Goal: Book appointment/travel/reservation

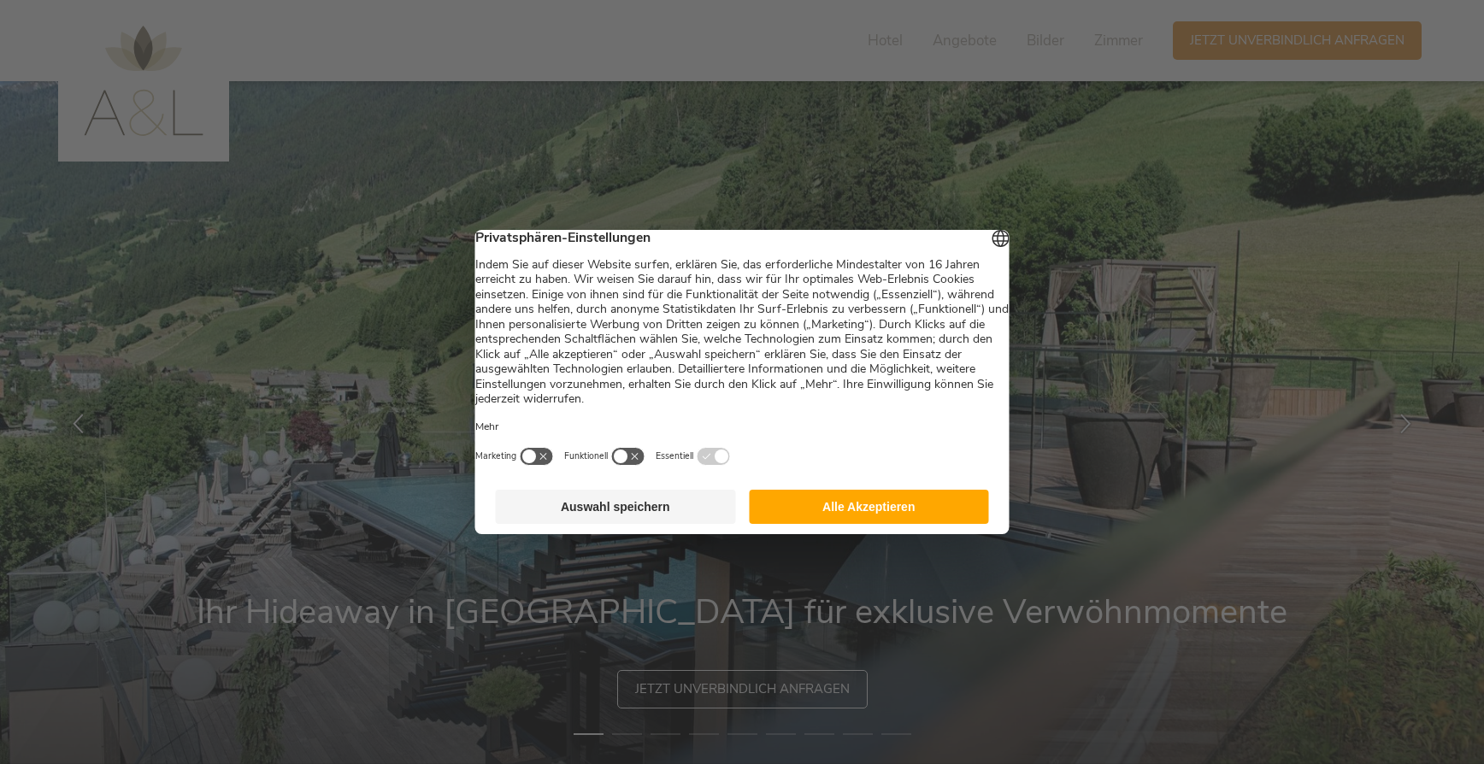
click at [845, 514] on button "Alle Akzeptieren" at bounding box center [869, 507] width 240 height 34
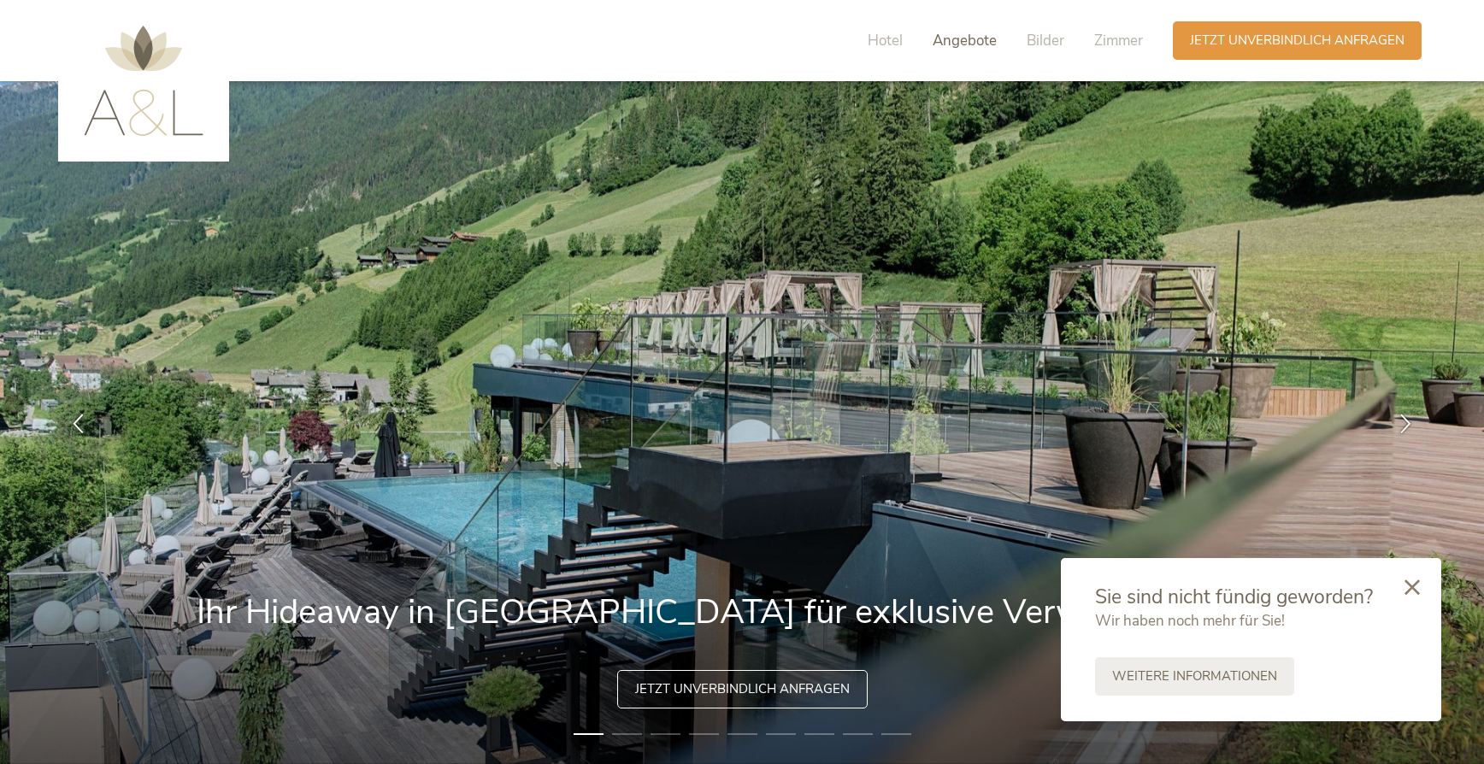
click at [948, 47] on span "Angebote" at bounding box center [964, 41] width 64 height 20
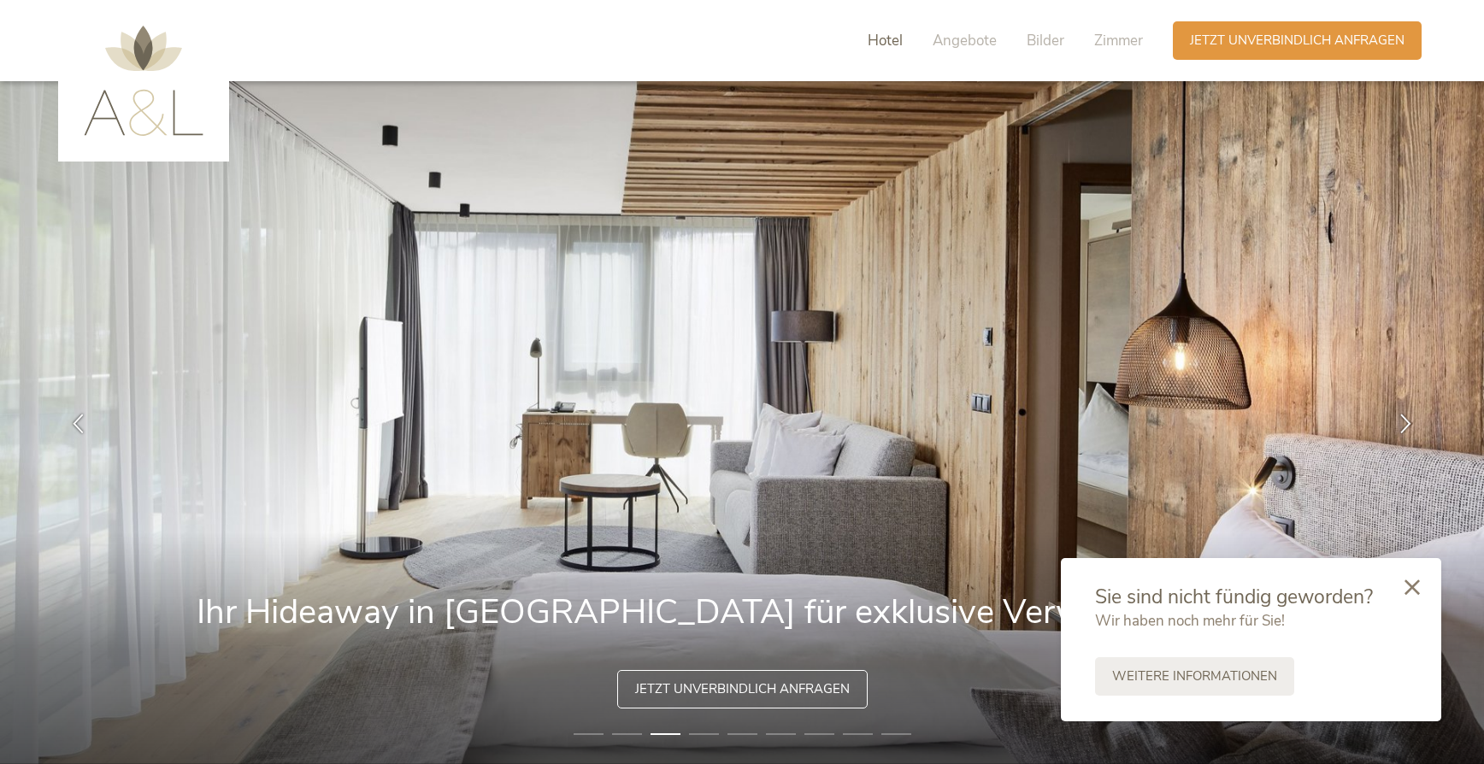
click at [886, 40] on span "Hotel" at bounding box center [884, 41] width 35 height 20
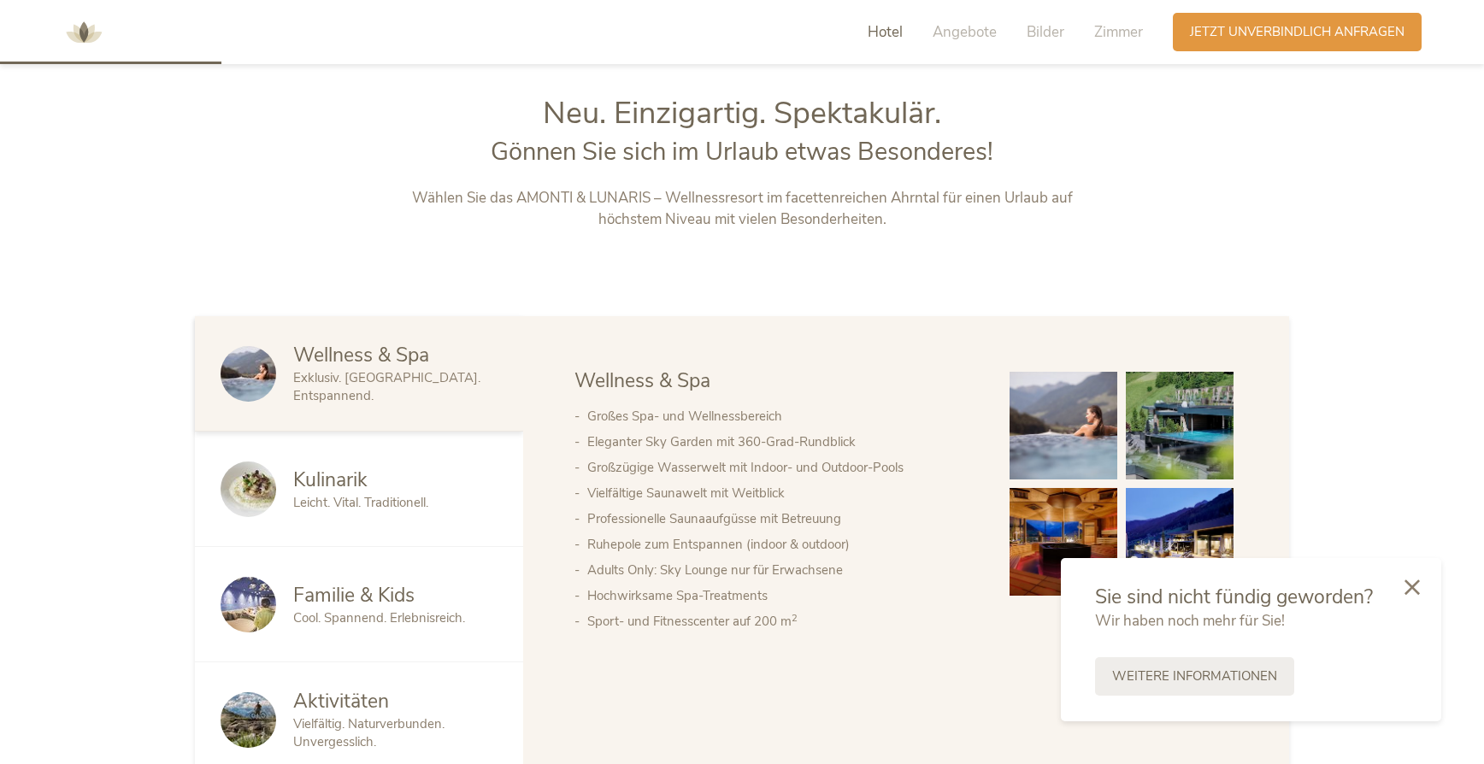
scroll to position [823, 0]
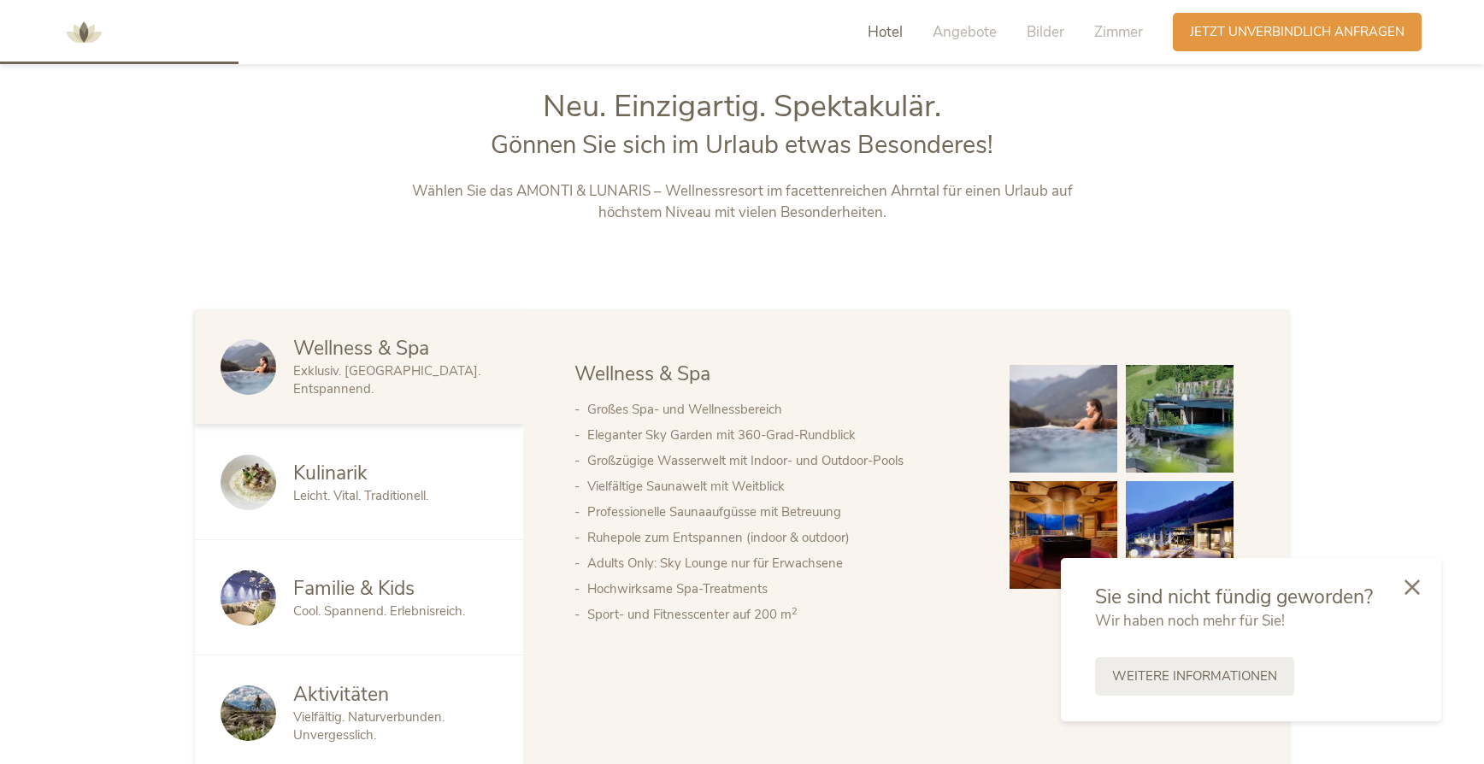
click at [398, 361] on span "Wellness & Spa" at bounding box center [361, 348] width 136 height 26
click at [1408, 583] on icon at bounding box center [1411, 585] width 15 height 15
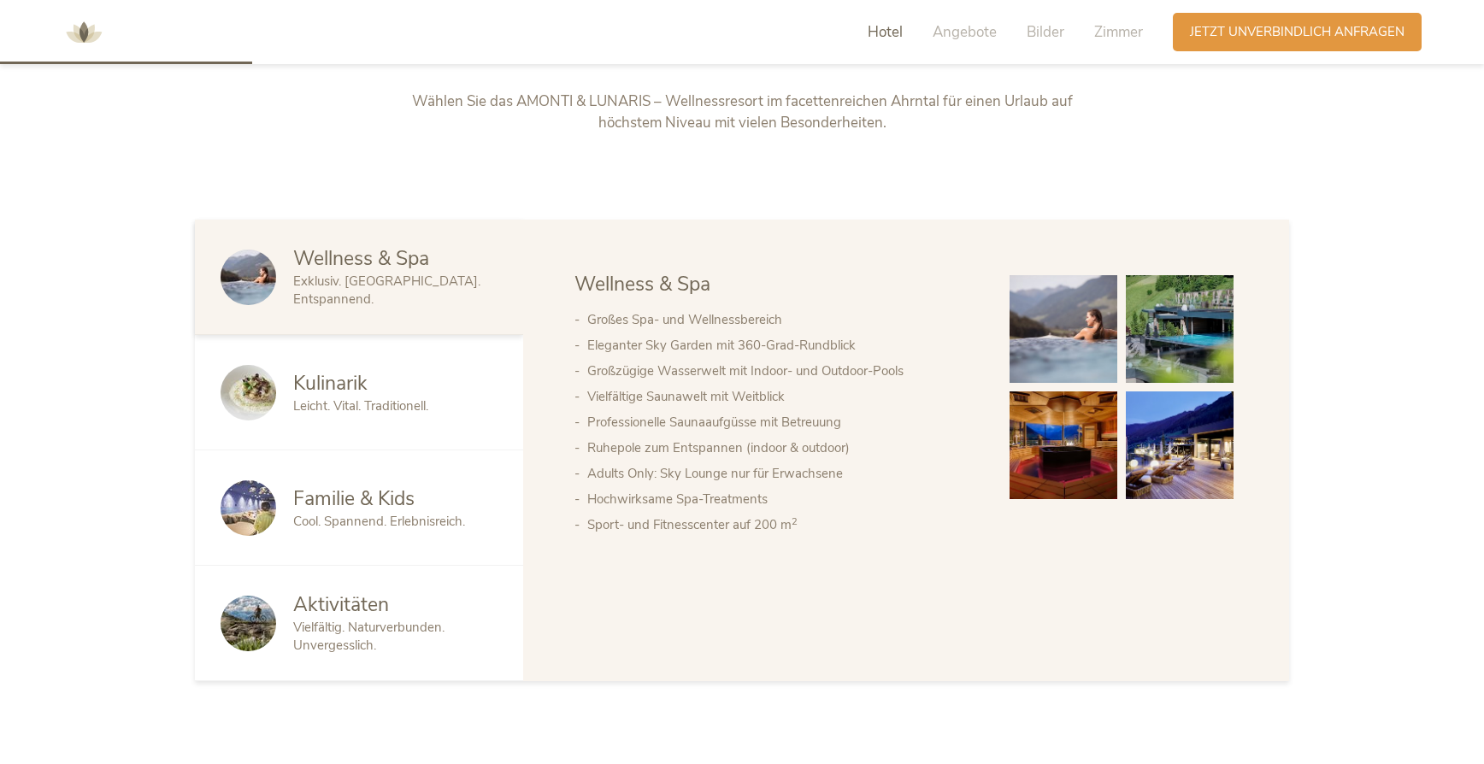
scroll to position [0, 0]
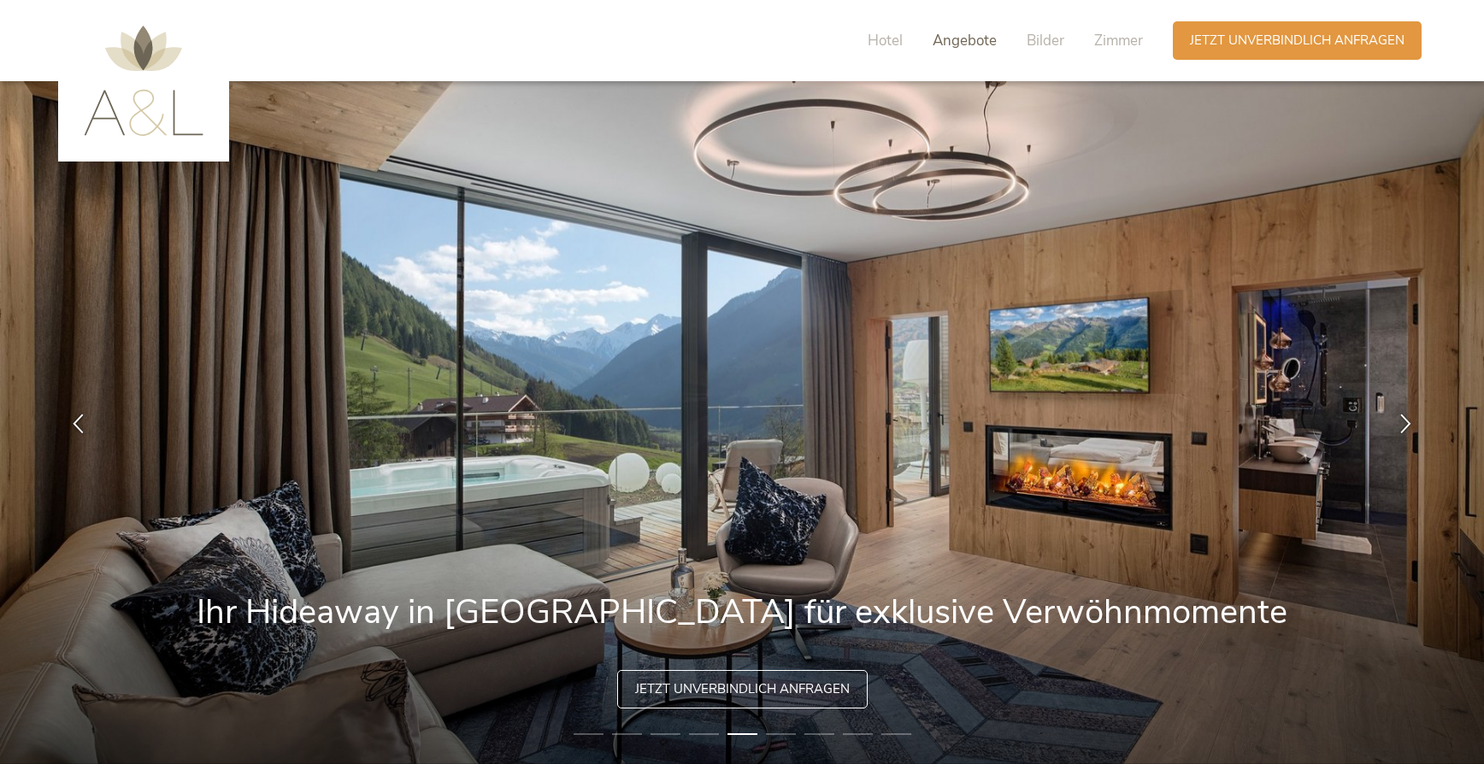
click at [984, 37] on span "Angebote" at bounding box center [964, 41] width 64 height 20
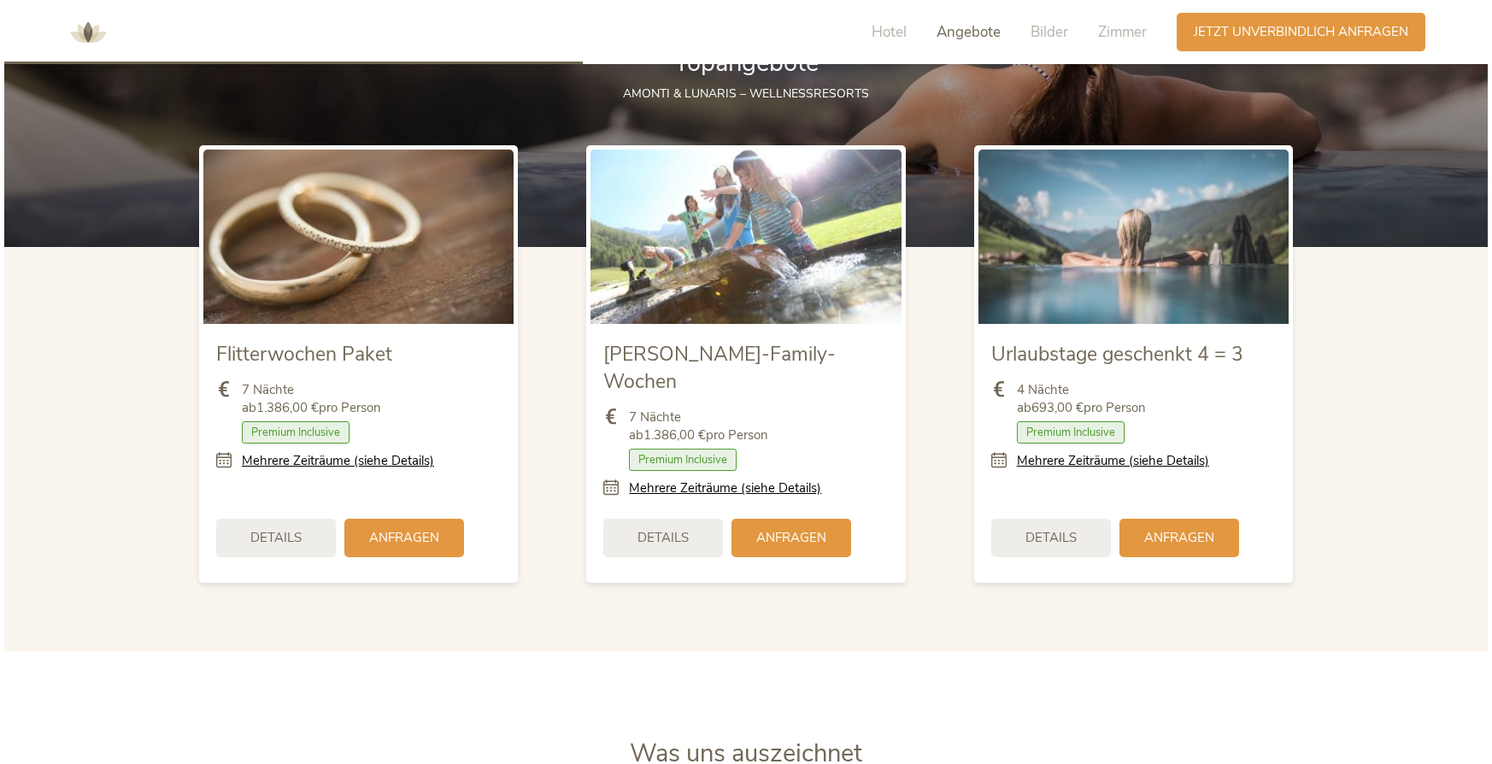
scroll to position [2022, 0]
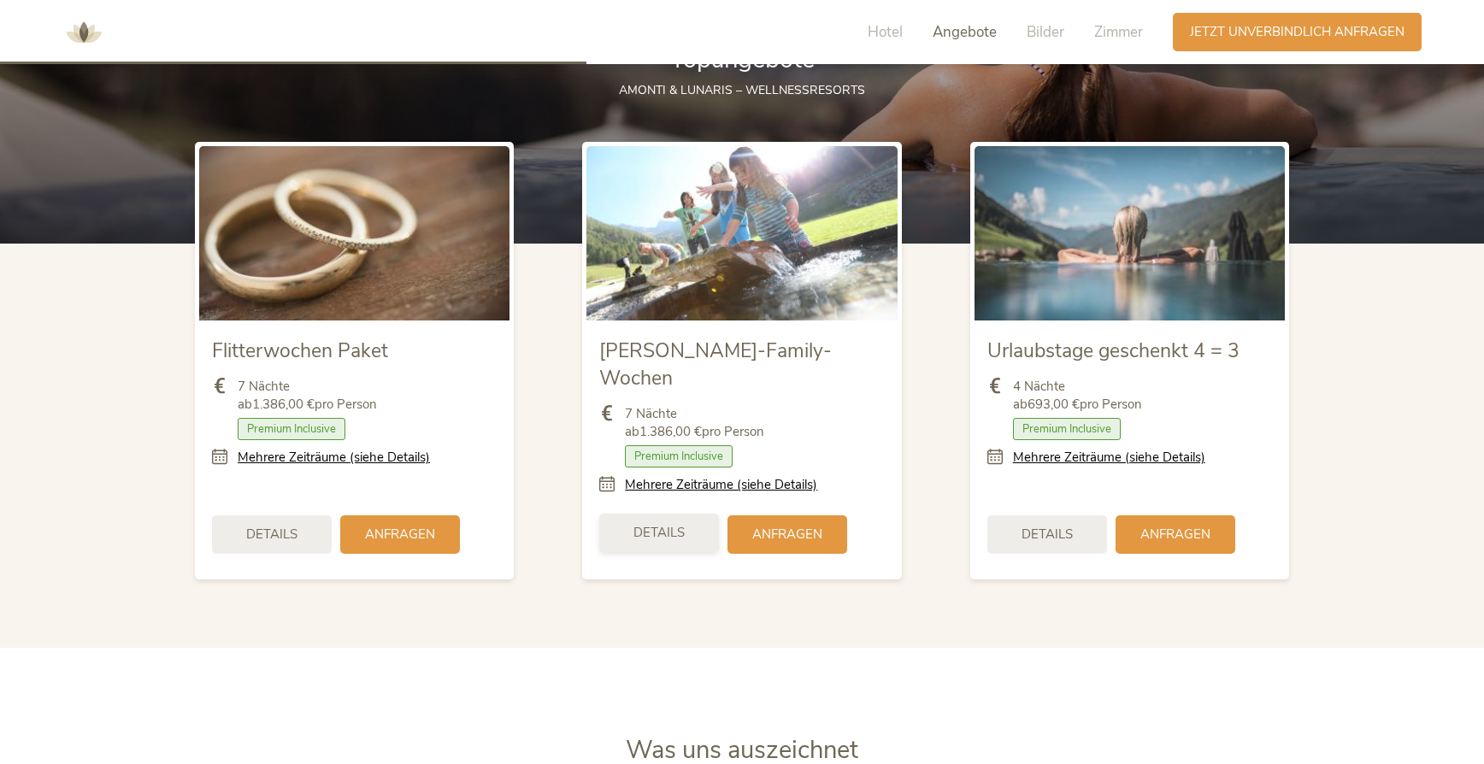
click at [682, 514] on div "Details" at bounding box center [659, 533] width 120 height 38
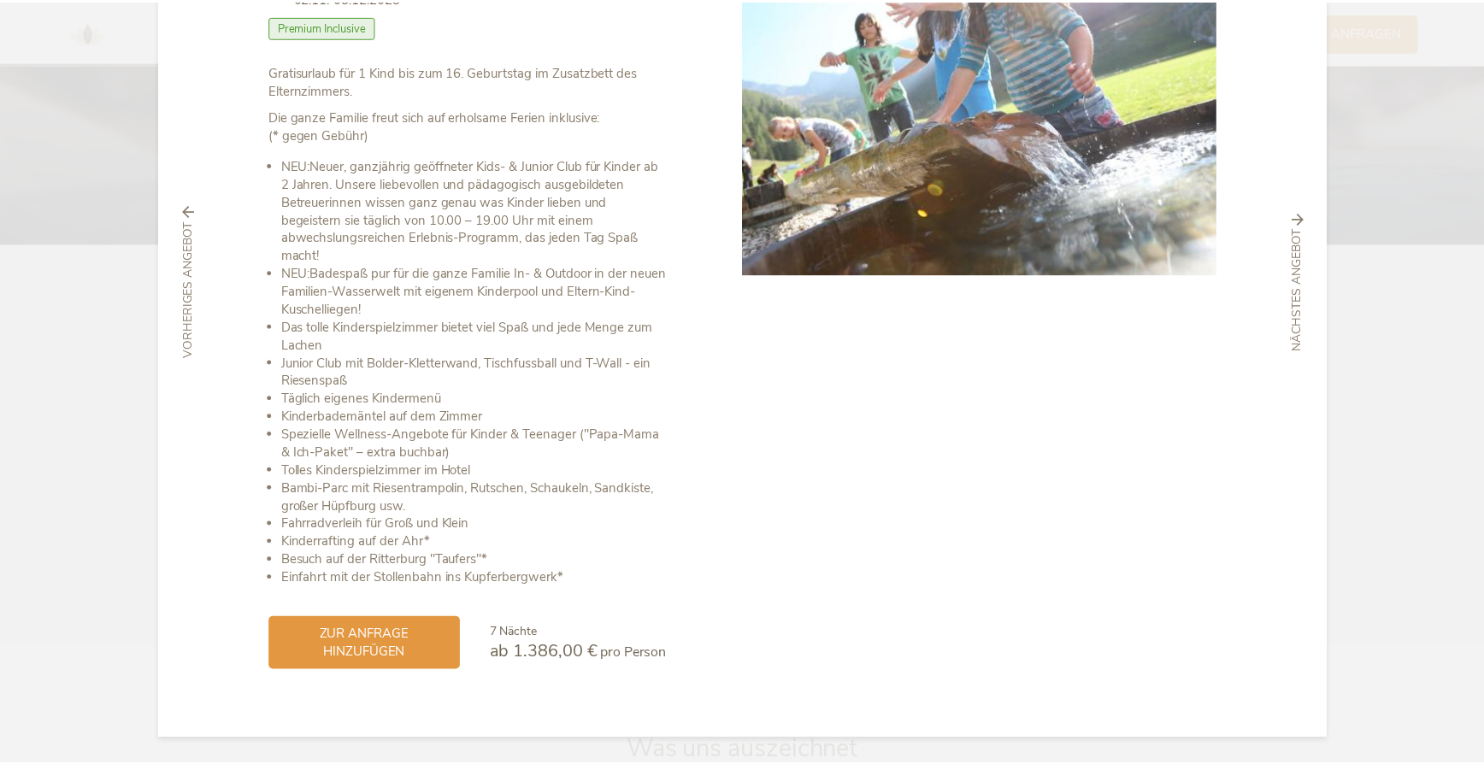
scroll to position [0, 0]
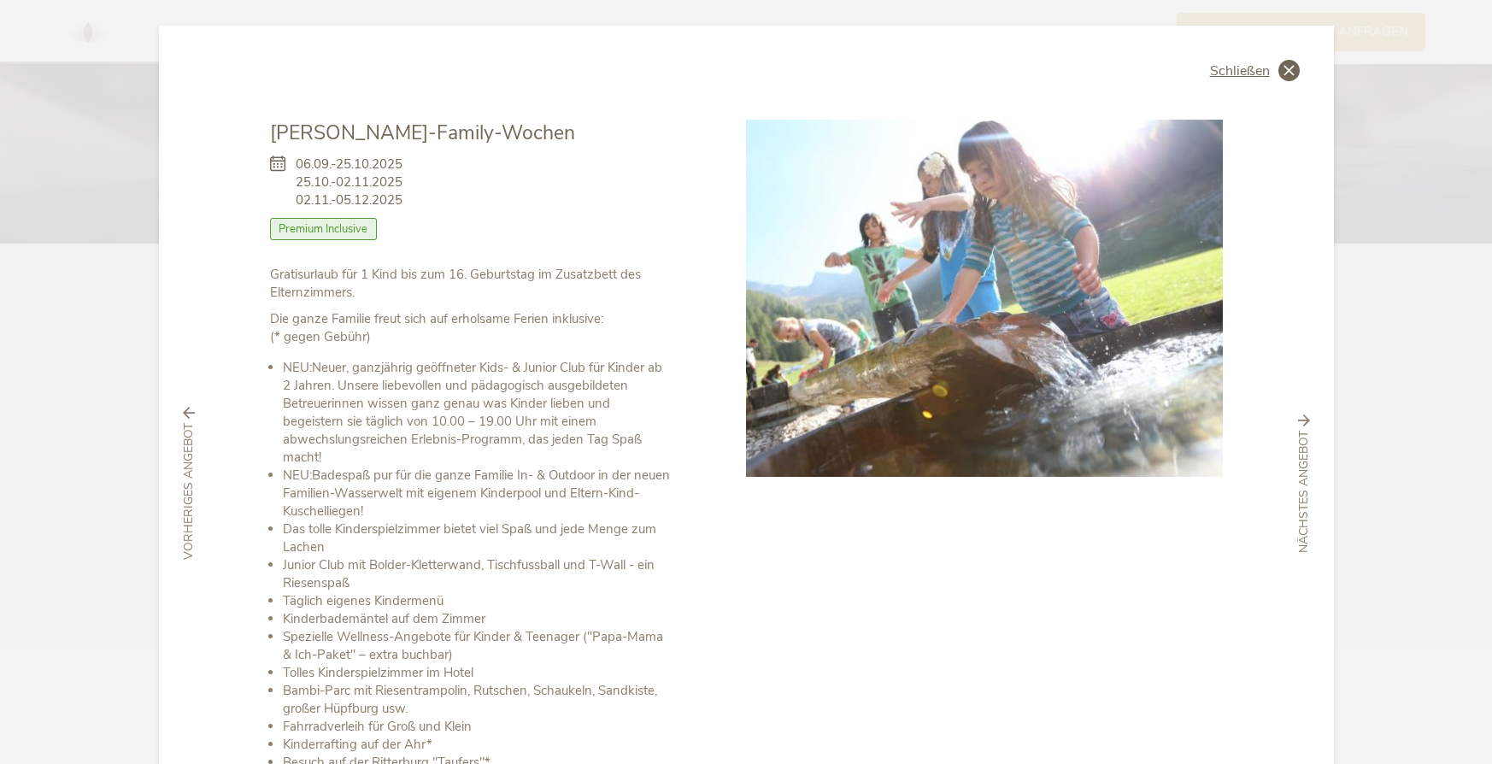
click at [1250, 72] on span "Schließen" at bounding box center [1240, 71] width 60 height 14
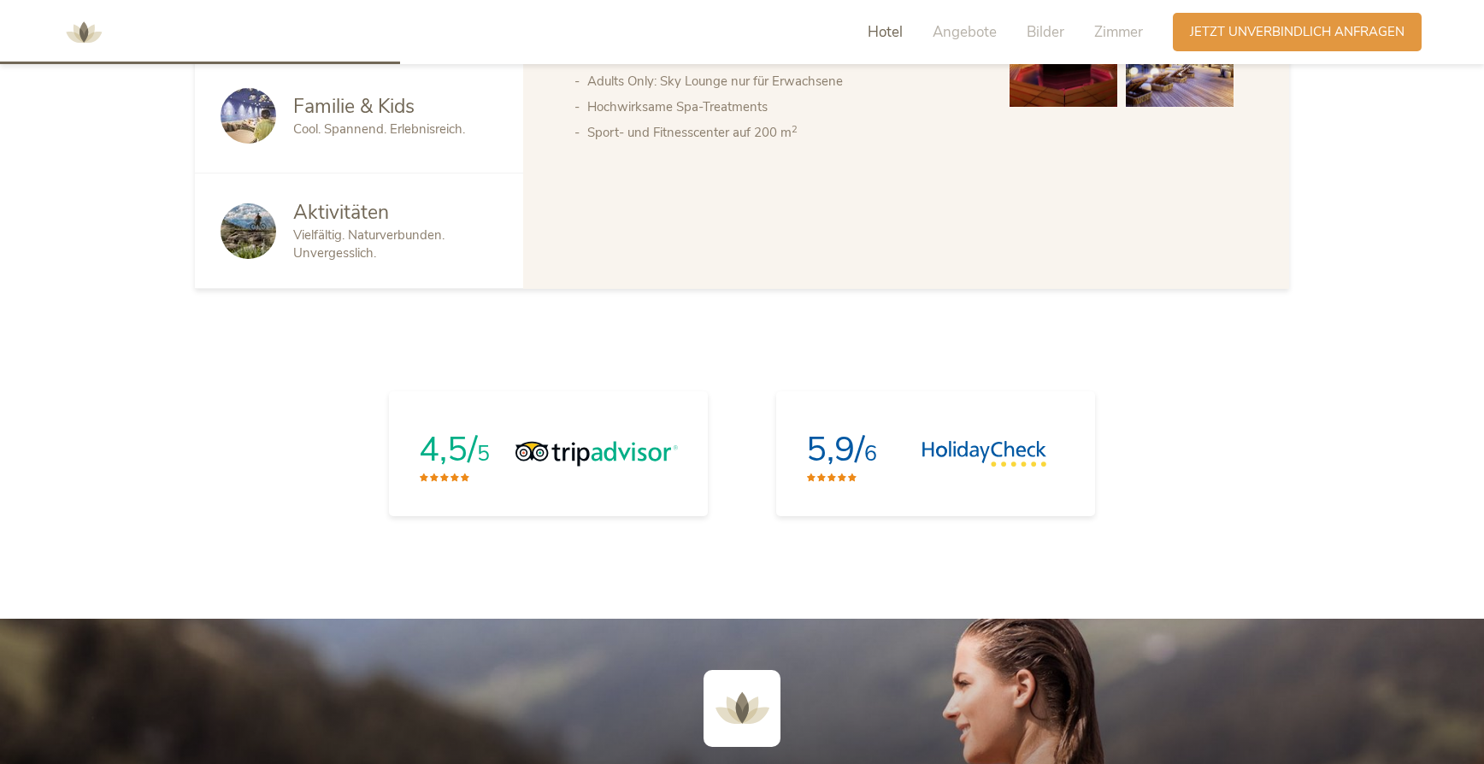
scroll to position [1272, 0]
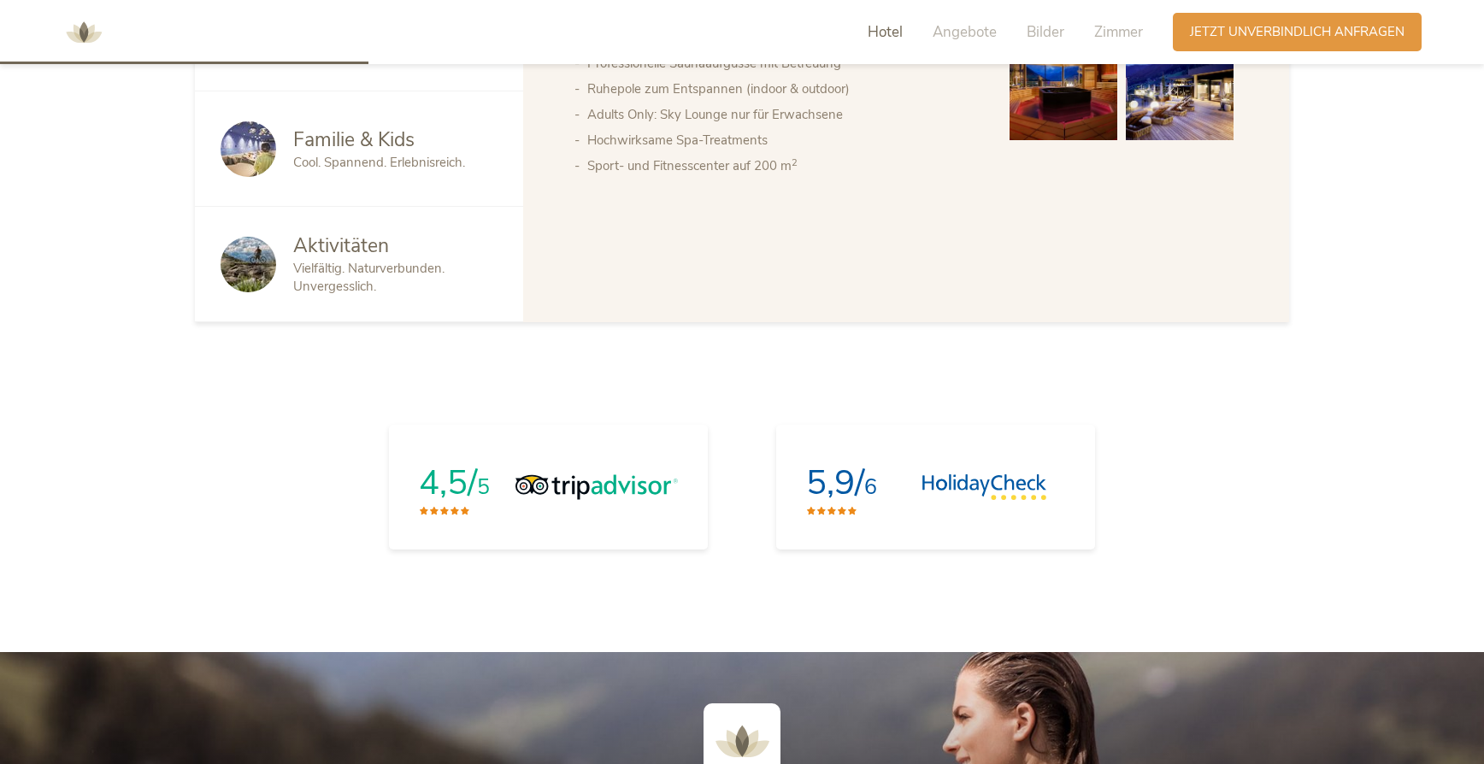
click at [1067, 32] on div "Hotel Angebote Bilder Zimmer" at bounding box center [1009, 32] width 326 height 38
click at [1055, 32] on span "Bilder" at bounding box center [1045, 32] width 38 height 20
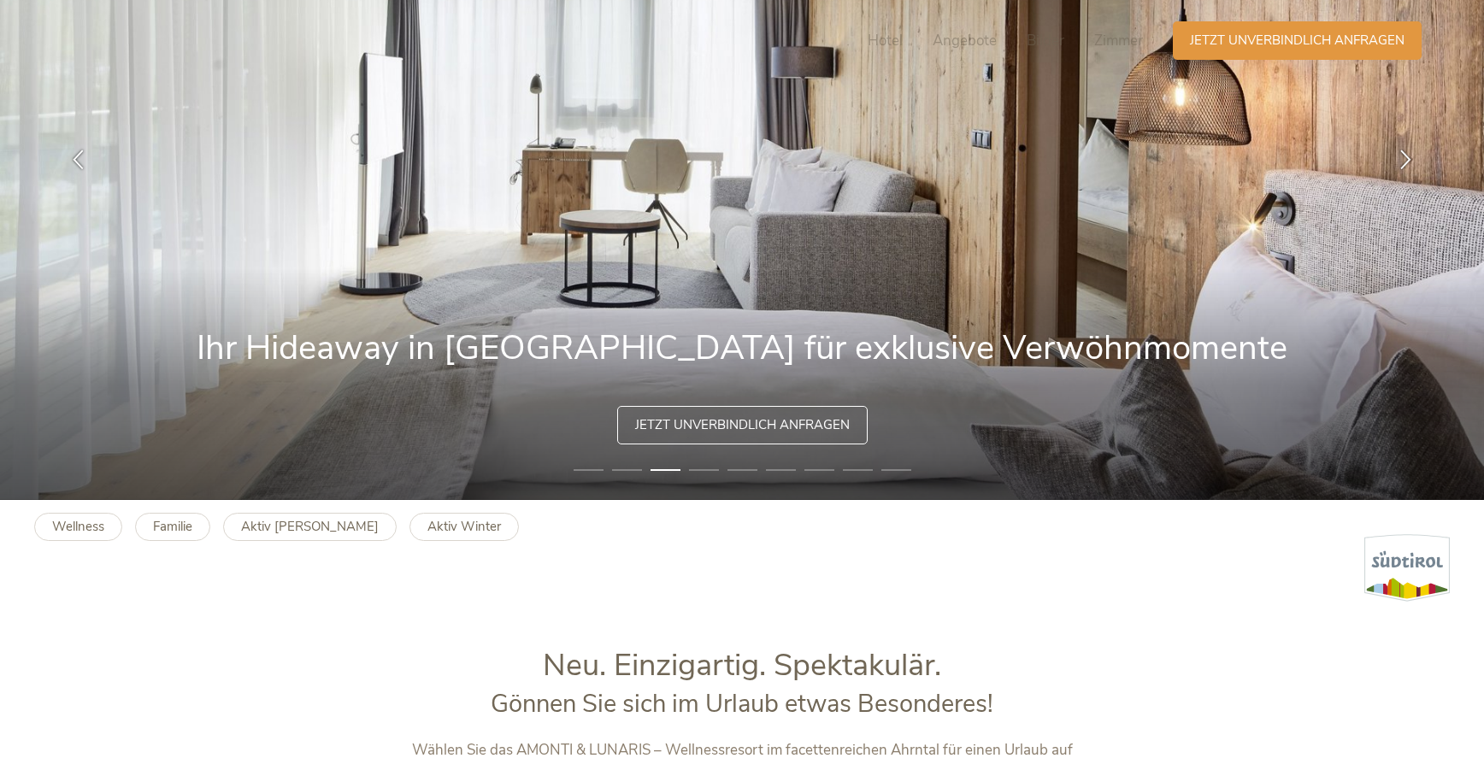
scroll to position [0, 0]
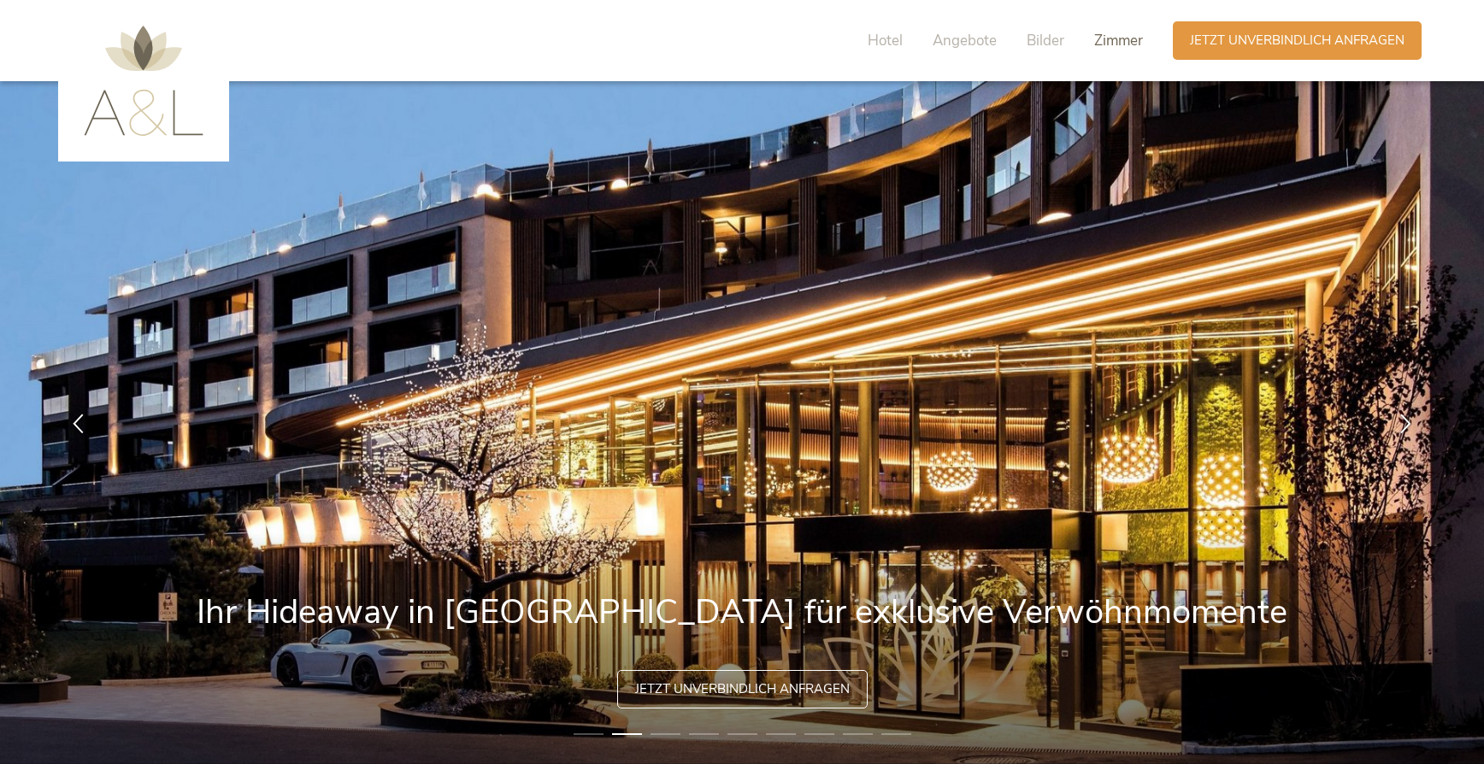
click at [1119, 44] on span "Zimmer" at bounding box center [1118, 41] width 49 height 20
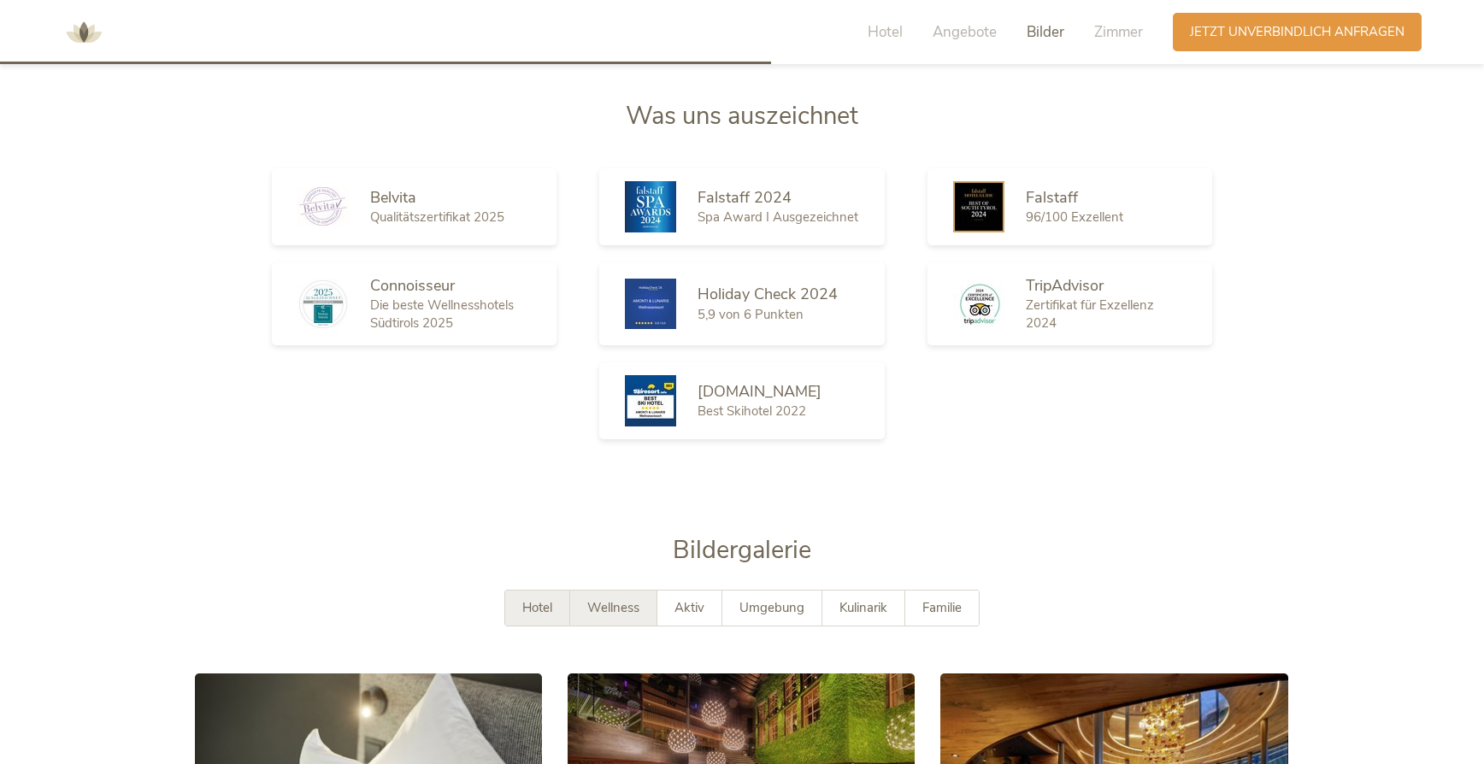
scroll to position [2655, 0]
click at [586, 591] on div "Wellness" at bounding box center [613, 608] width 87 height 35
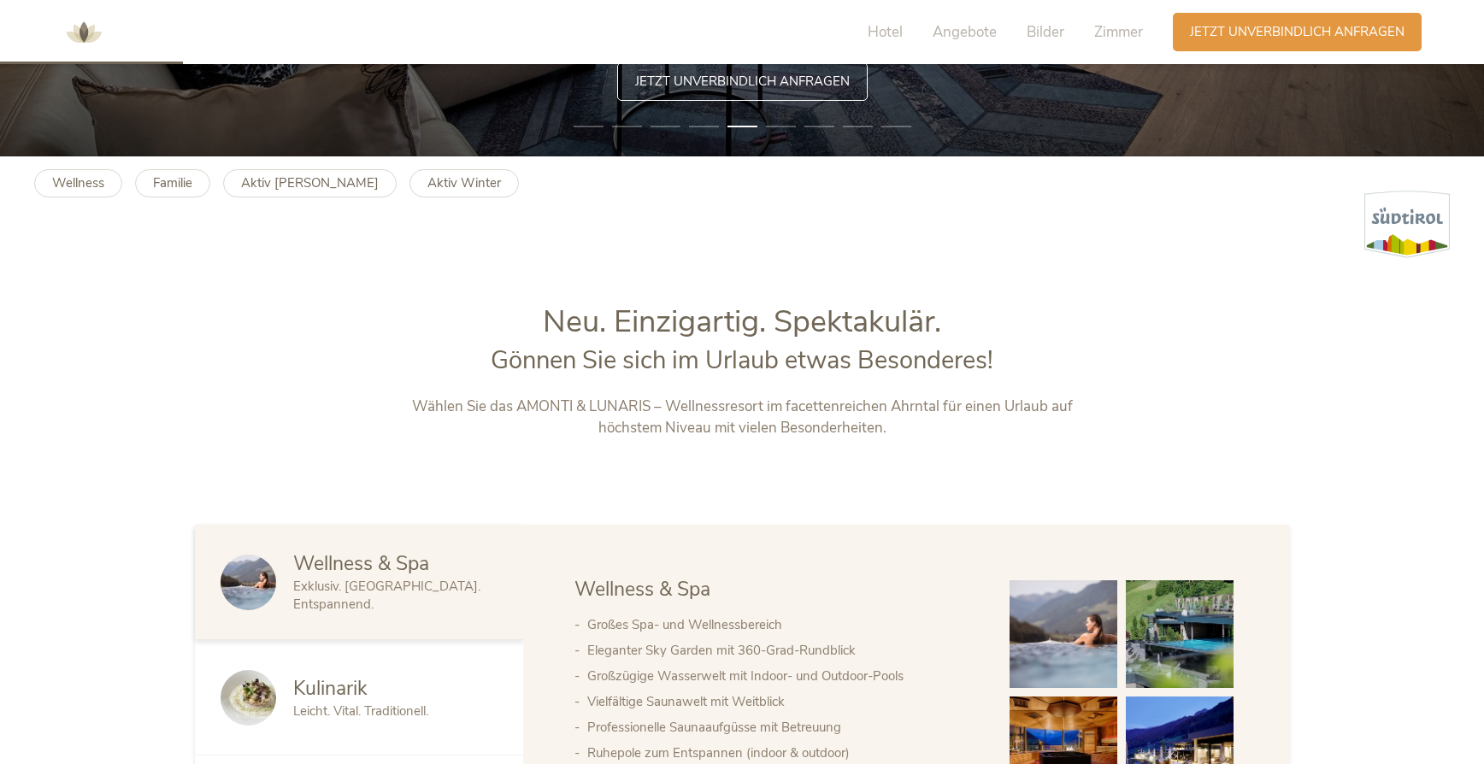
scroll to position [550, 0]
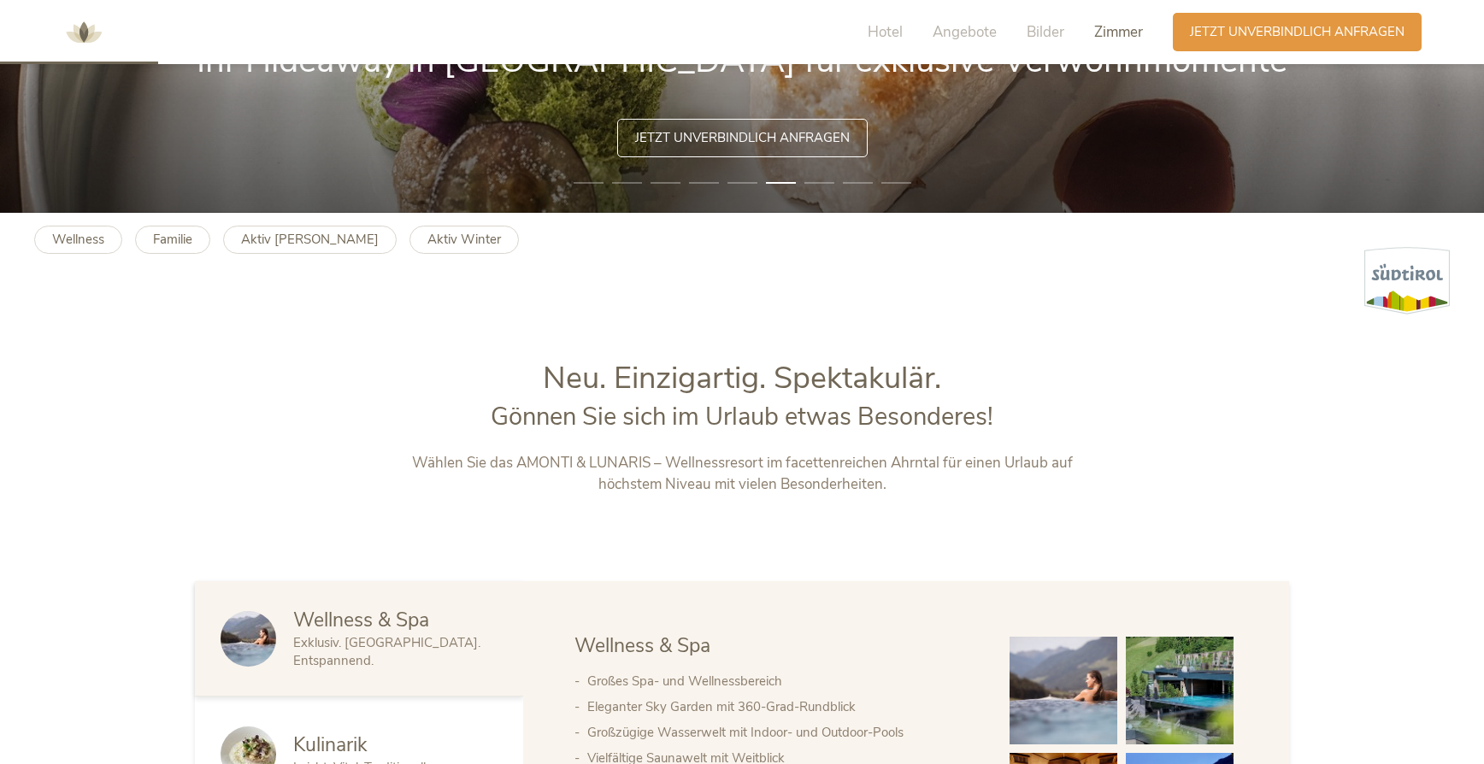
click at [1118, 32] on span "Zimmer" at bounding box center [1118, 32] width 49 height 20
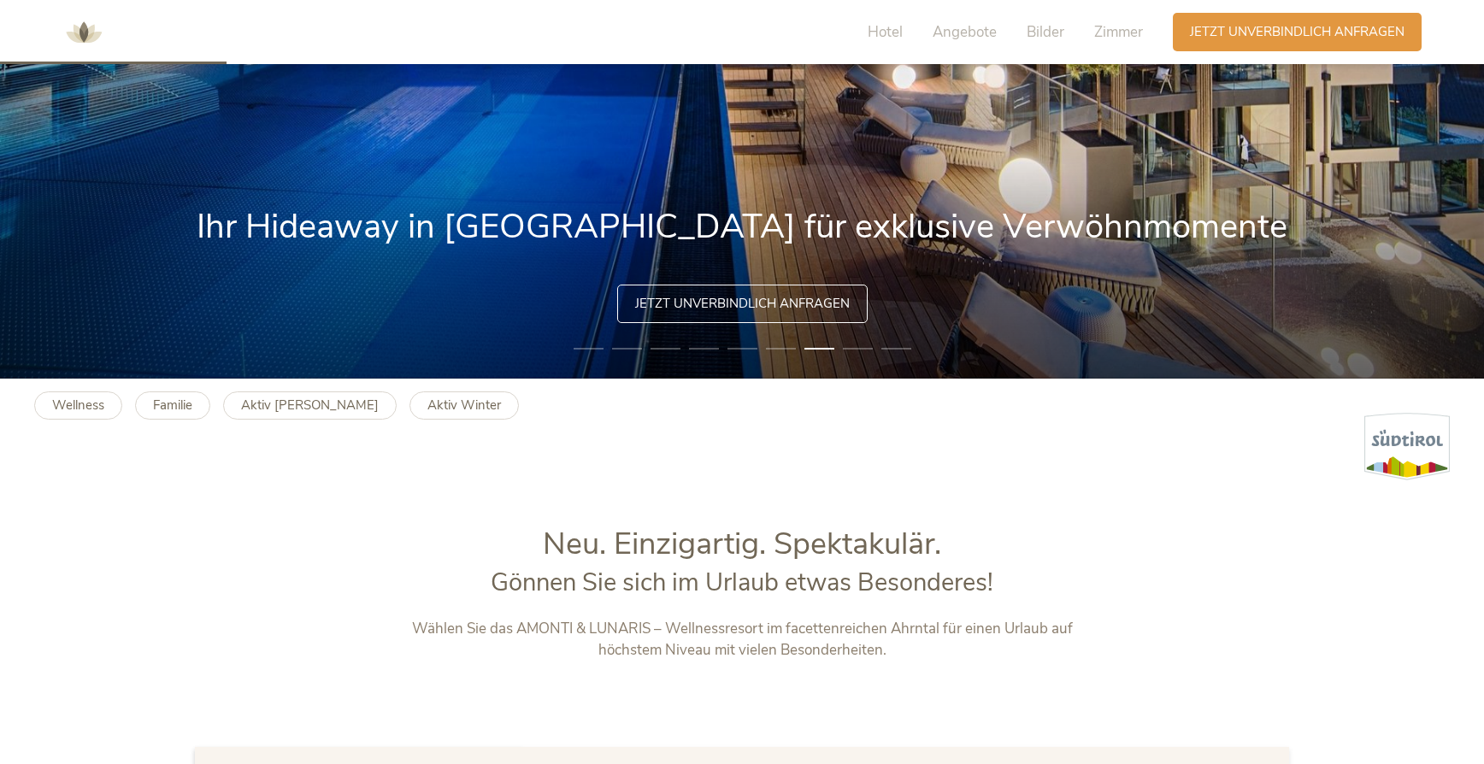
scroll to position [0, 0]
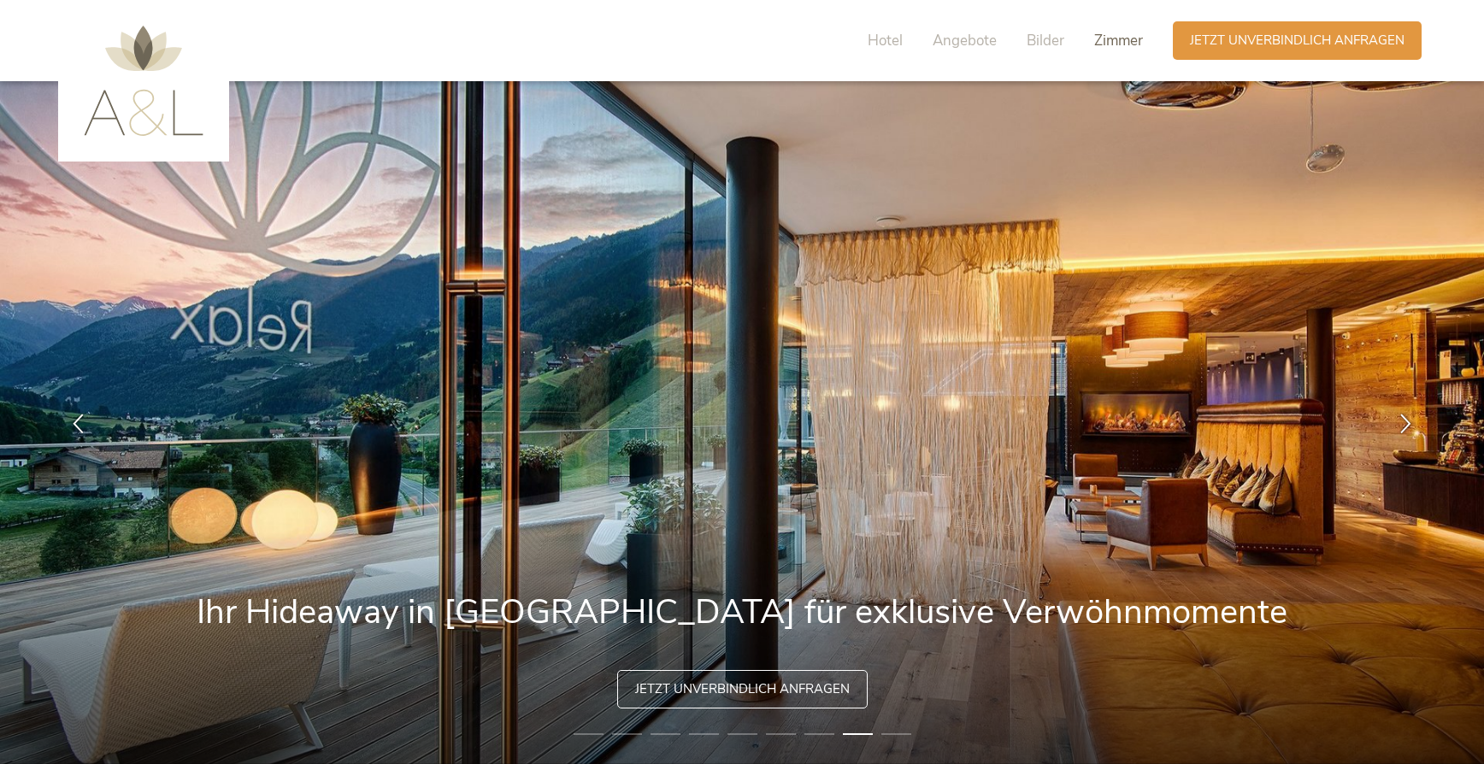
click at [1117, 44] on span "Zimmer" at bounding box center [1118, 41] width 49 height 20
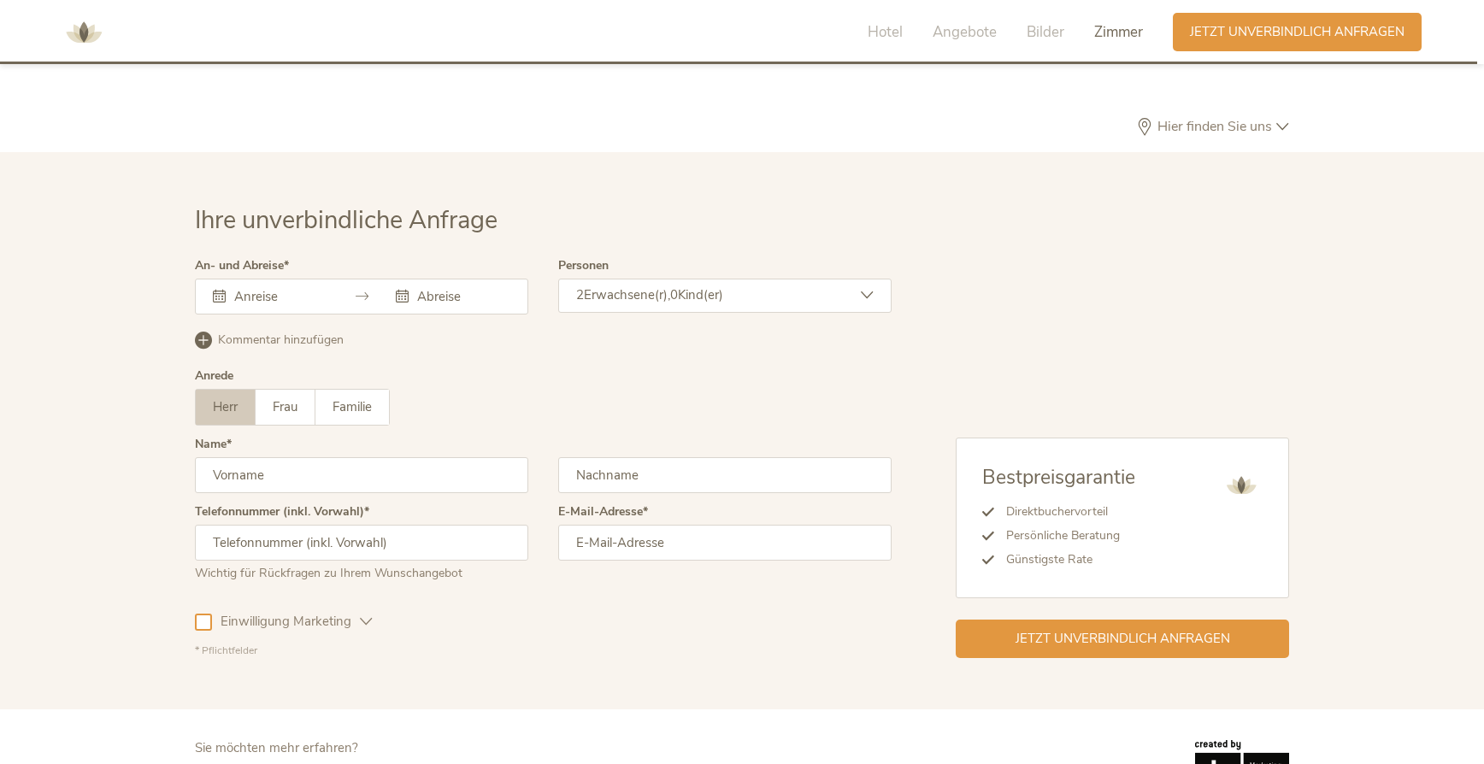
scroll to position [5171, 0]
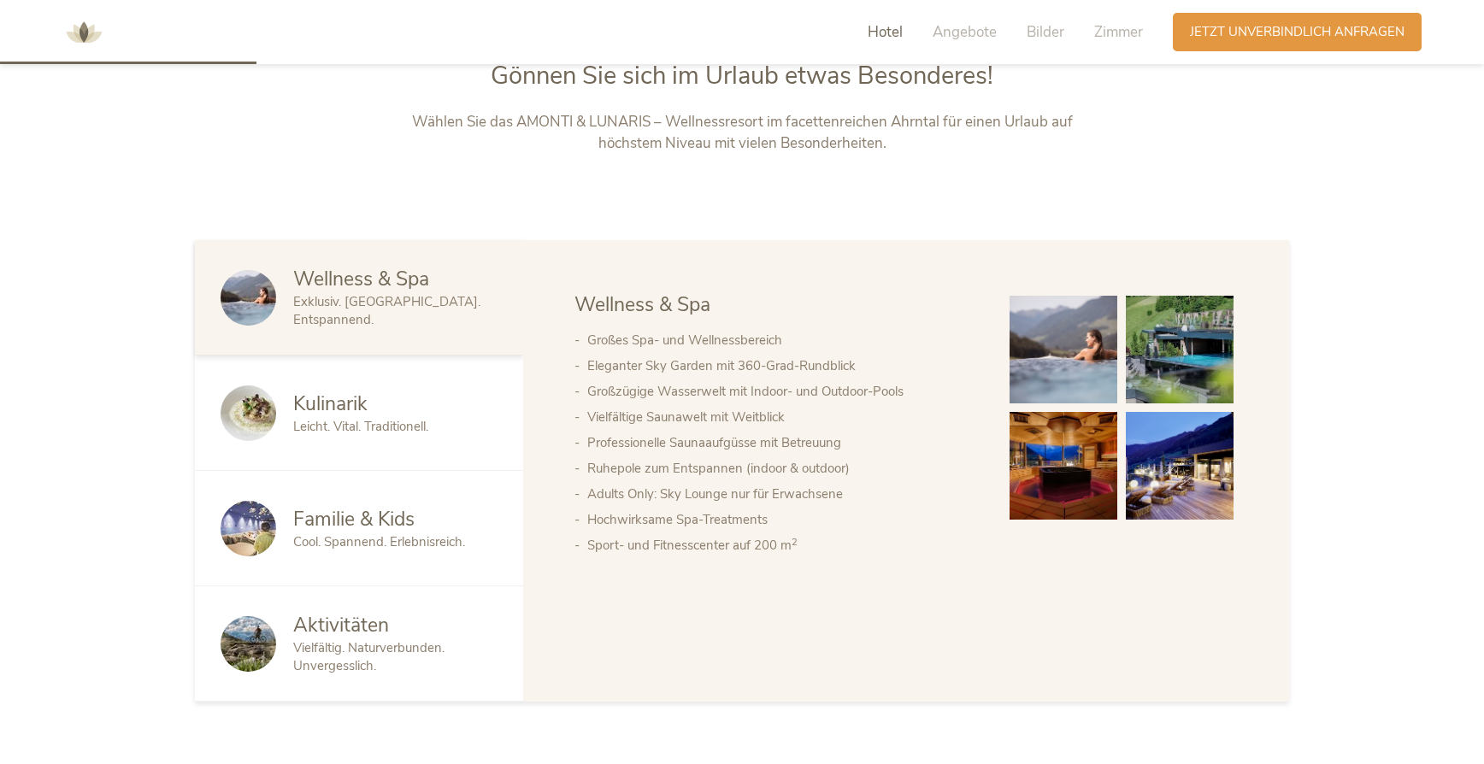
click at [885, 29] on span "Hotel" at bounding box center [884, 32] width 35 height 20
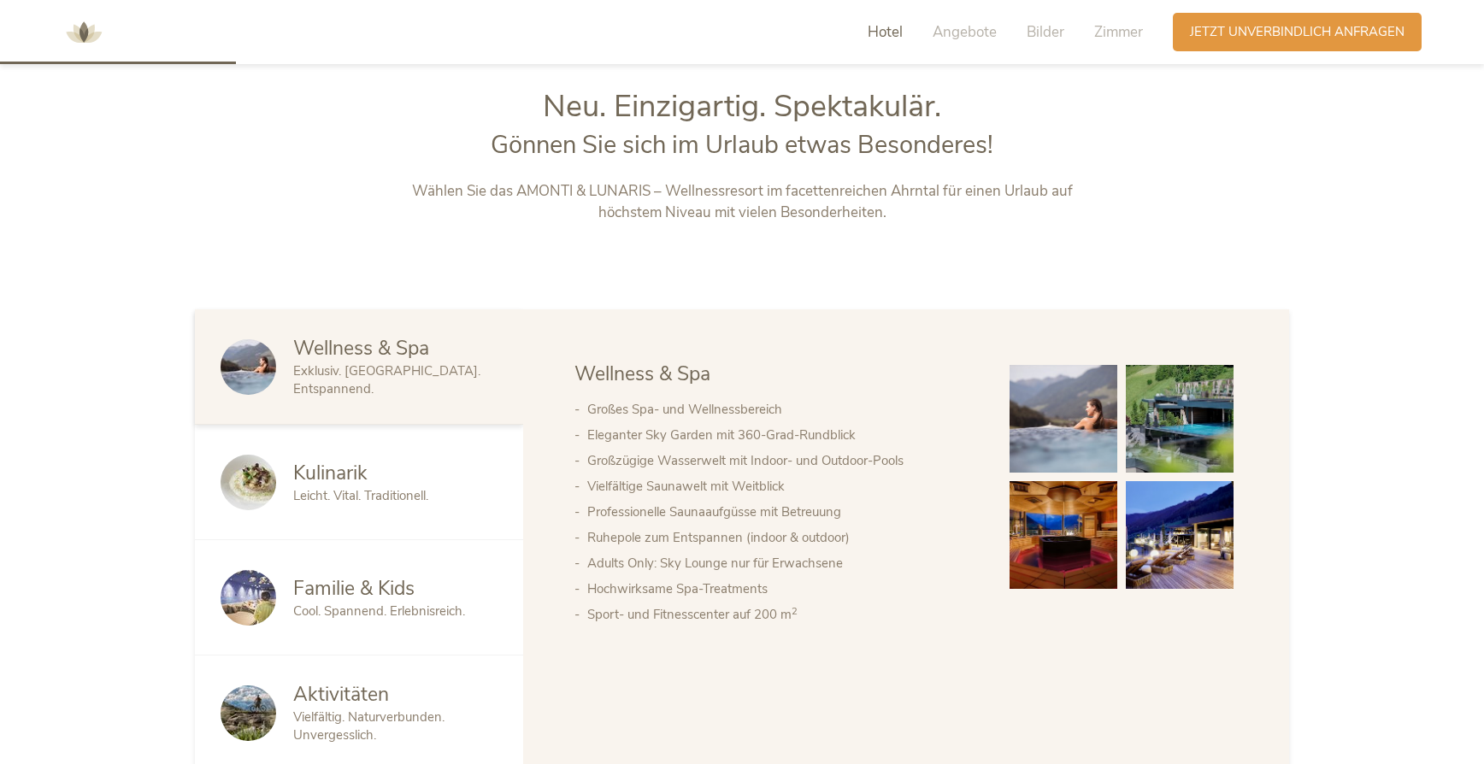
scroll to position [823, 0]
click at [334, 611] on span "Cool. Spannend. Erlebnisreich." at bounding box center [379, 610] width 172 height 17
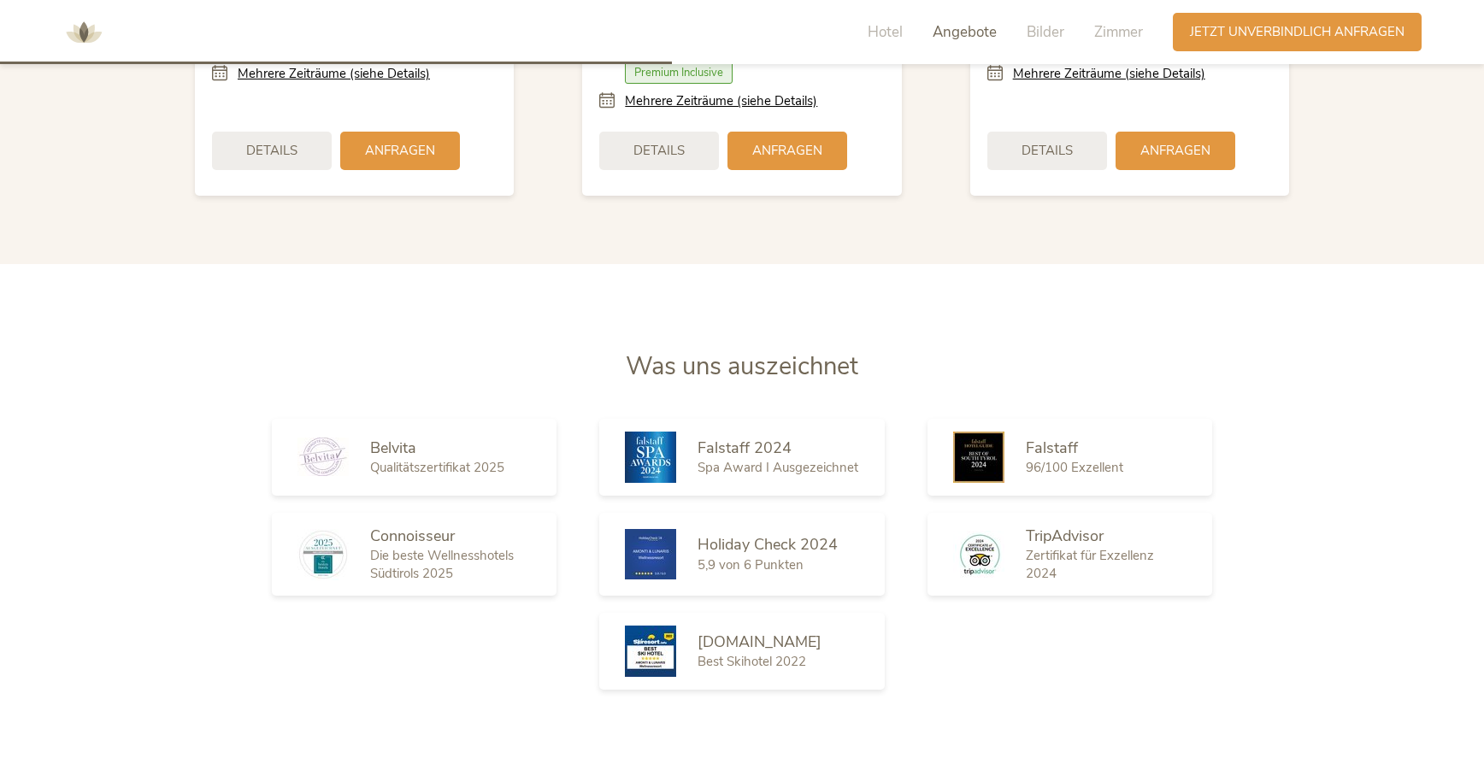
scroll to position [2596, 0]
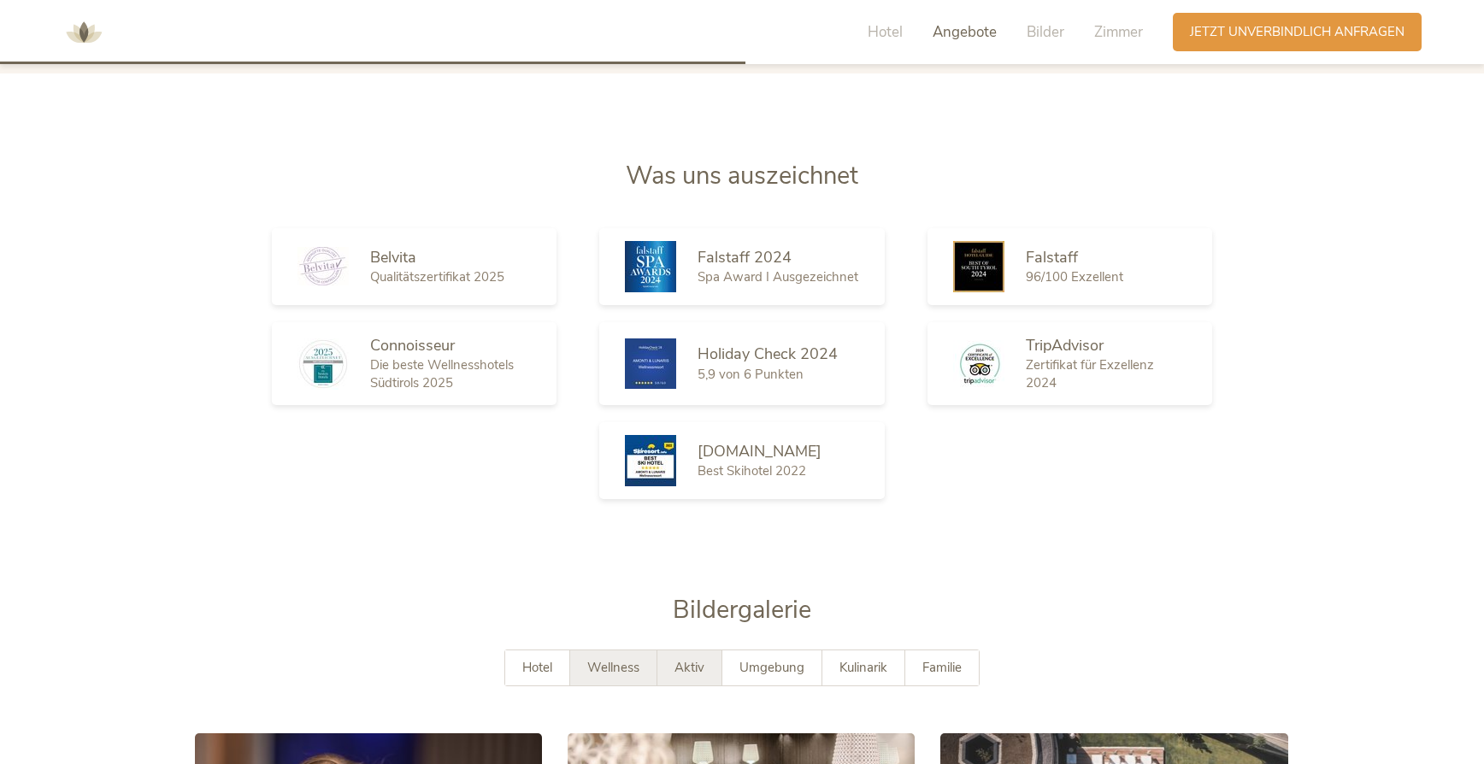
click at [695, 659] on span "Aktiv" at bounding box center [689, 667] width 30 height 17
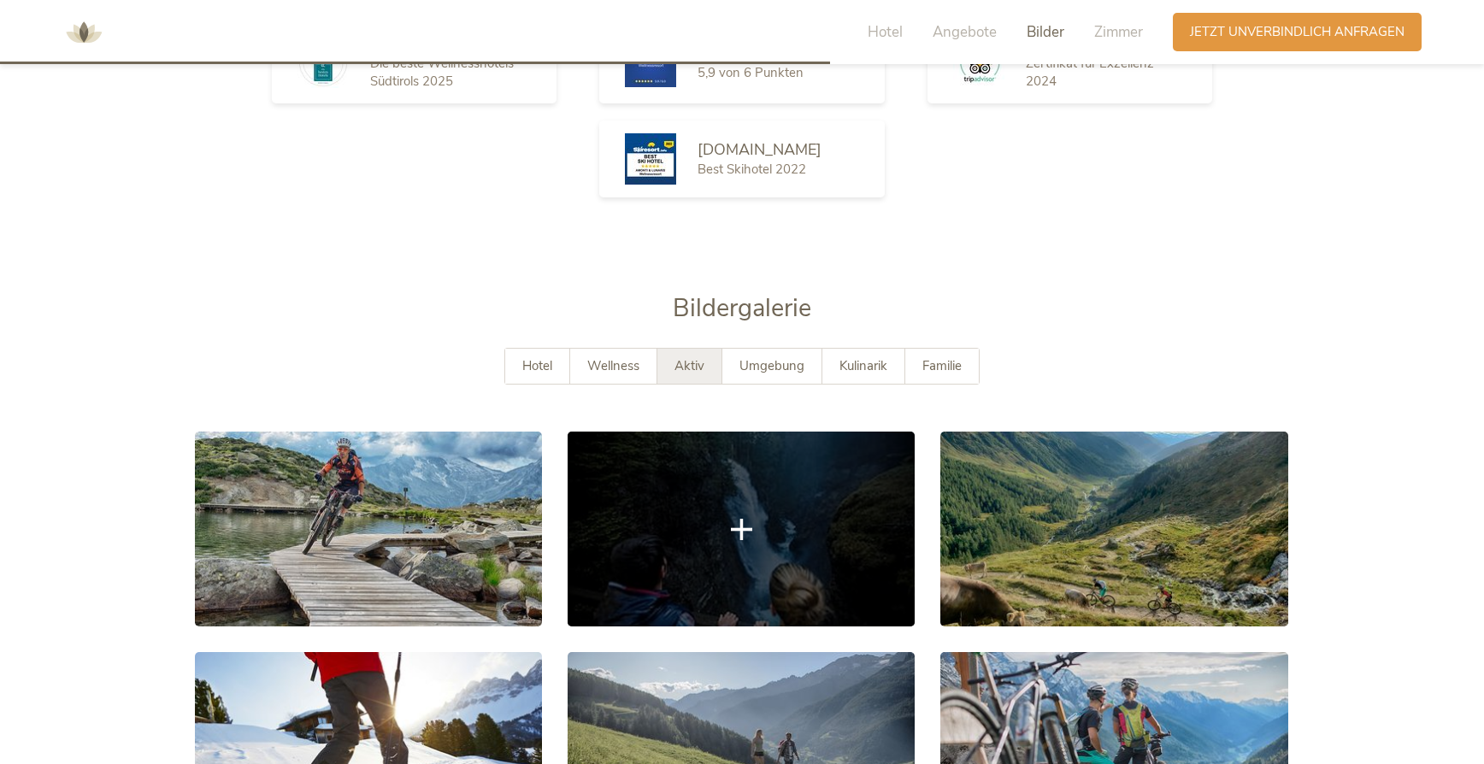
scroll to position [2901, 0]
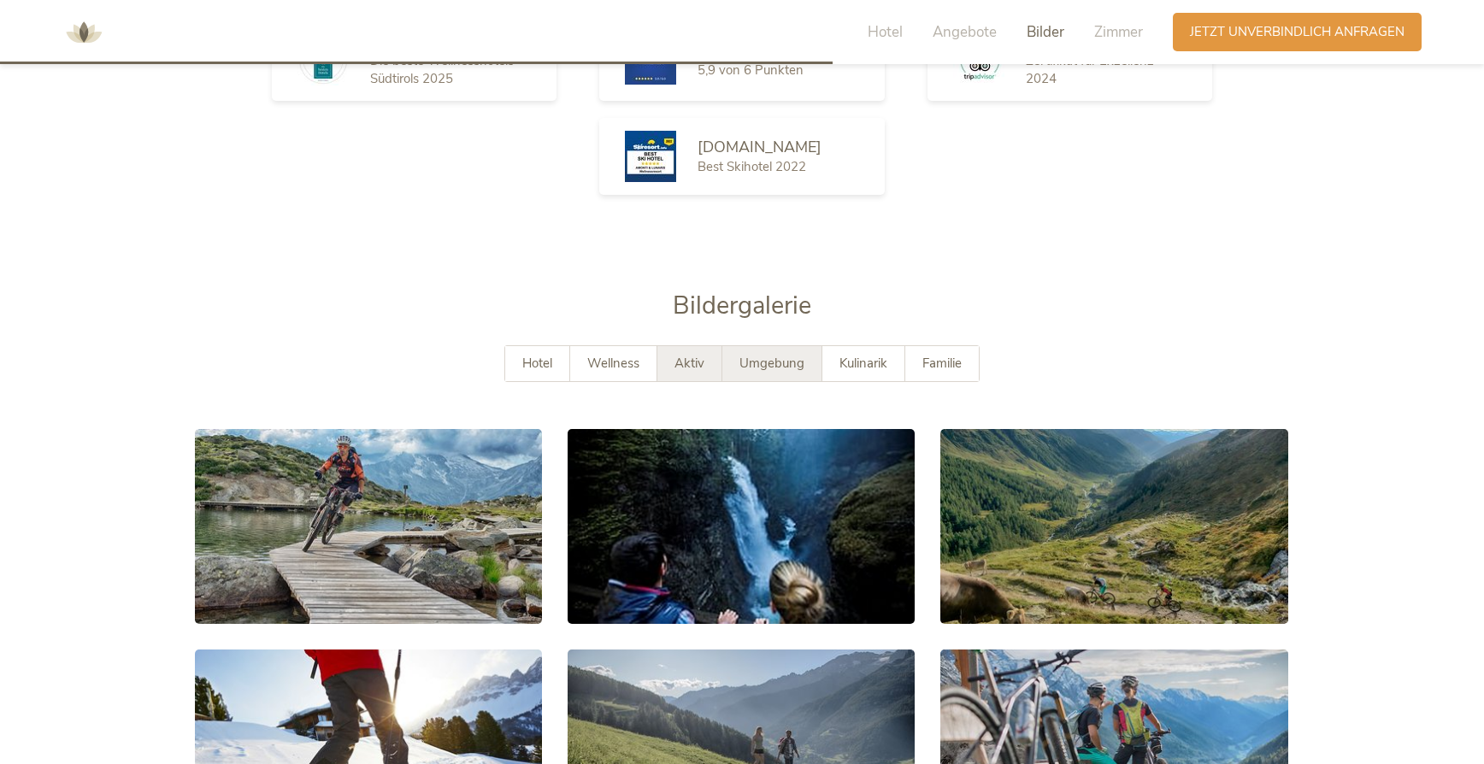
click at [775, 355] on span "Umgebung" at bounding box center [771, 363] width 65 height 17
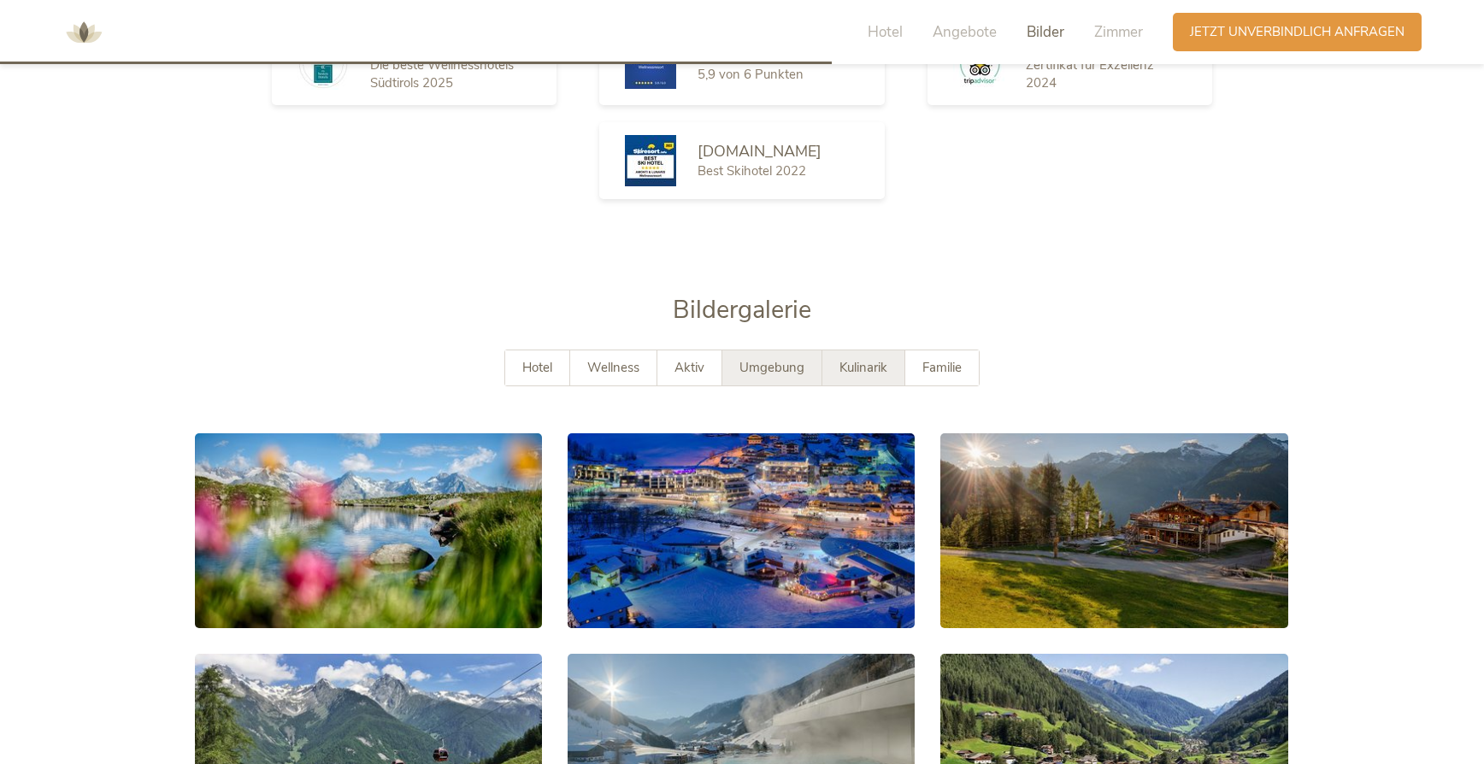
click at [873, 359] on span "Kulinarik" at bounding box center [863, 367] width 48 height 17
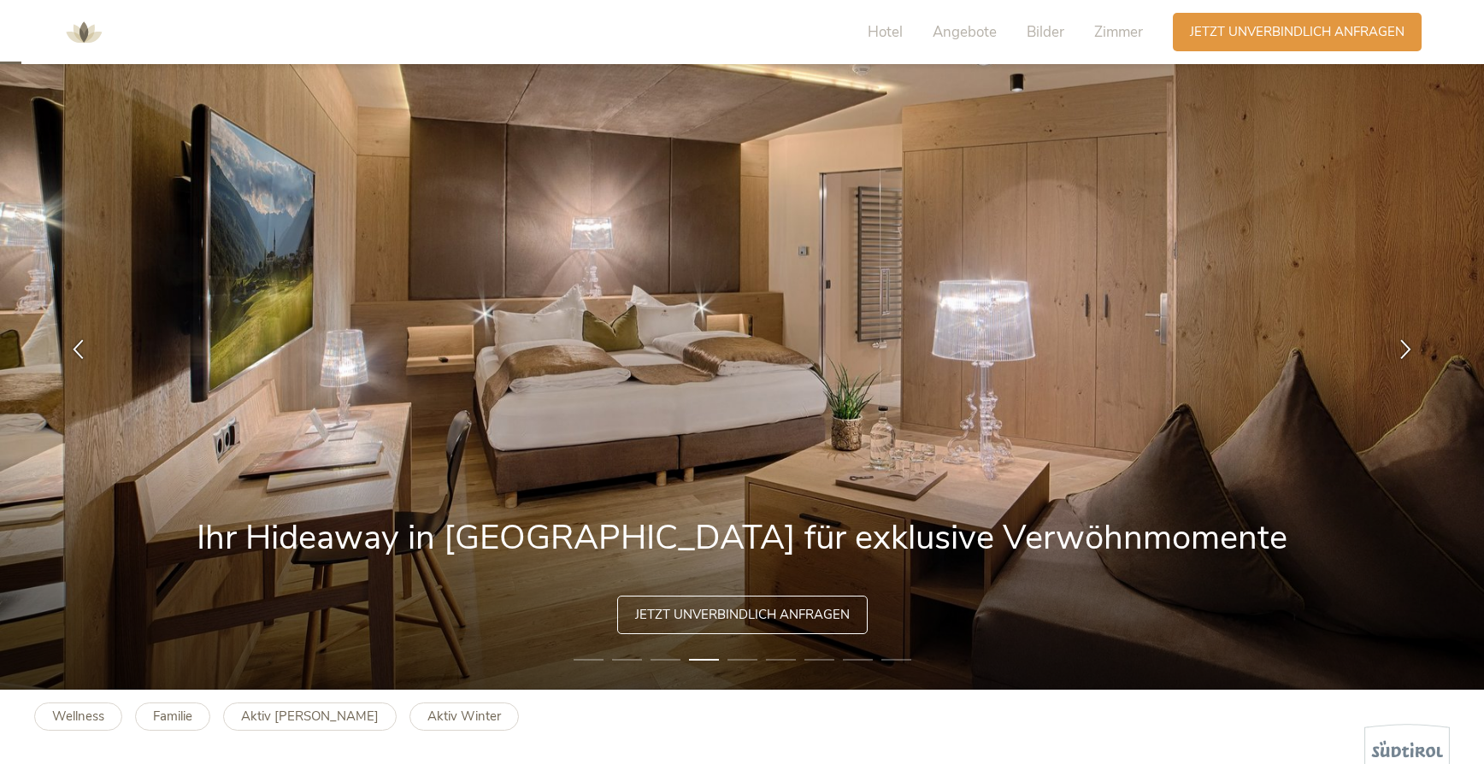
scroll to position [0, 0]
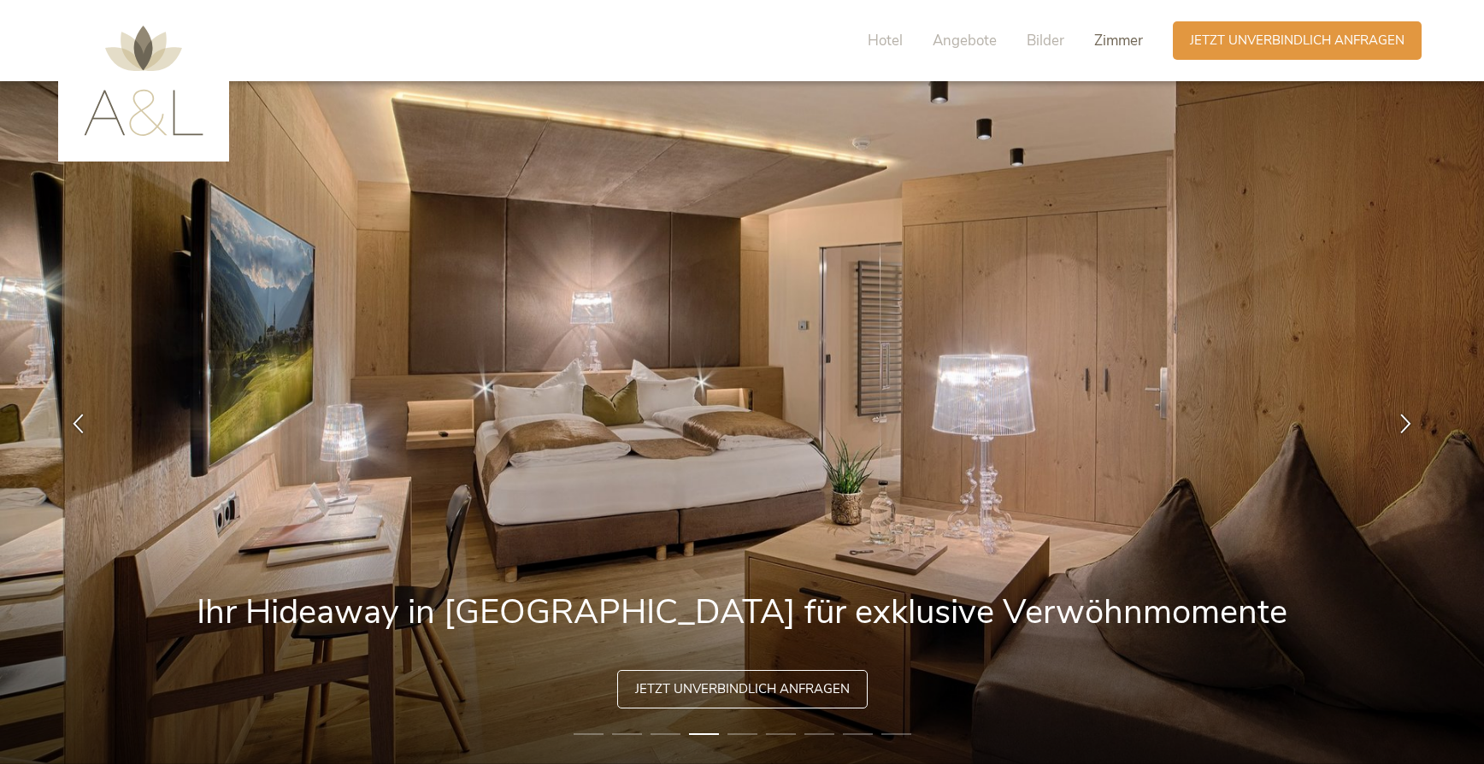
click at [1119, 39] on span "Zimmer" at bounding box center [1118, 41] width 49 height 20
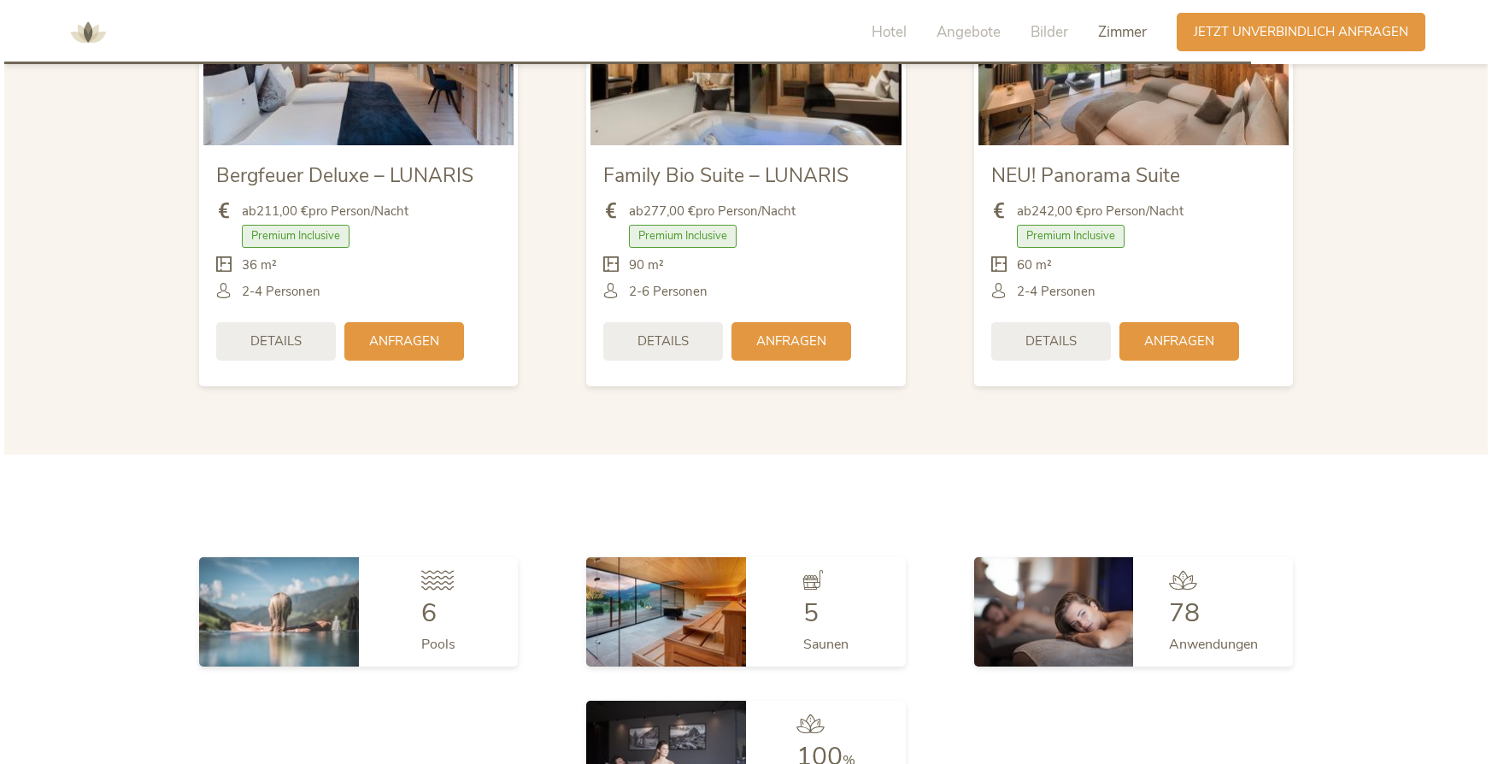
scroll to position [4349, 0]
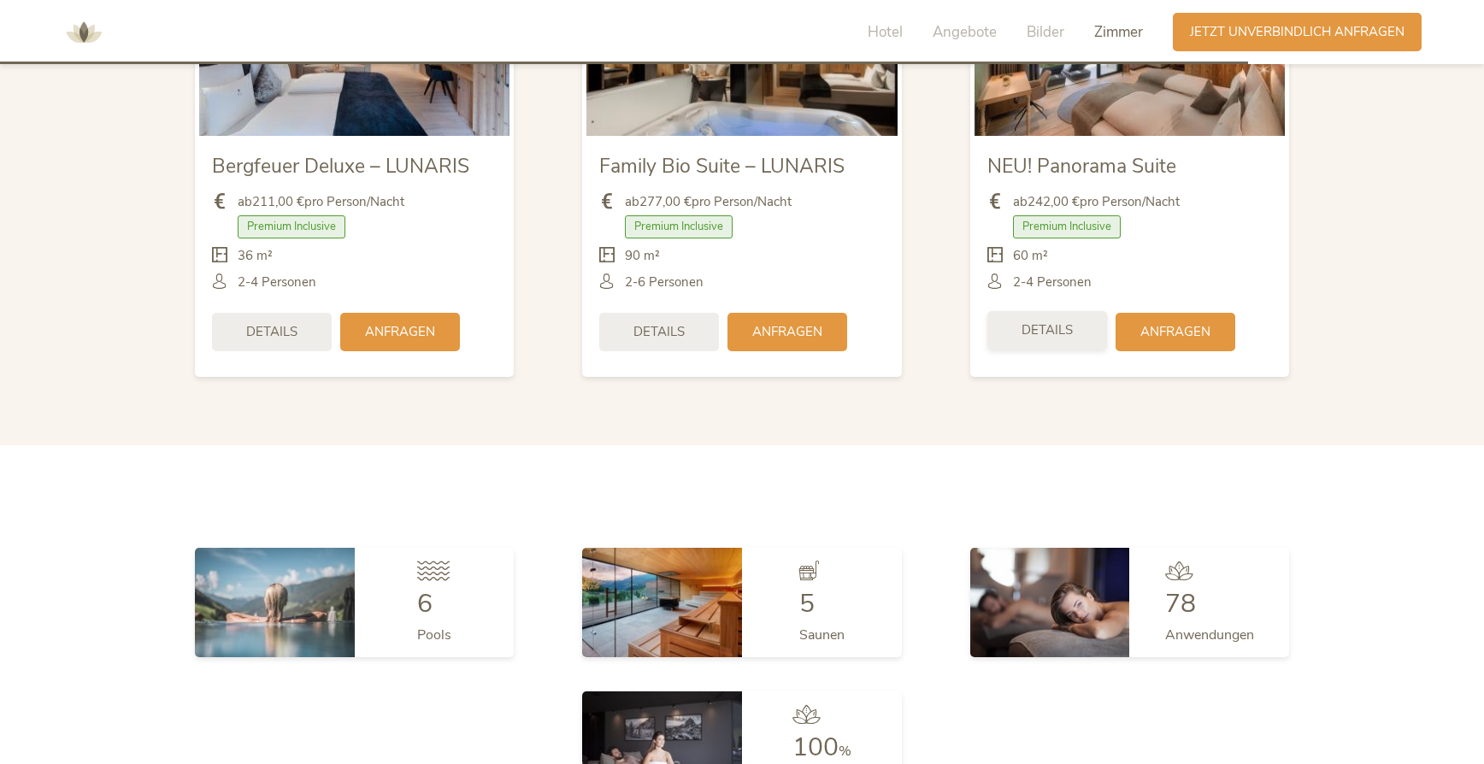
click at [1019, 311] on div "Details" at bounding box center [1047, 330] width 120 height 38
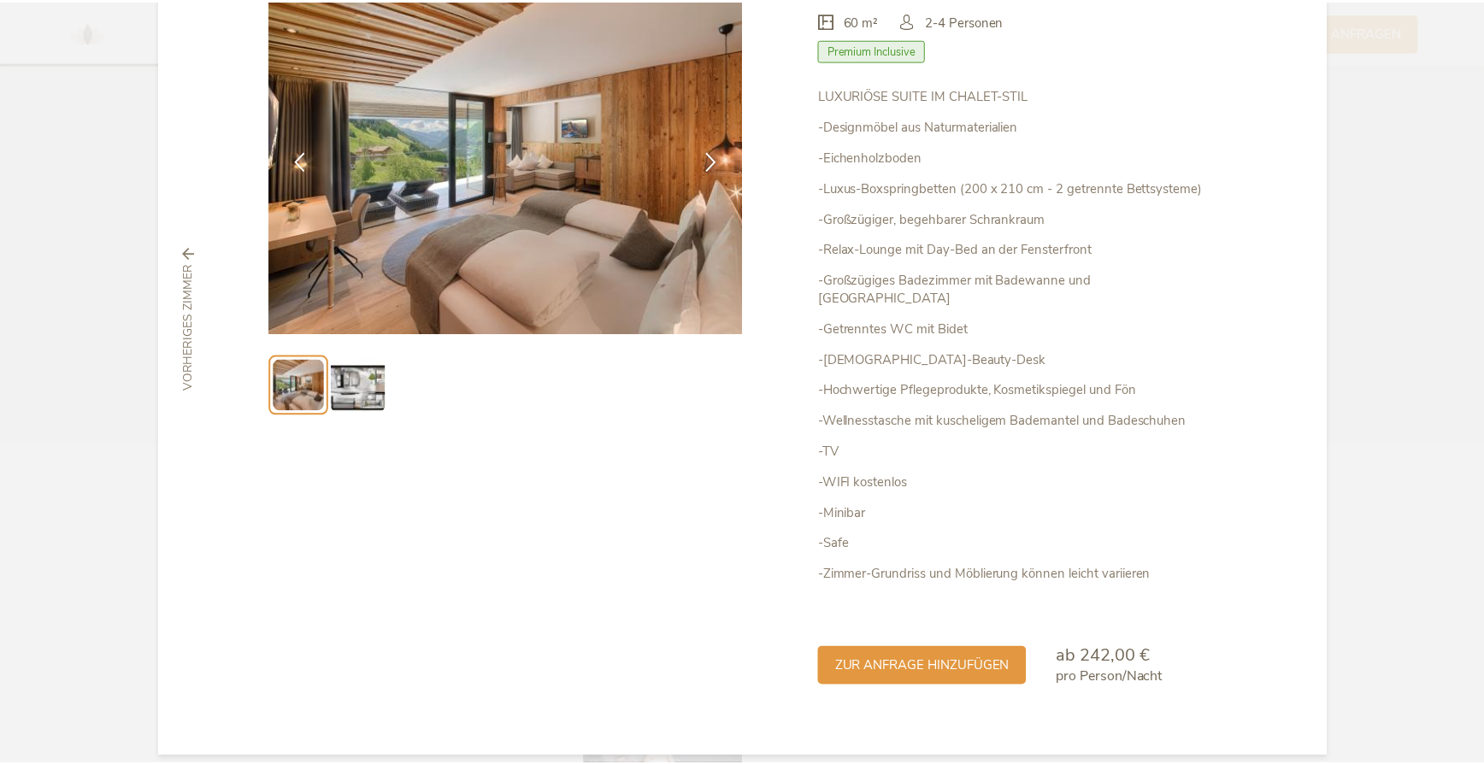
scroll to position [0, 0]
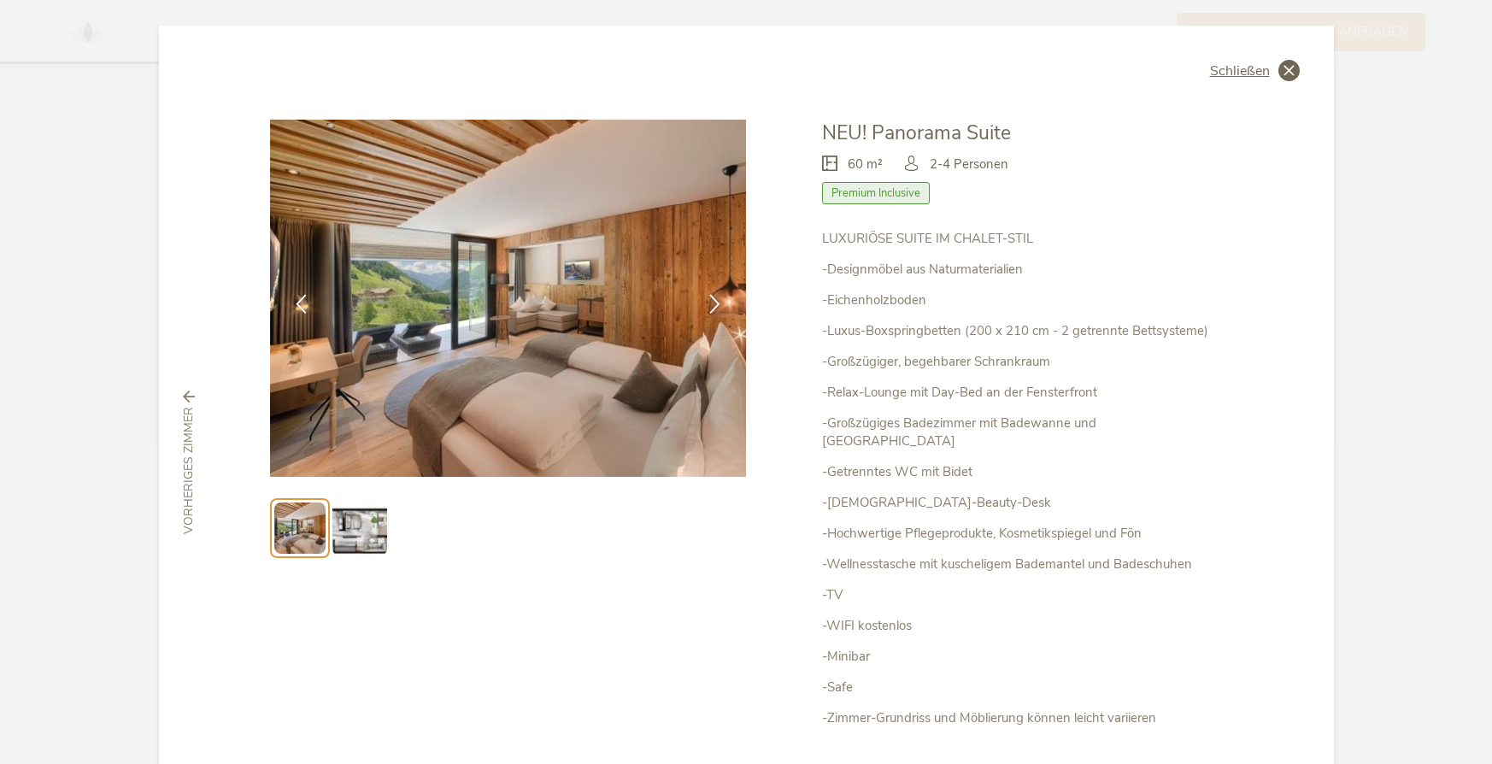
click at [1229, 67] on span "Schließen" at bounding box center [1240, 71] width 60 height 14
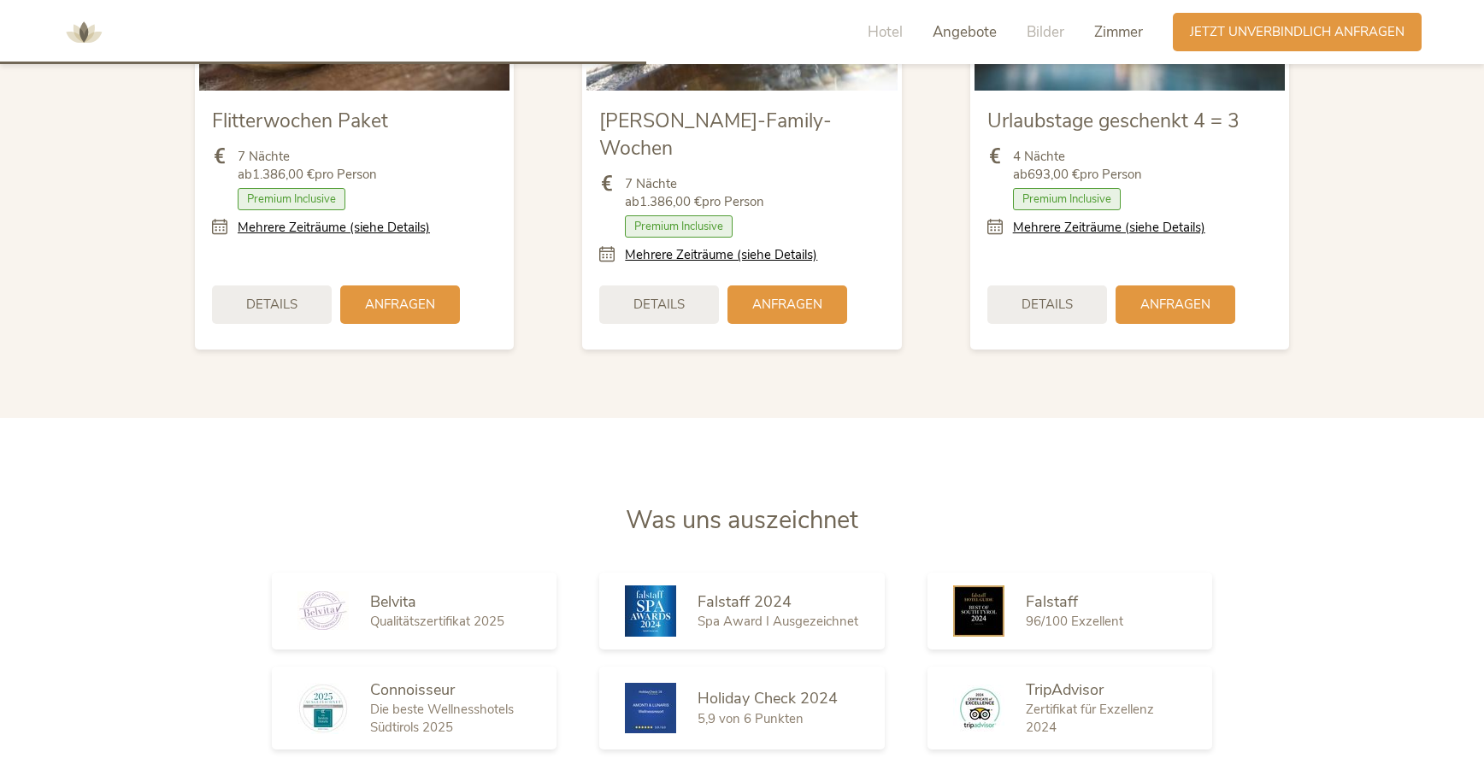
click at [1105, 33] on span "Zimmer" at bounding box center [1118, 32] width 49 height 20
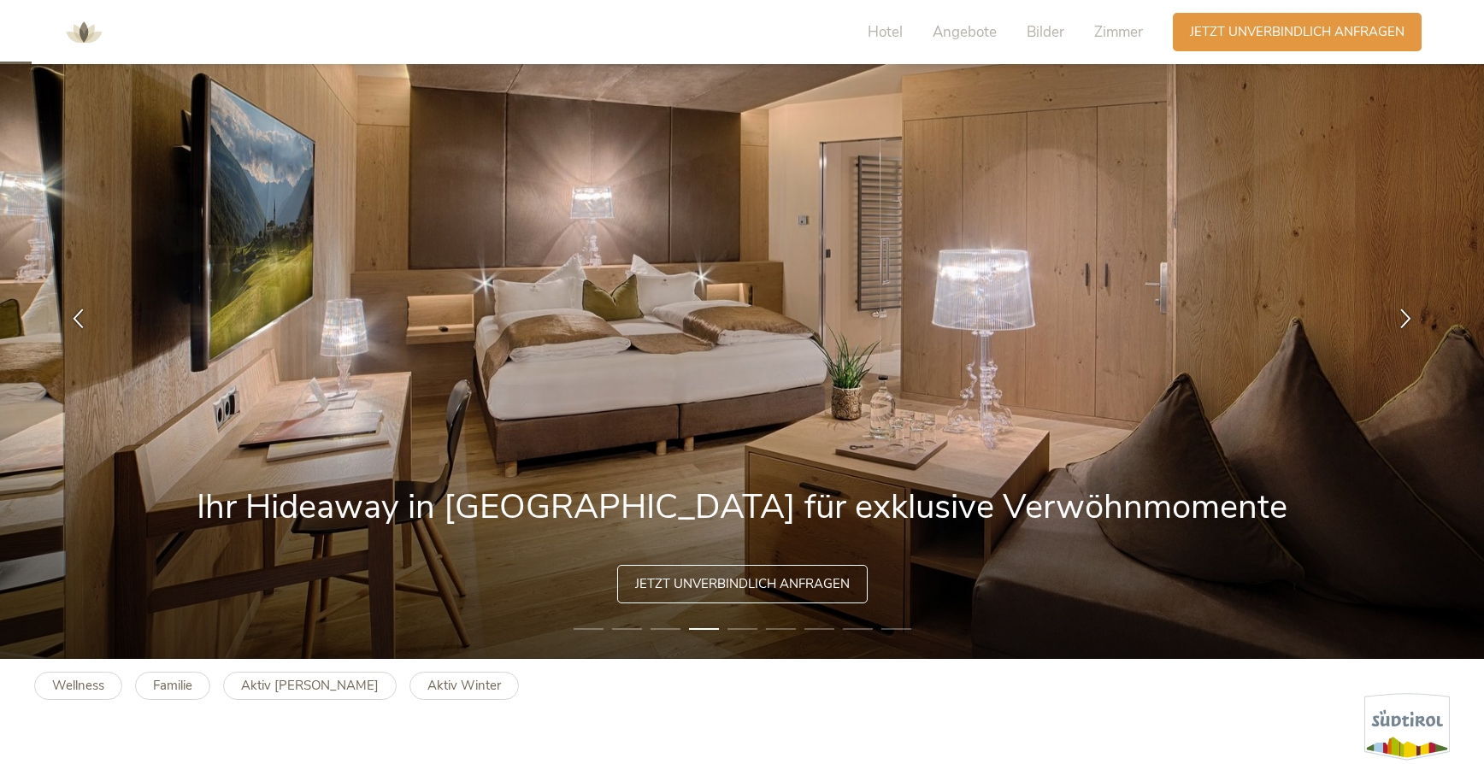
scroll to position [109, 0]
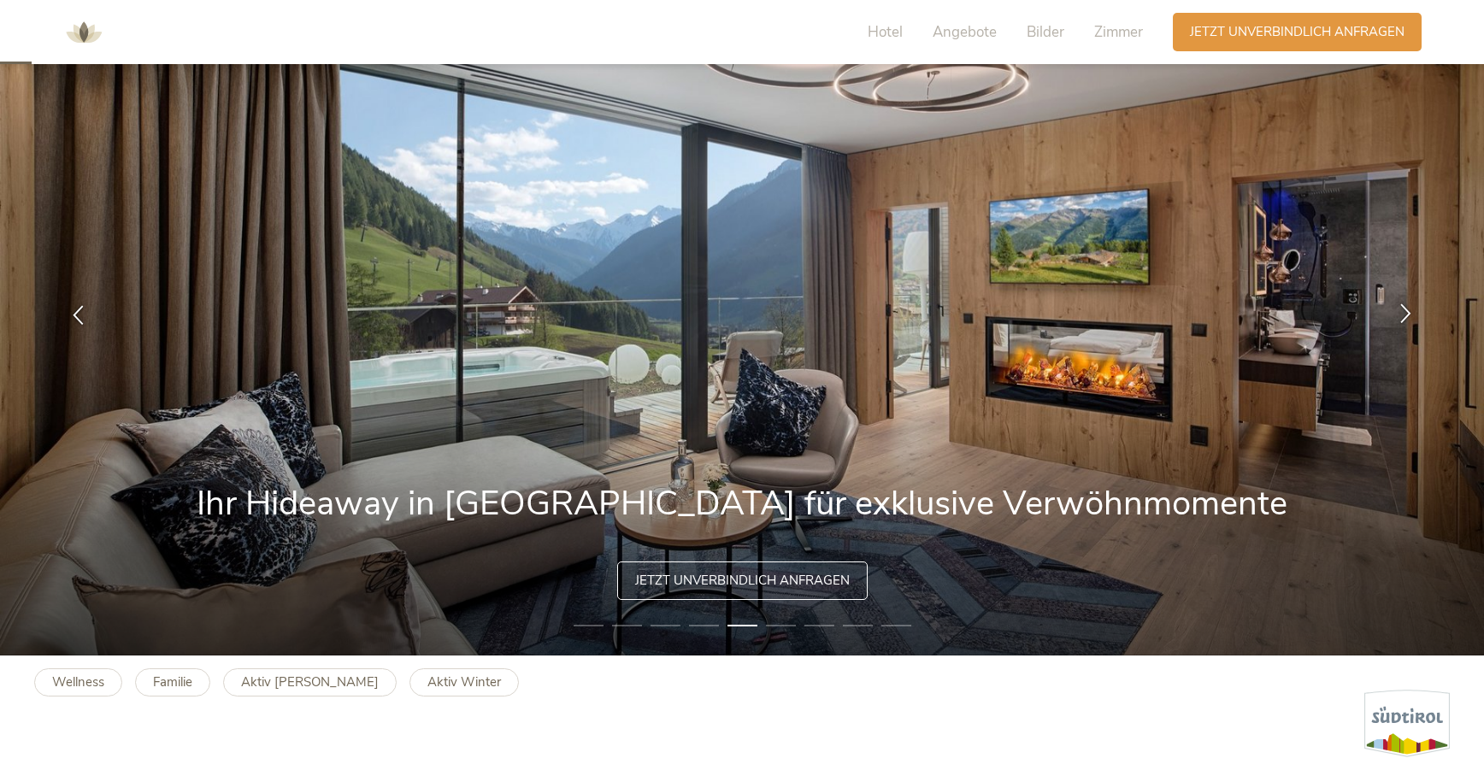
click at [1404, 315] on icon at bounding box center [1406, 313] width 20 height 20
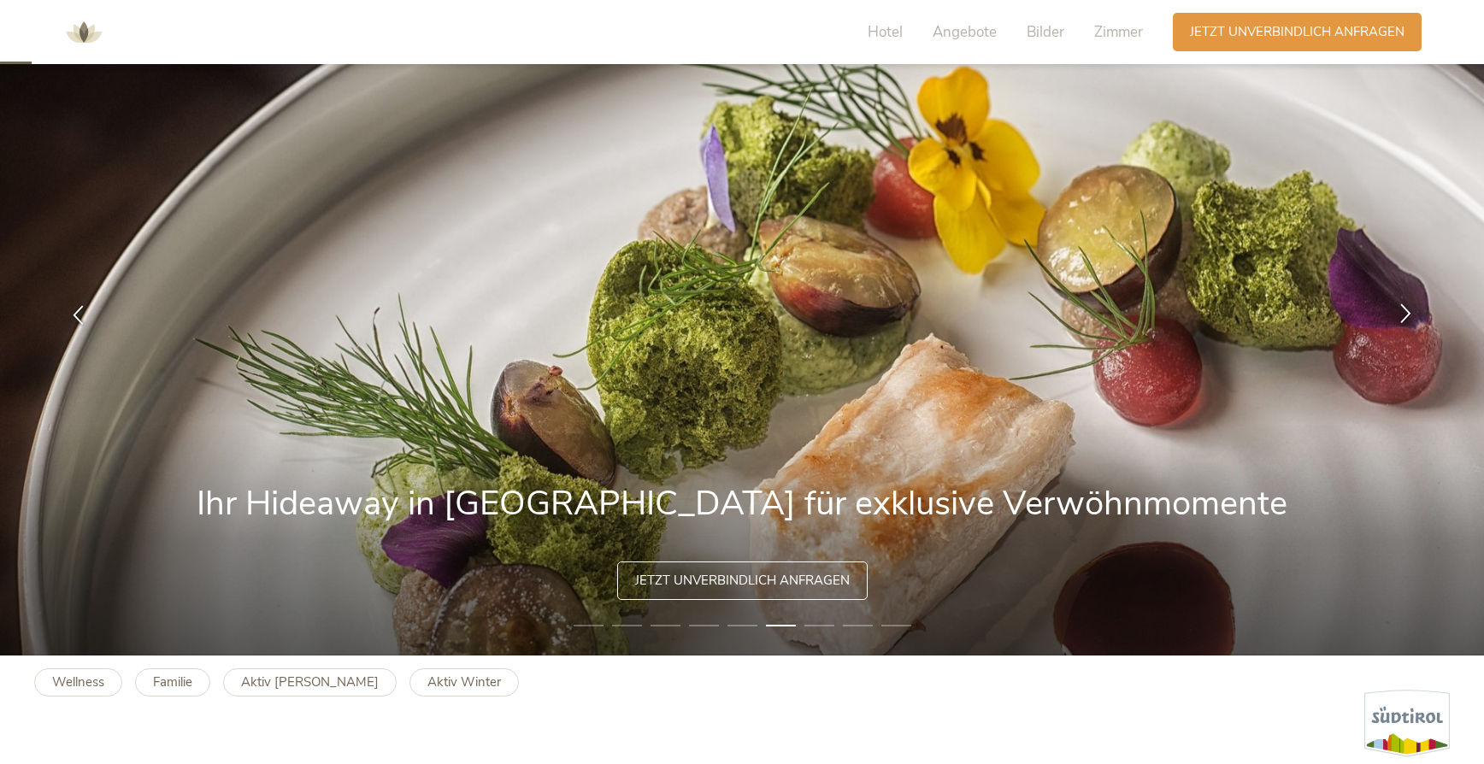
click at [1404, 315] on icon at bounding box center [1406, 313] width 20 height 20
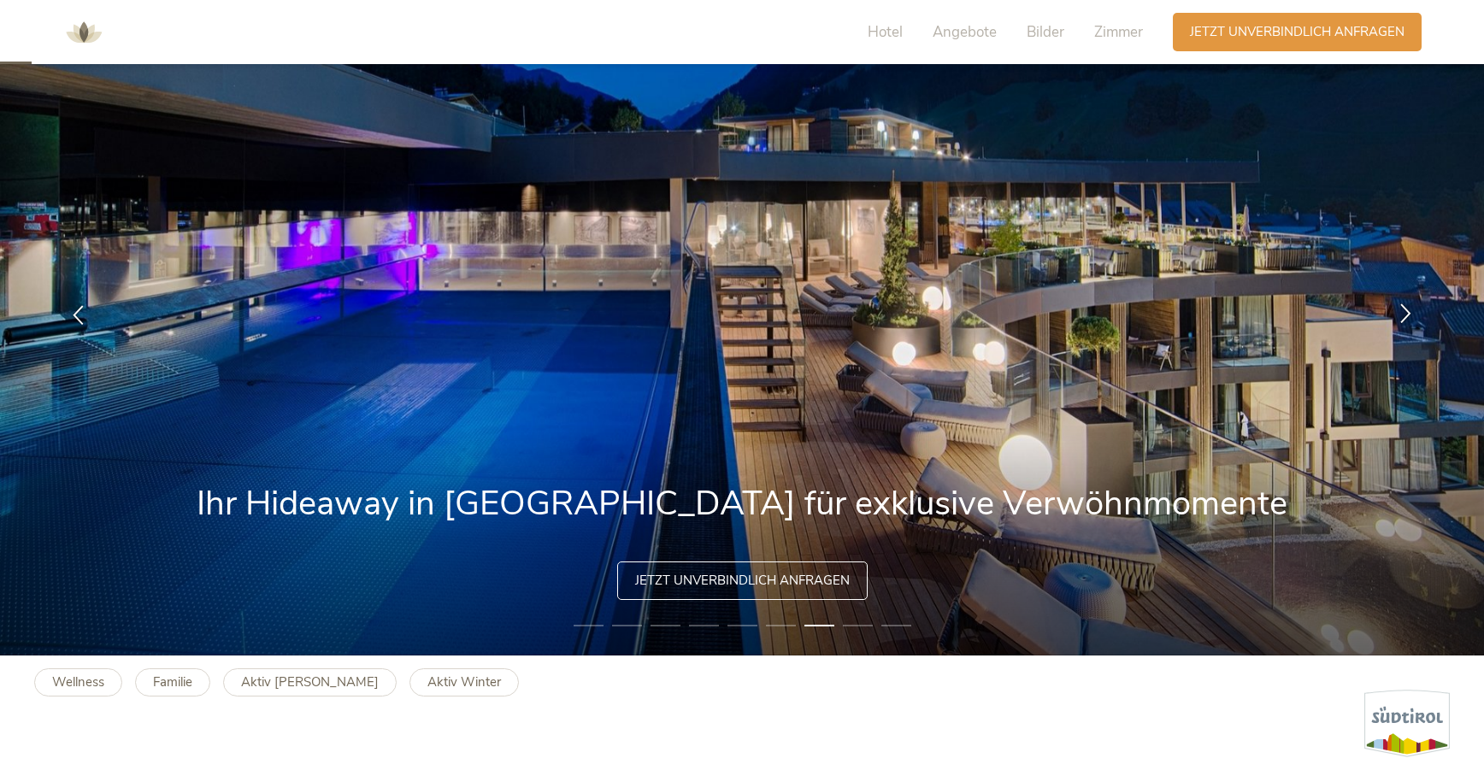
click at [1404, 315] on icon at bounding box center [1406, 313] width 20 height 20
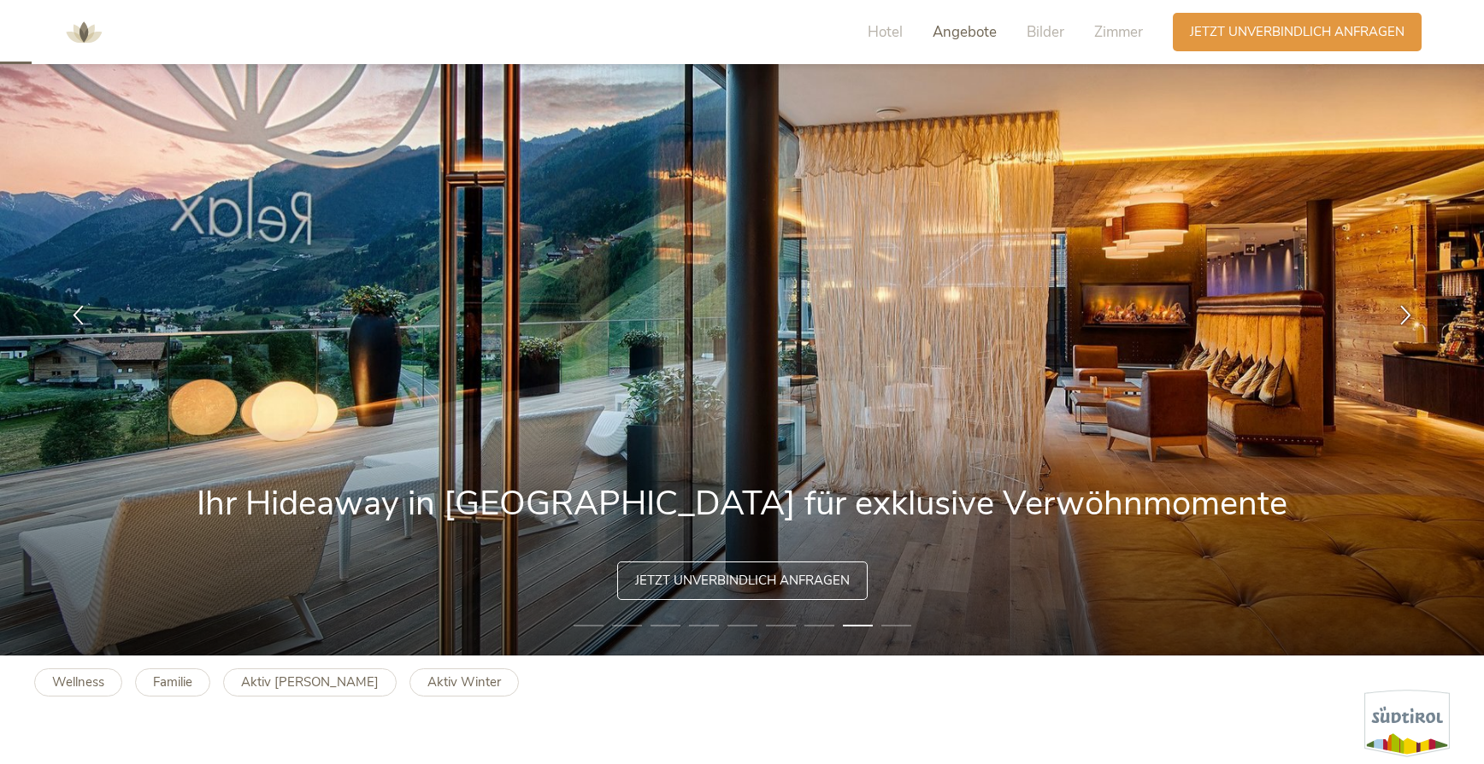
click at [973, 31] on span "Angebote" at bounding box center [964, 32] width 64 height 20
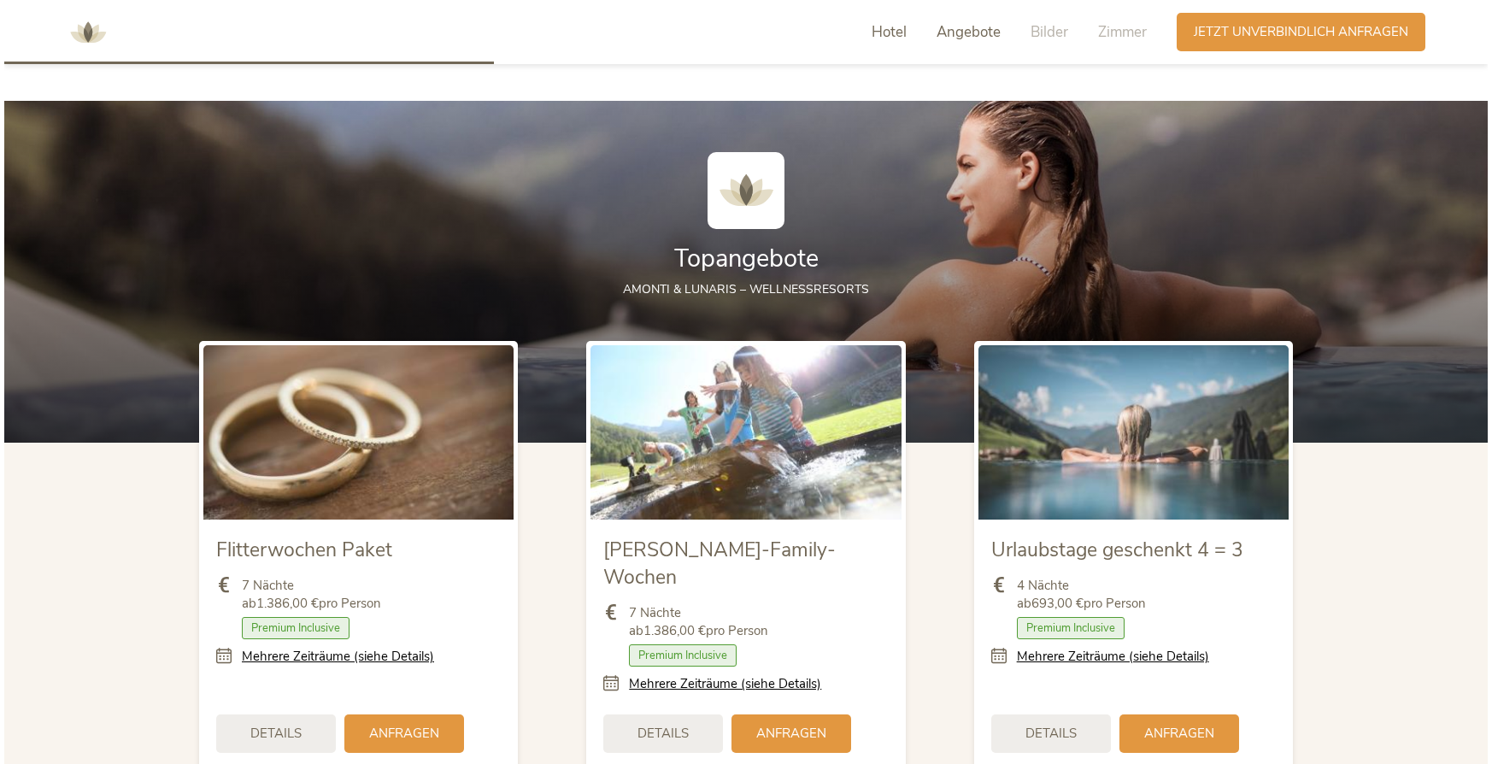
scroll to position [1838, 0]
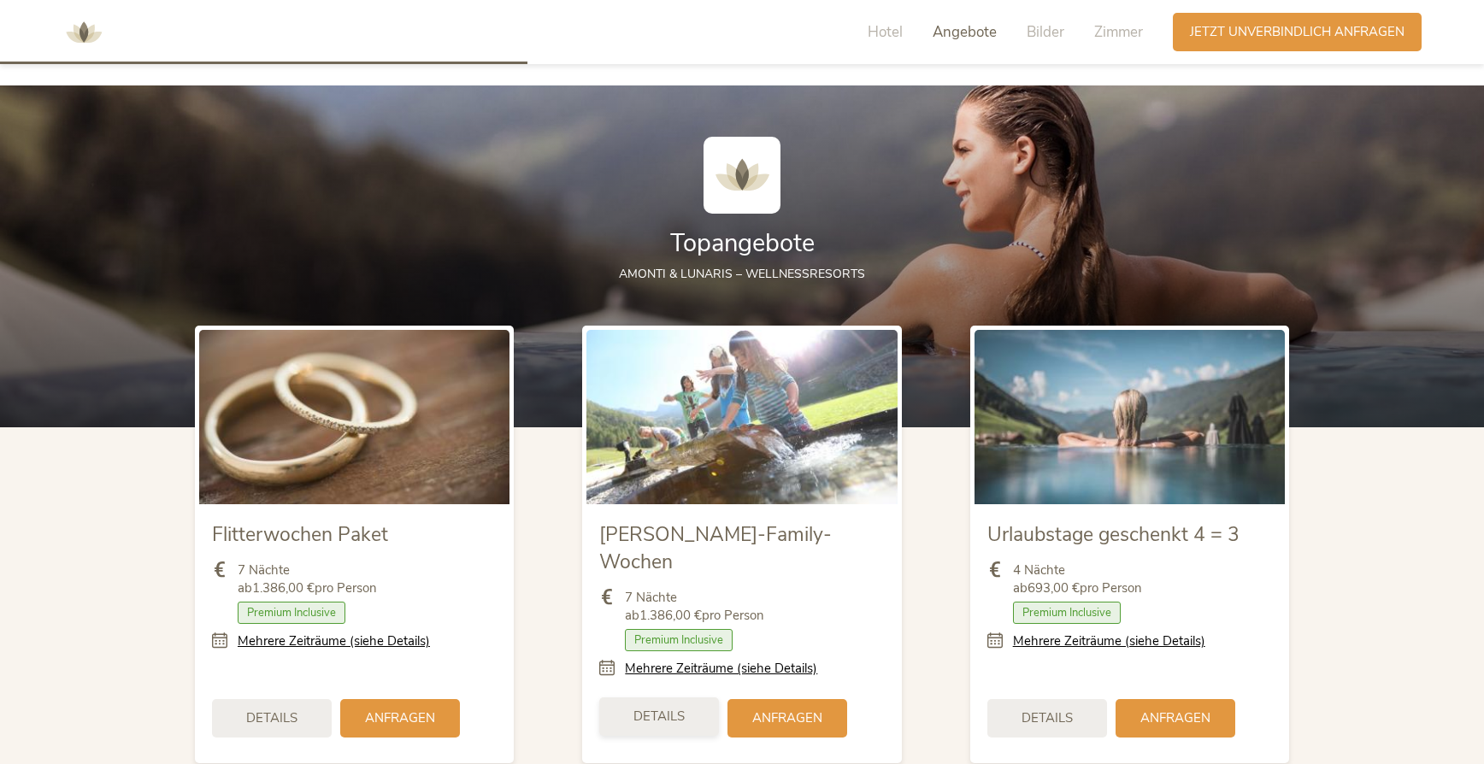
click at [691, 697] on div "Details" at bounding box center [659, 716] width 120 height 38
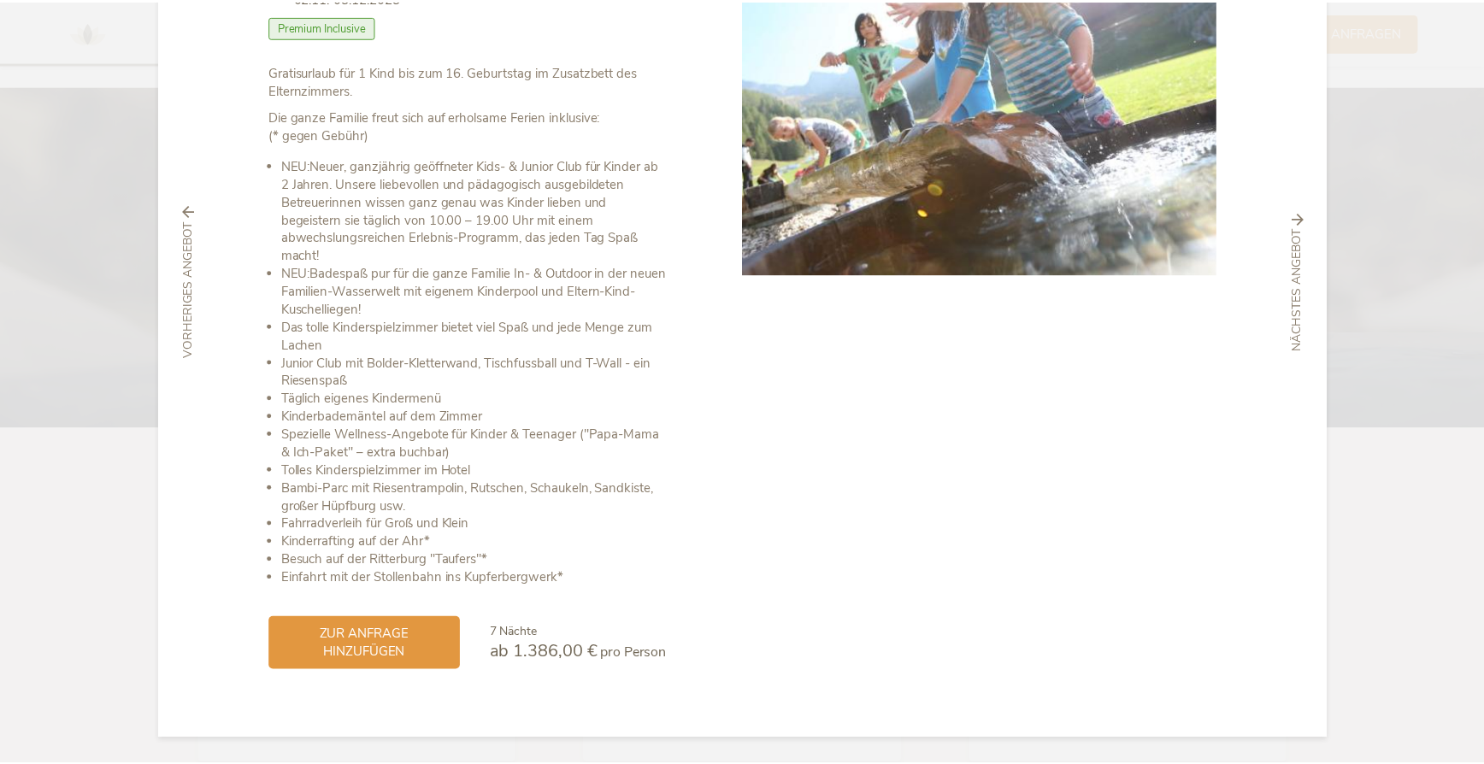
scroll to position [0, 0]
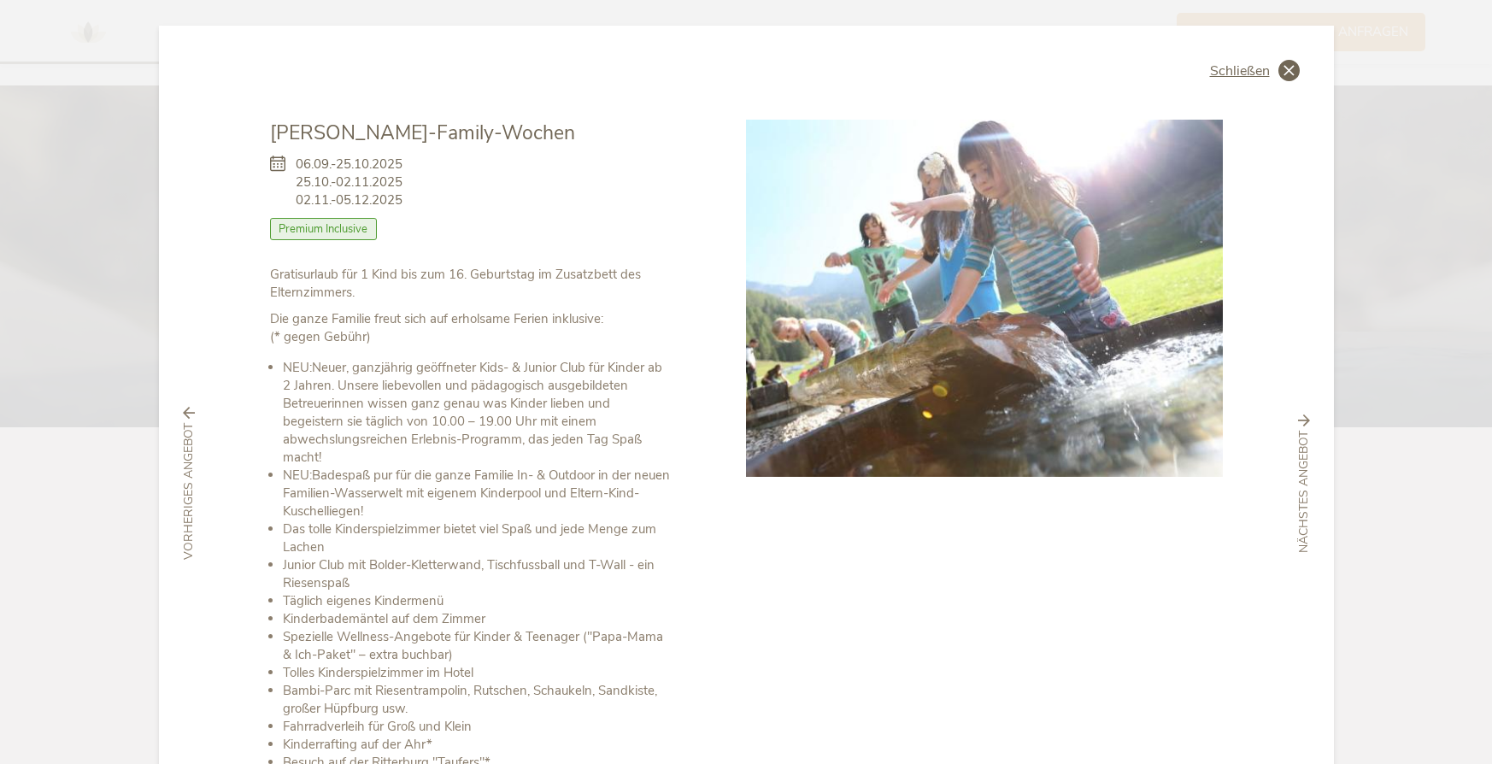
click at [1231, 67] on span "Schließen" at bounding box center [1240, 71] width 60 height 14
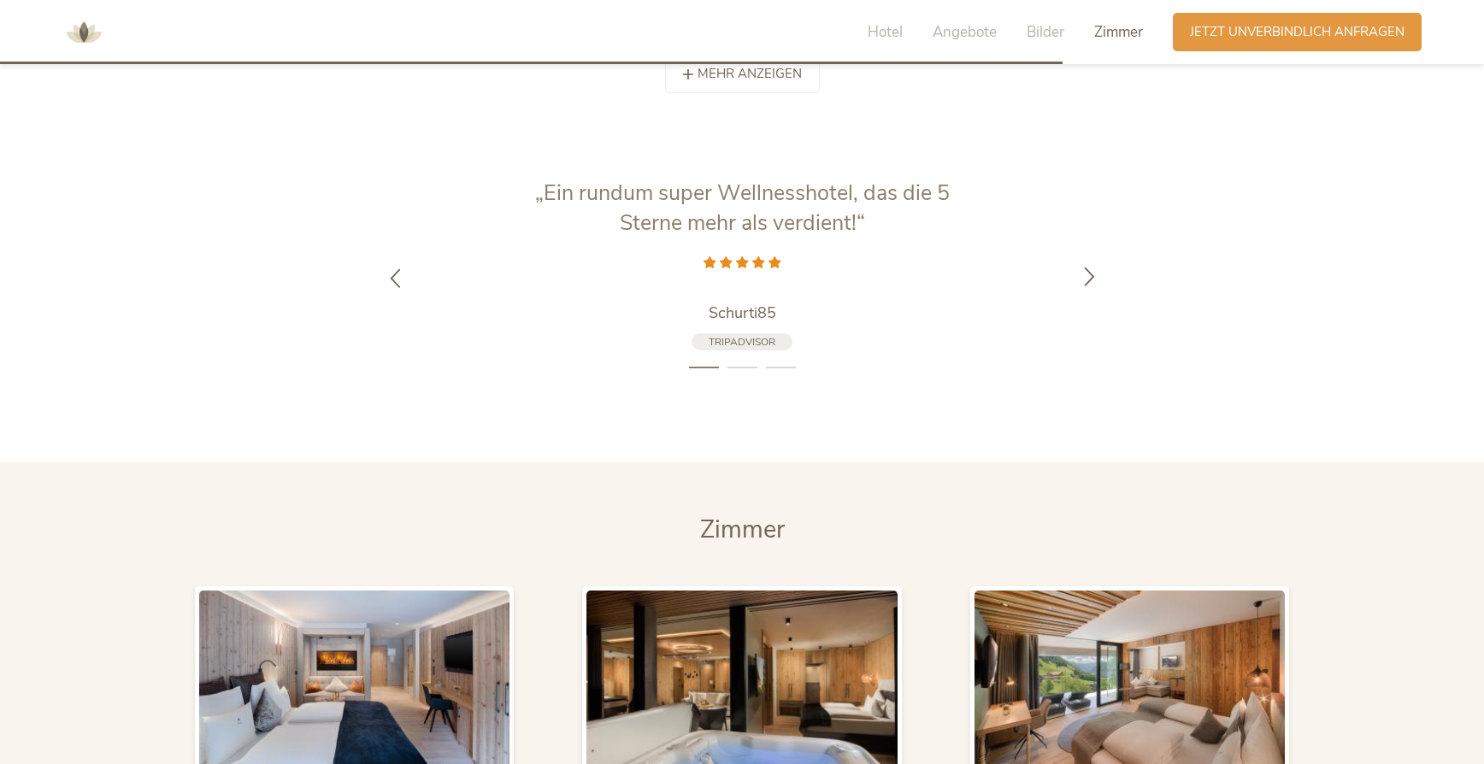
scroll to position [3730, 0]
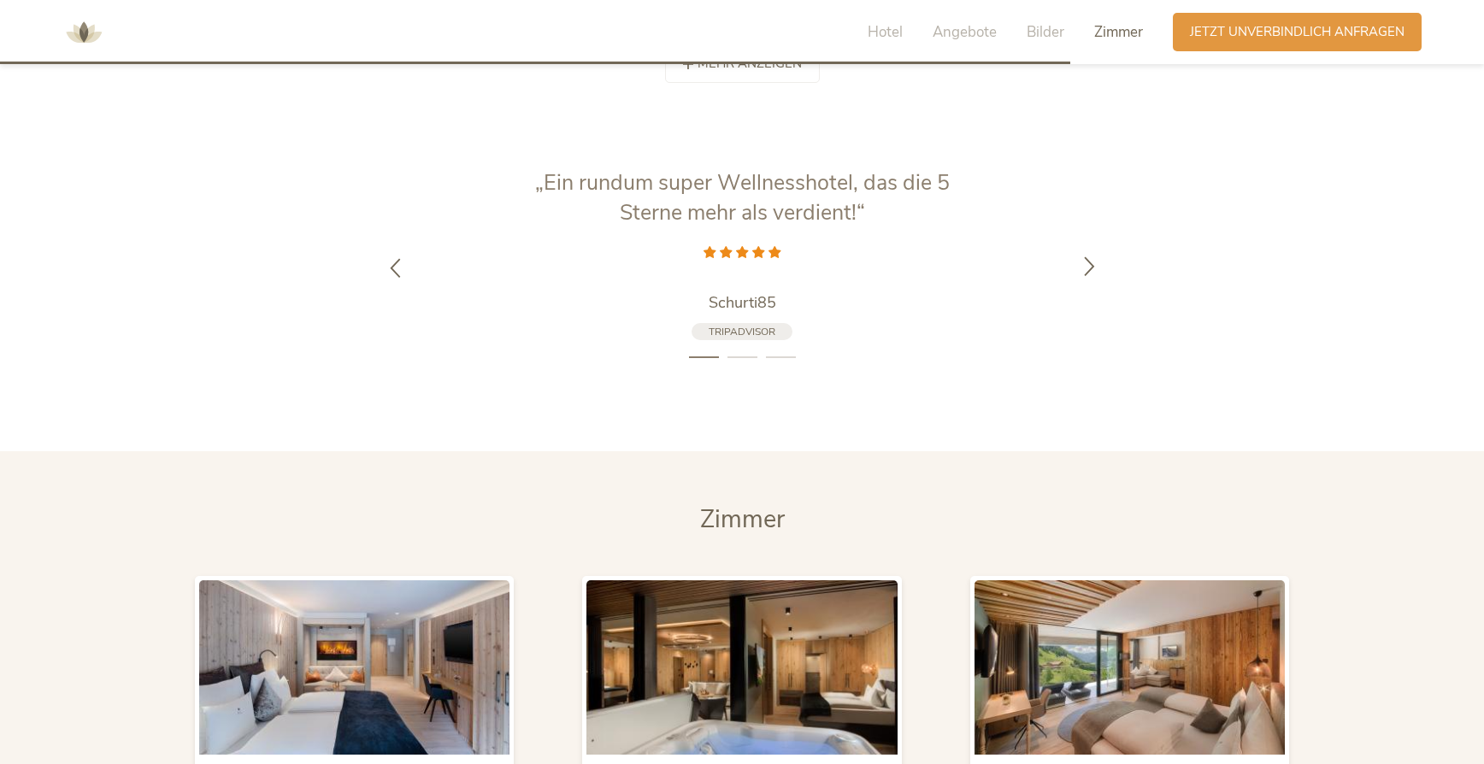
click at [1092, 256] on icon at bounding box center [1089, 266] width 20 height 20
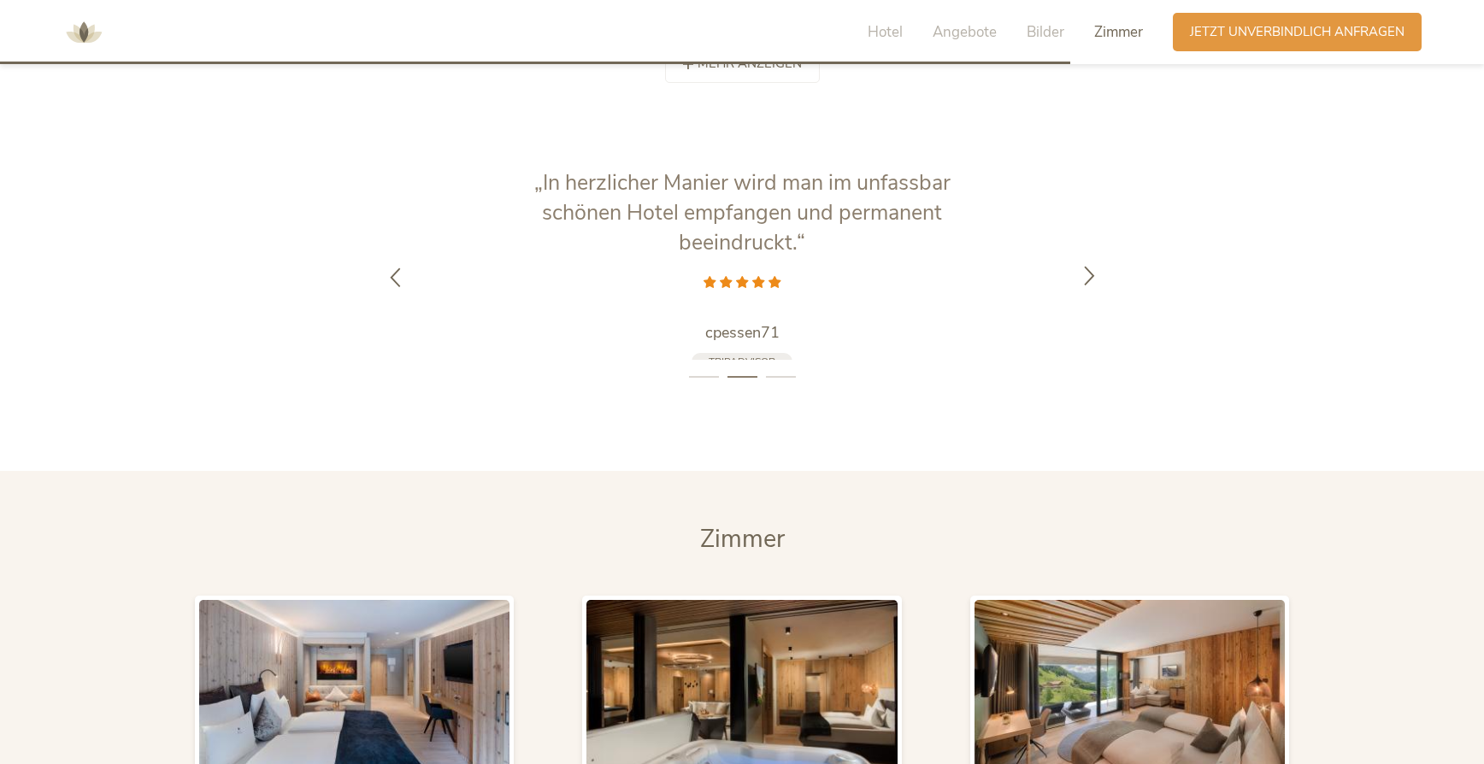
click at [1092, 250] on div at bounding box center [1089, 277] width 54 height 54
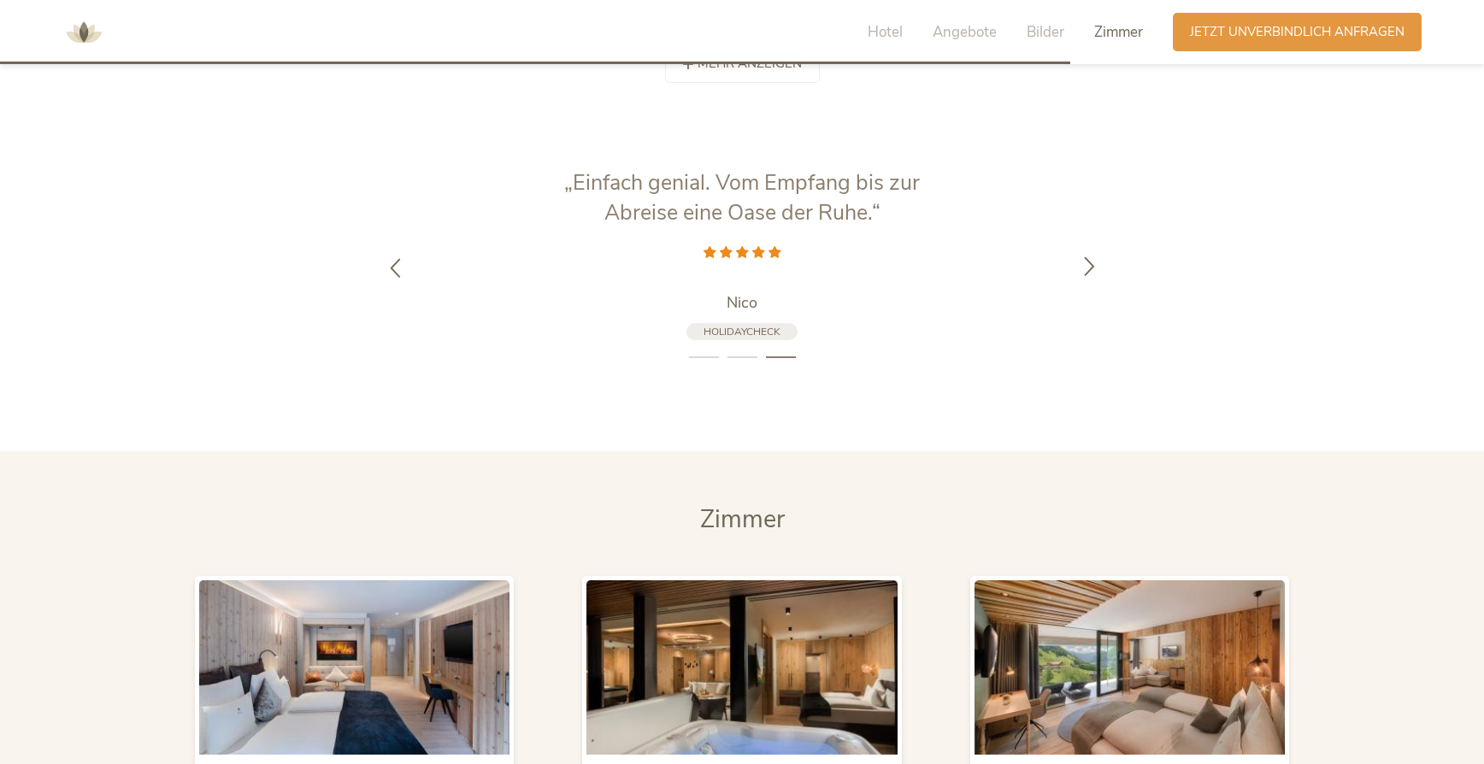
click at [1092, 256] on icon at bounding box center [1089, 266] width 20 height 20
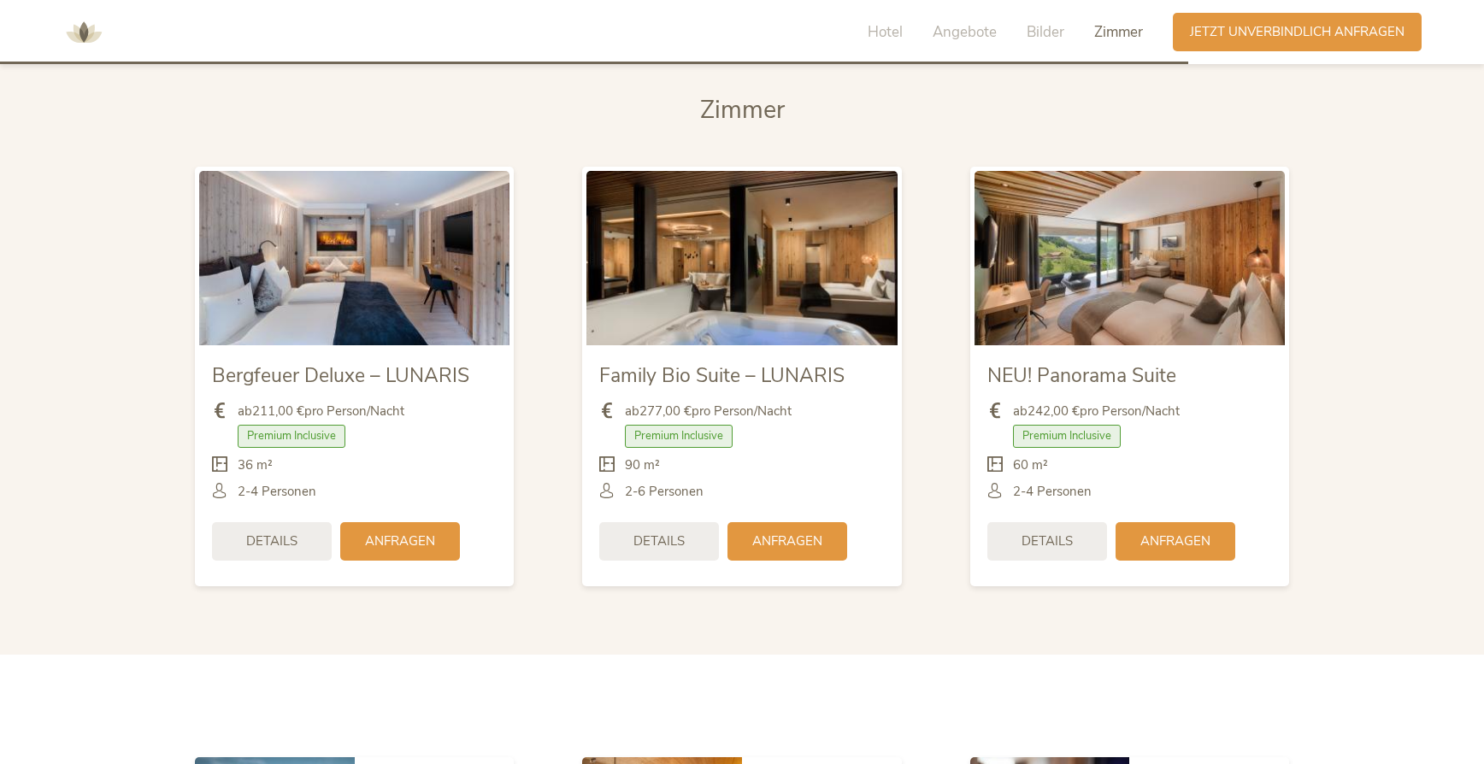
scroll to position [4138, 0]
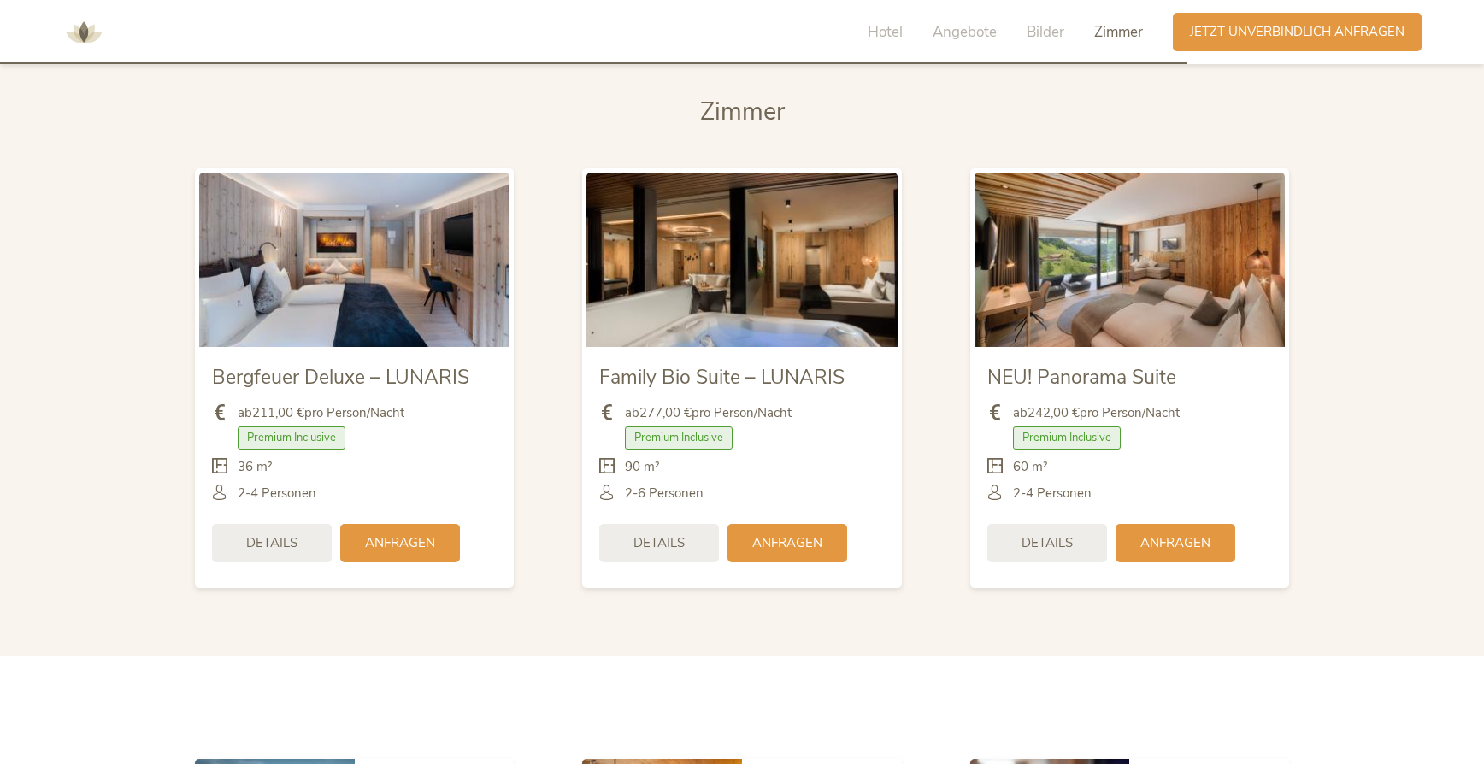
click at [1406, 314] on section "[PERSON_NAME] Bergfeuer Deluxe – LUNARIS ab 211,00 € pro Person/Nacht Premium I…" at bounding box center [742, 350] width 1484 height 612
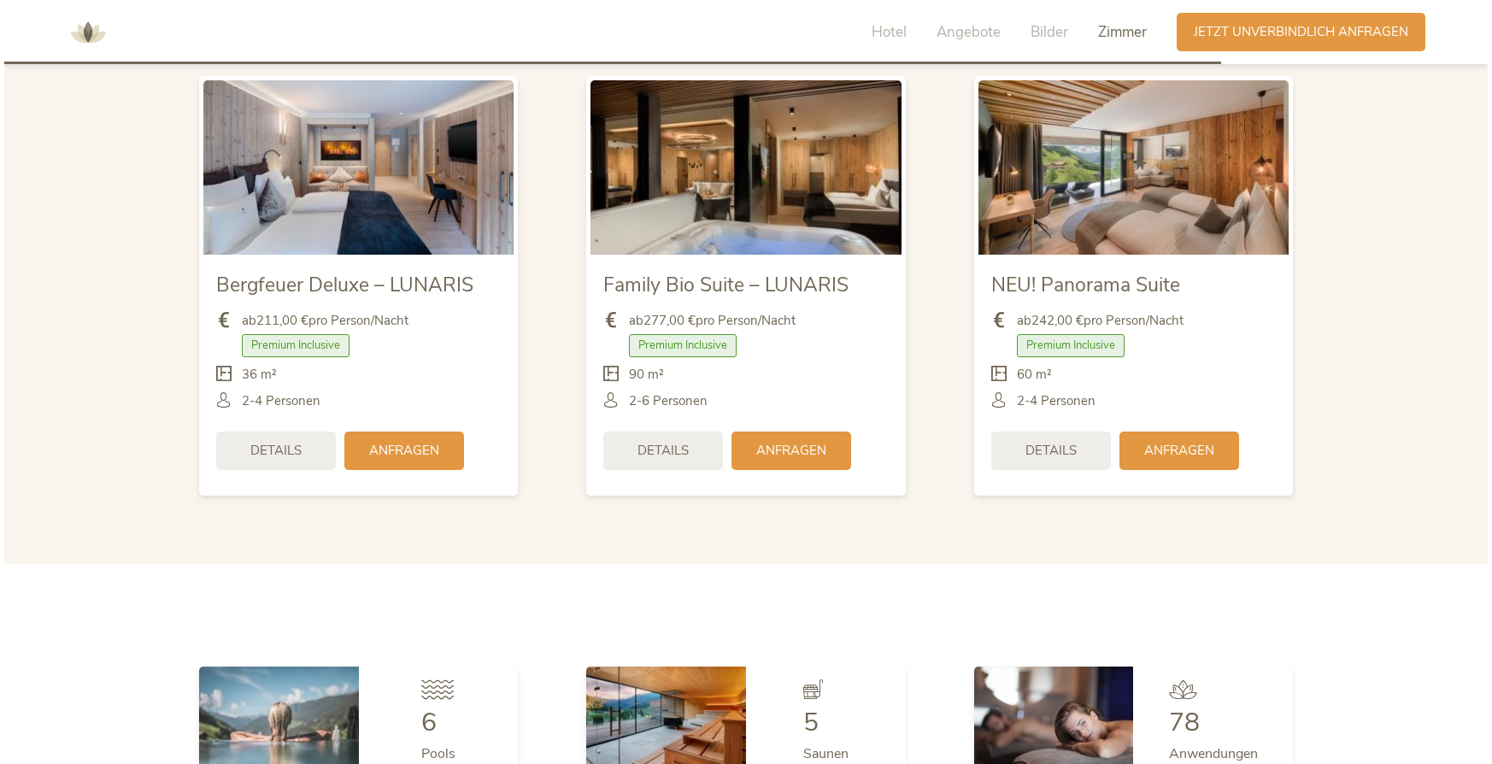
scroll to position [4241, 0]
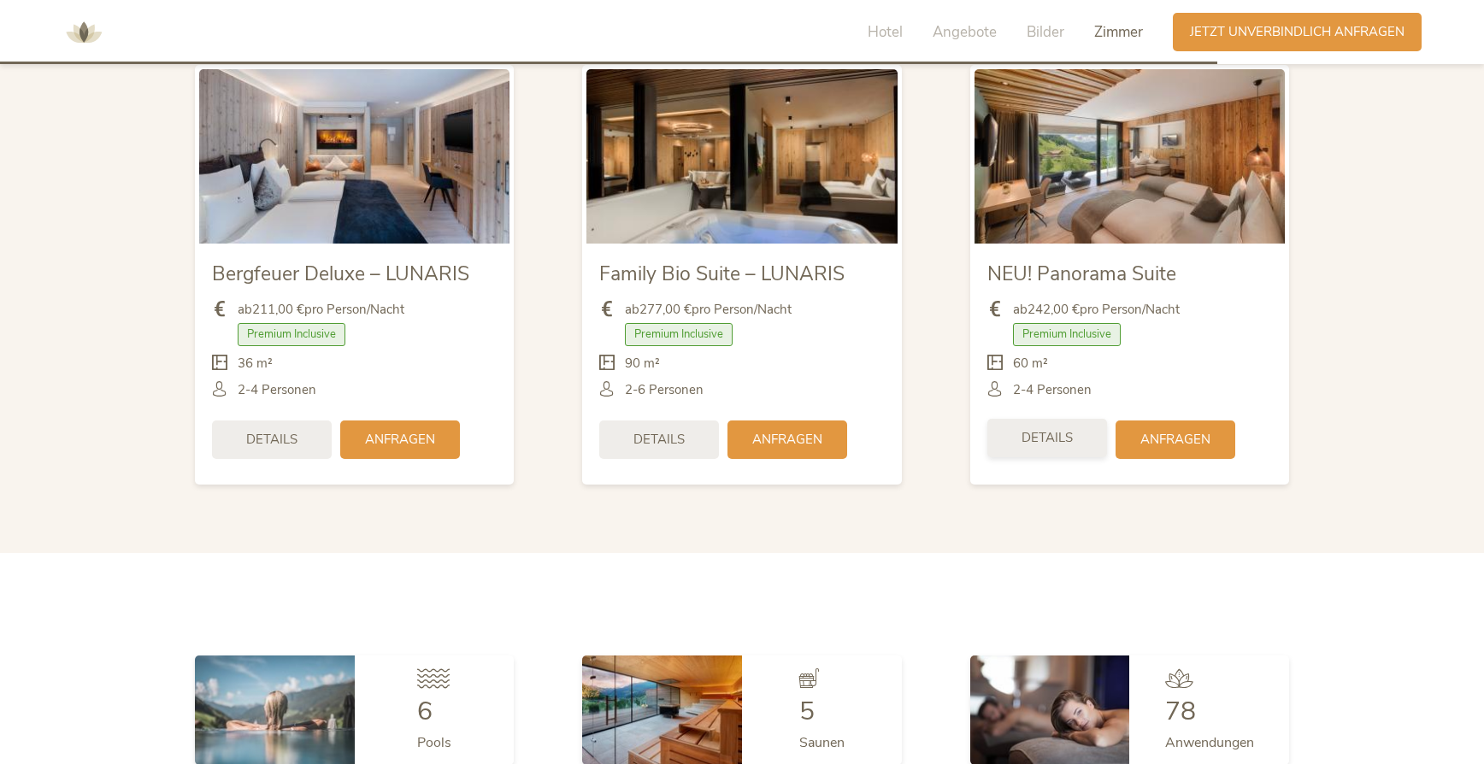
click at [1059, 429] on span "Details" at bounding box center [1046, 438] width 51 height 18
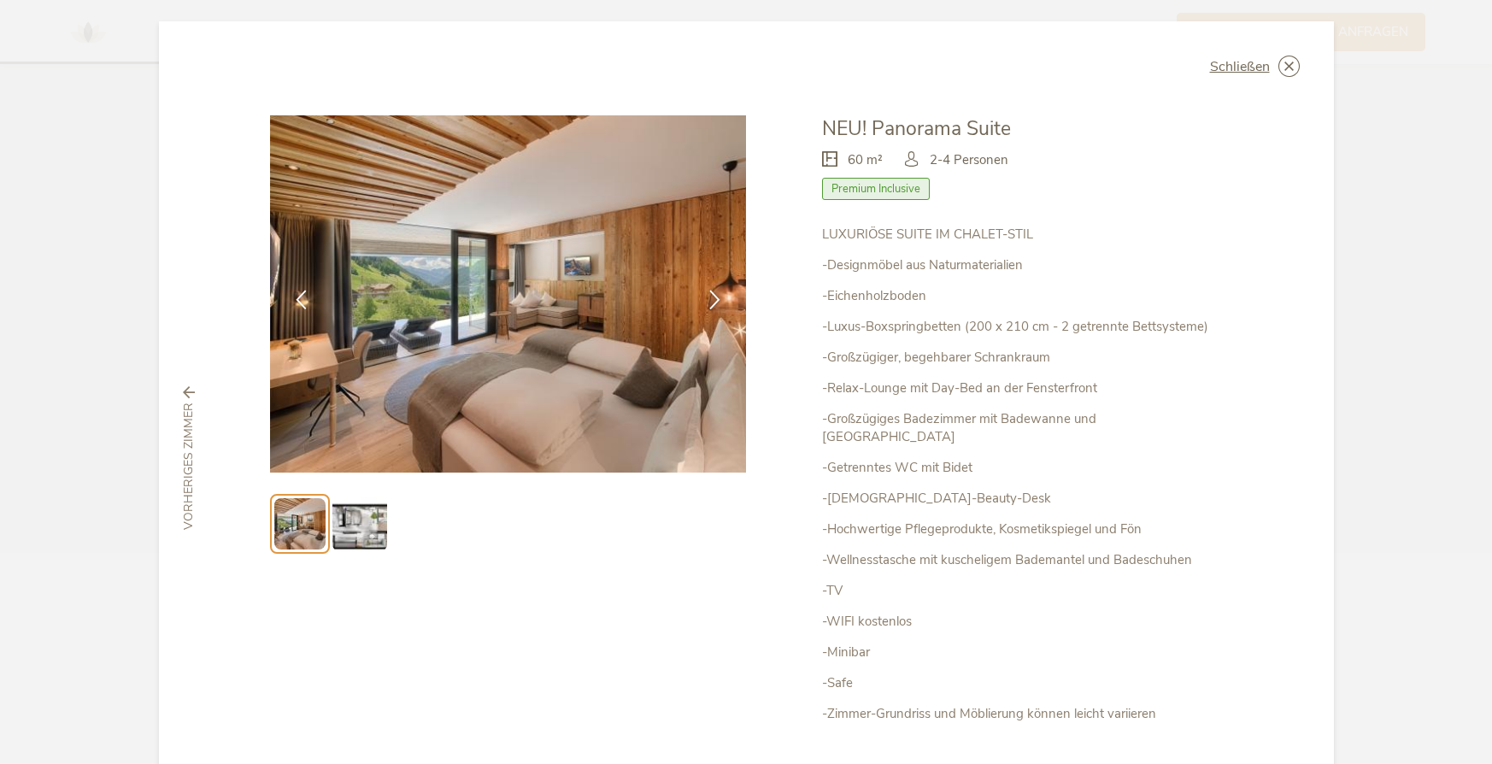
scroll to position [0, 0]
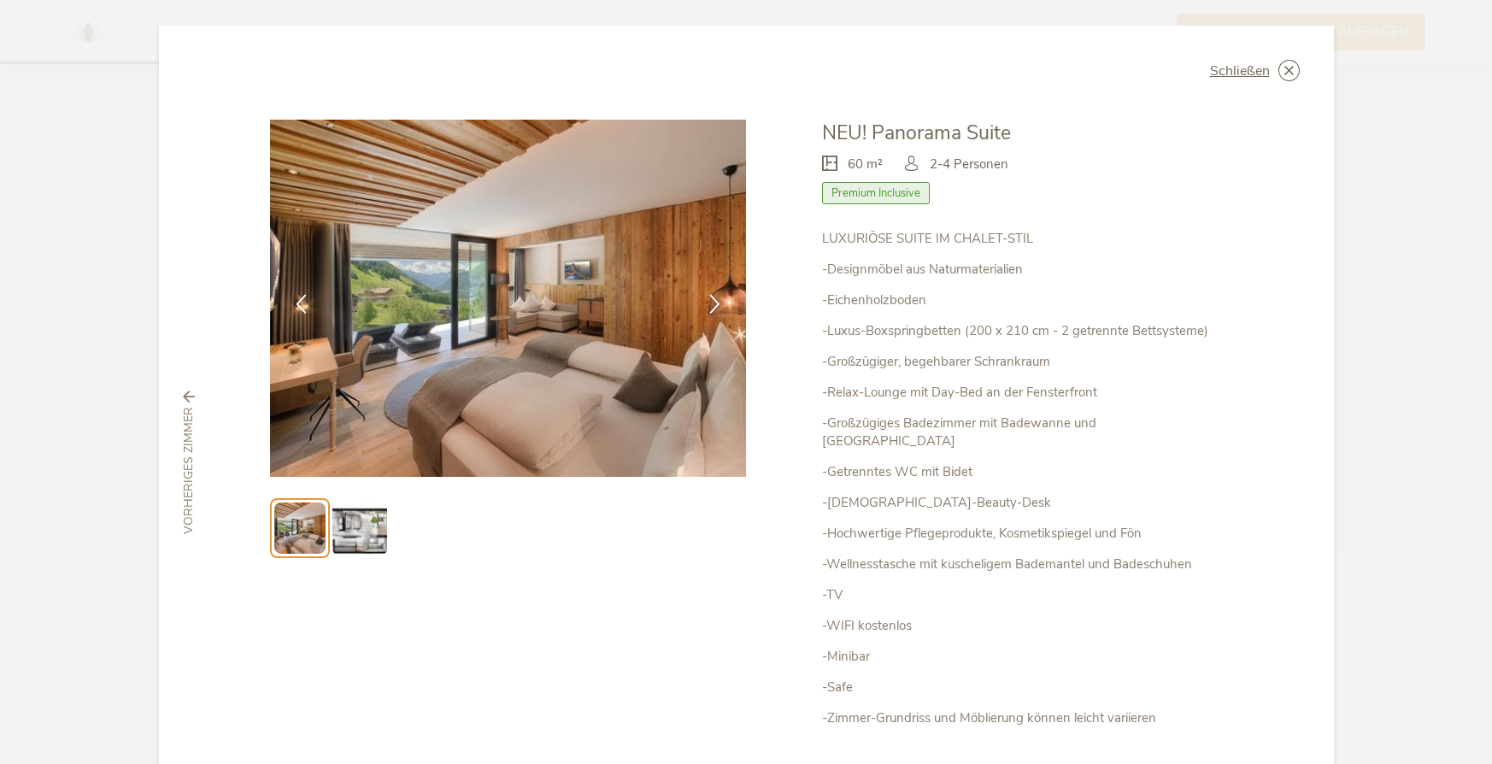
click at [516, 344] on img at bounding box center [508, 298] width 477 height 357
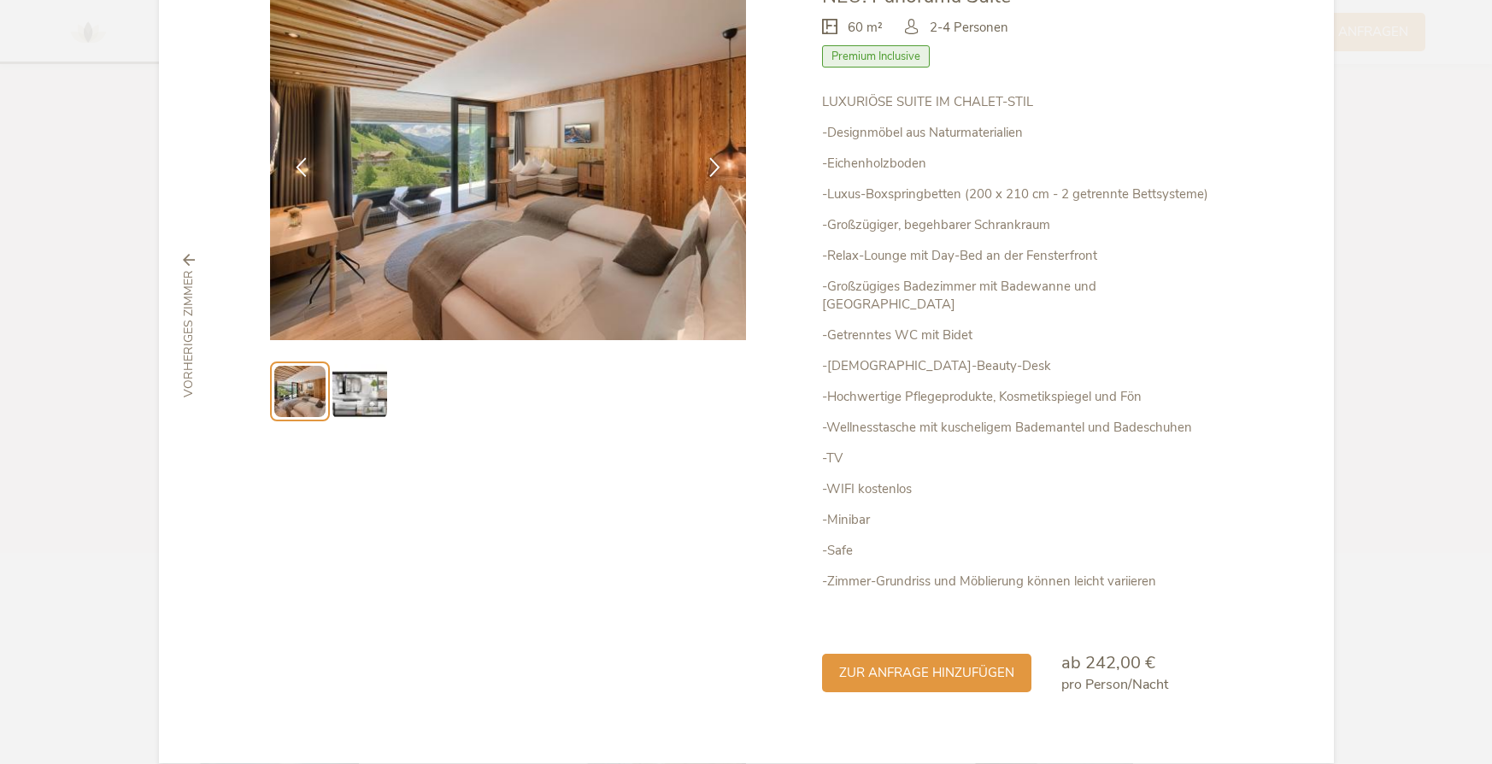
scroll to position [144, 0]
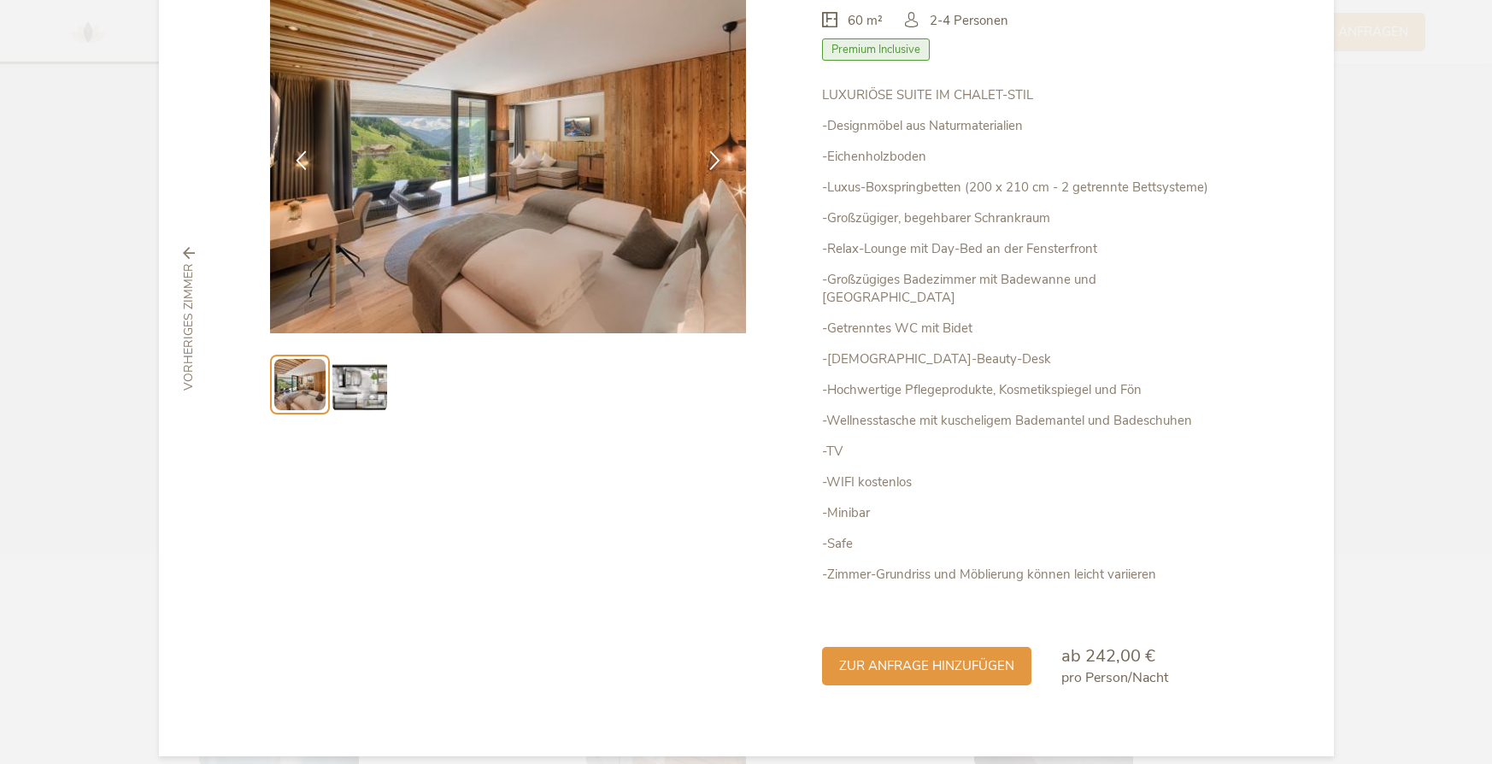
click at [372, 393] on img at bounding box center [359, 384] width 55 height 55
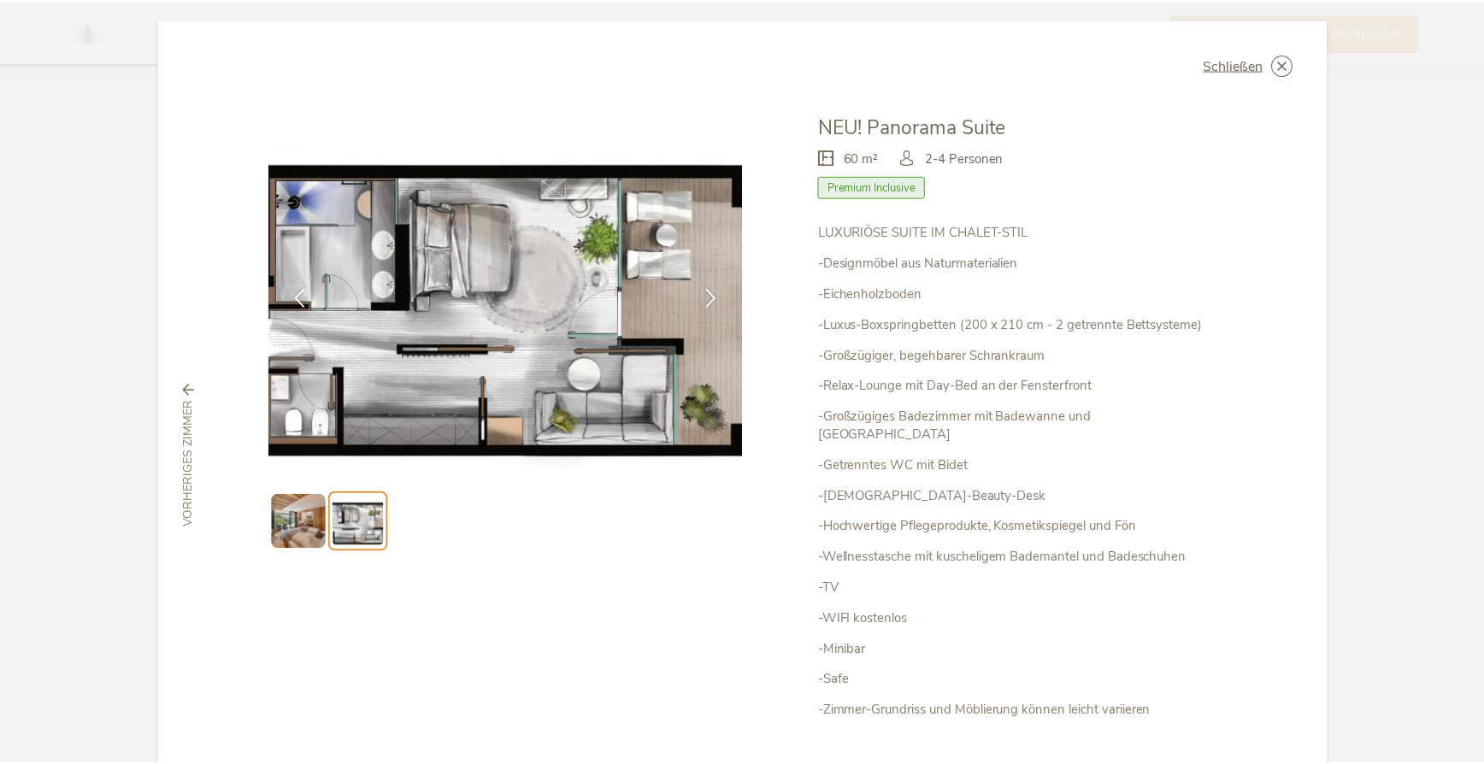
scroll to position [0, 0]
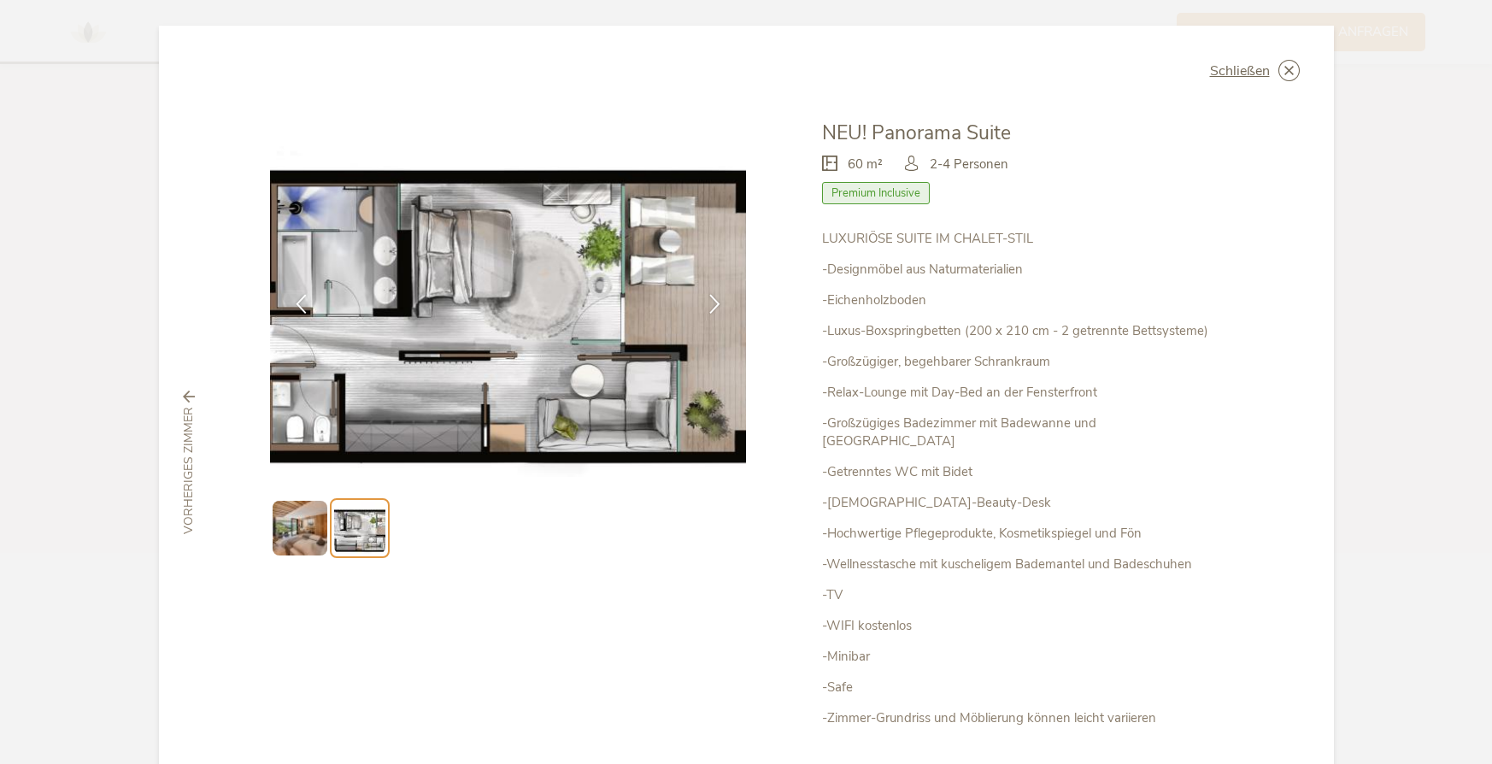
click at [183, 391] on icon at bounding box center [189, 397] width 12 height 12
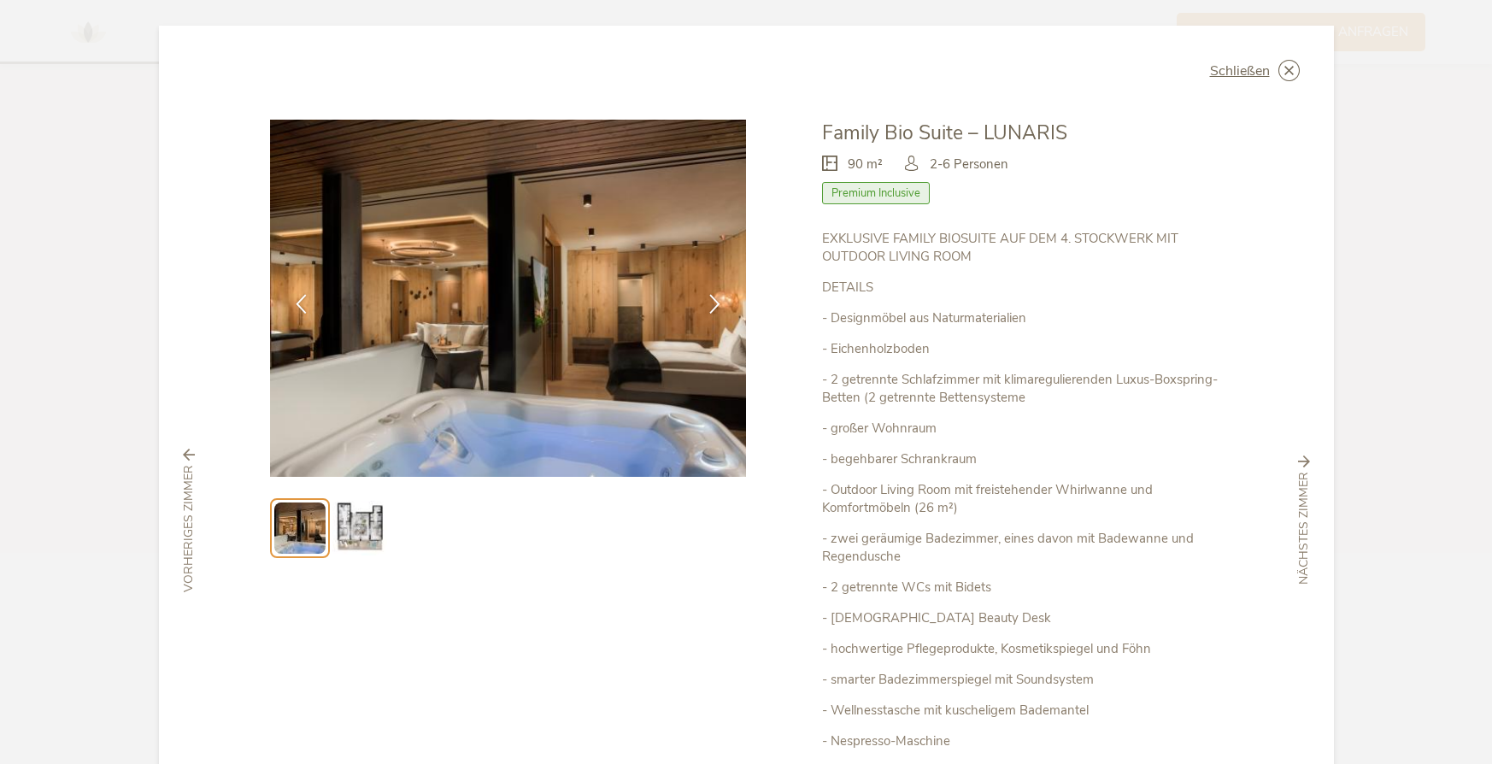
click at [183, 458] on icon at bounding box center [189, 455] width 12 height 12
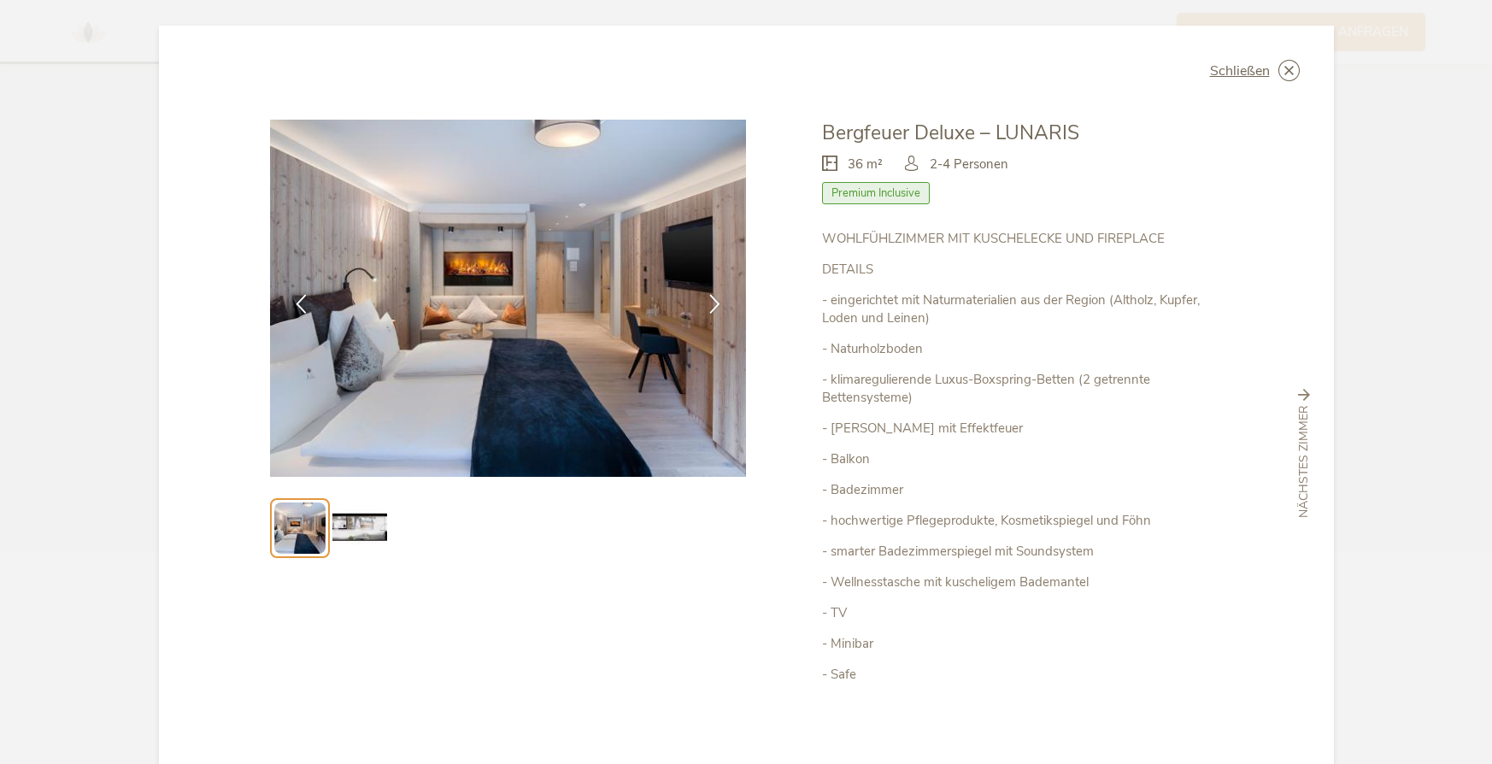
click at [179, 458] on div "Schließen Bergfeuer Deluxe – LUNARIS 36 m² Premium Inclusive" at bounding box center [746, 454] width 1175 height 857
click at [1225, 73] on span "Schließen" at bounding box center [1240, 71] width 60 height 14
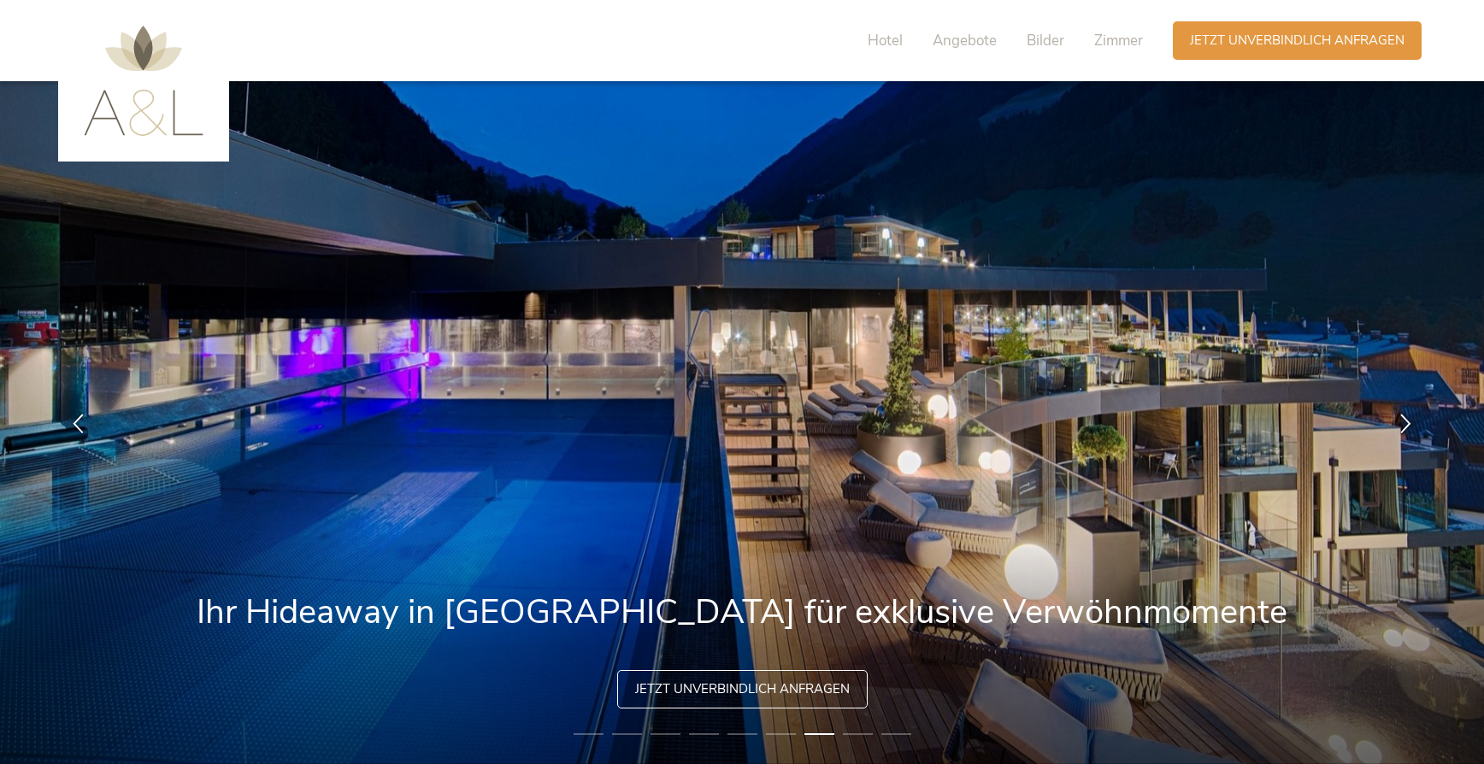
click at [146, 106] on img at bounding box center [144, 81] width 120 height 110
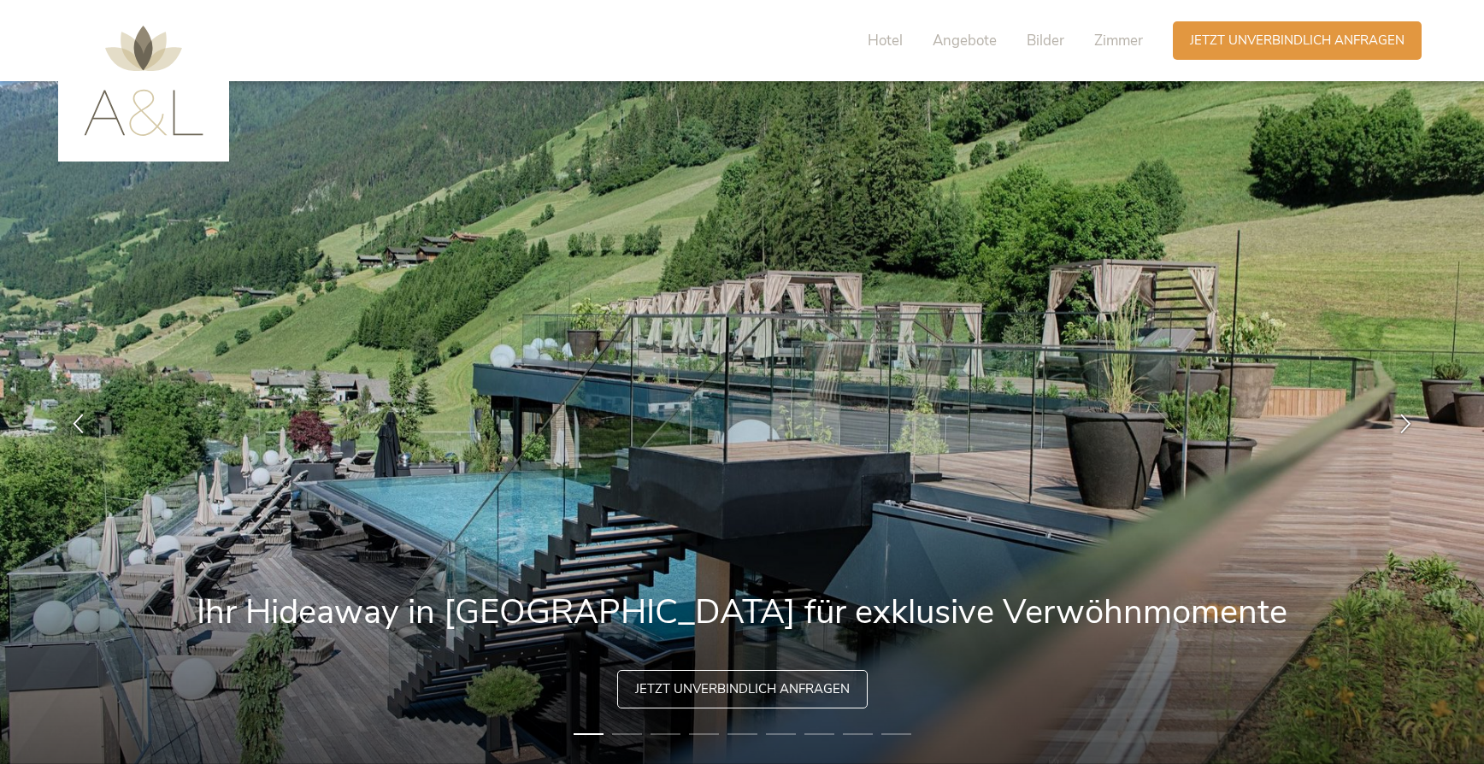
click at [137, 65] on img at bounding box center [144, 81] width 120 height 110
click at [742, 684] on span "Jetzt unverbindlich anfragen" at bounding box center [742, 688] width 215 height 18
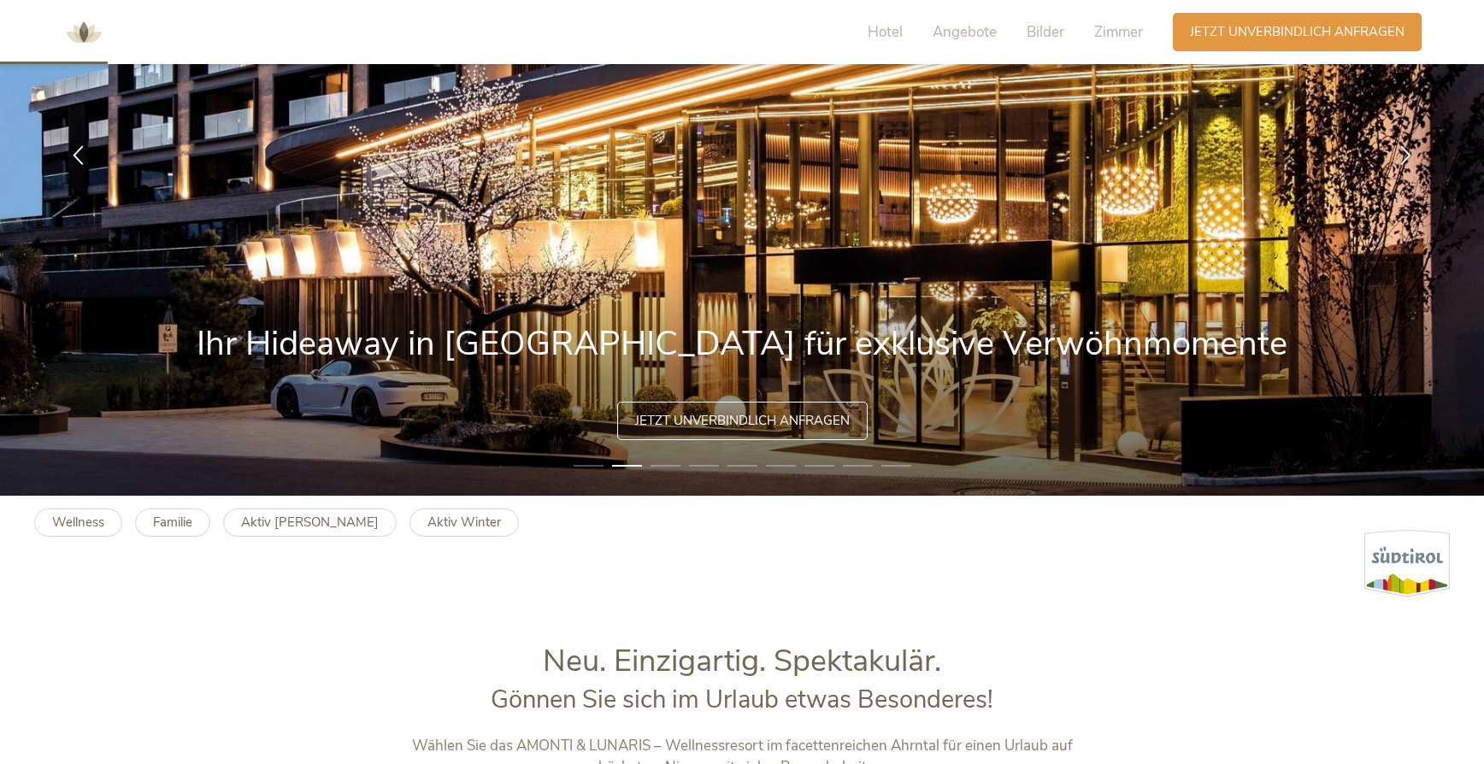
scroll to position [217, 0]
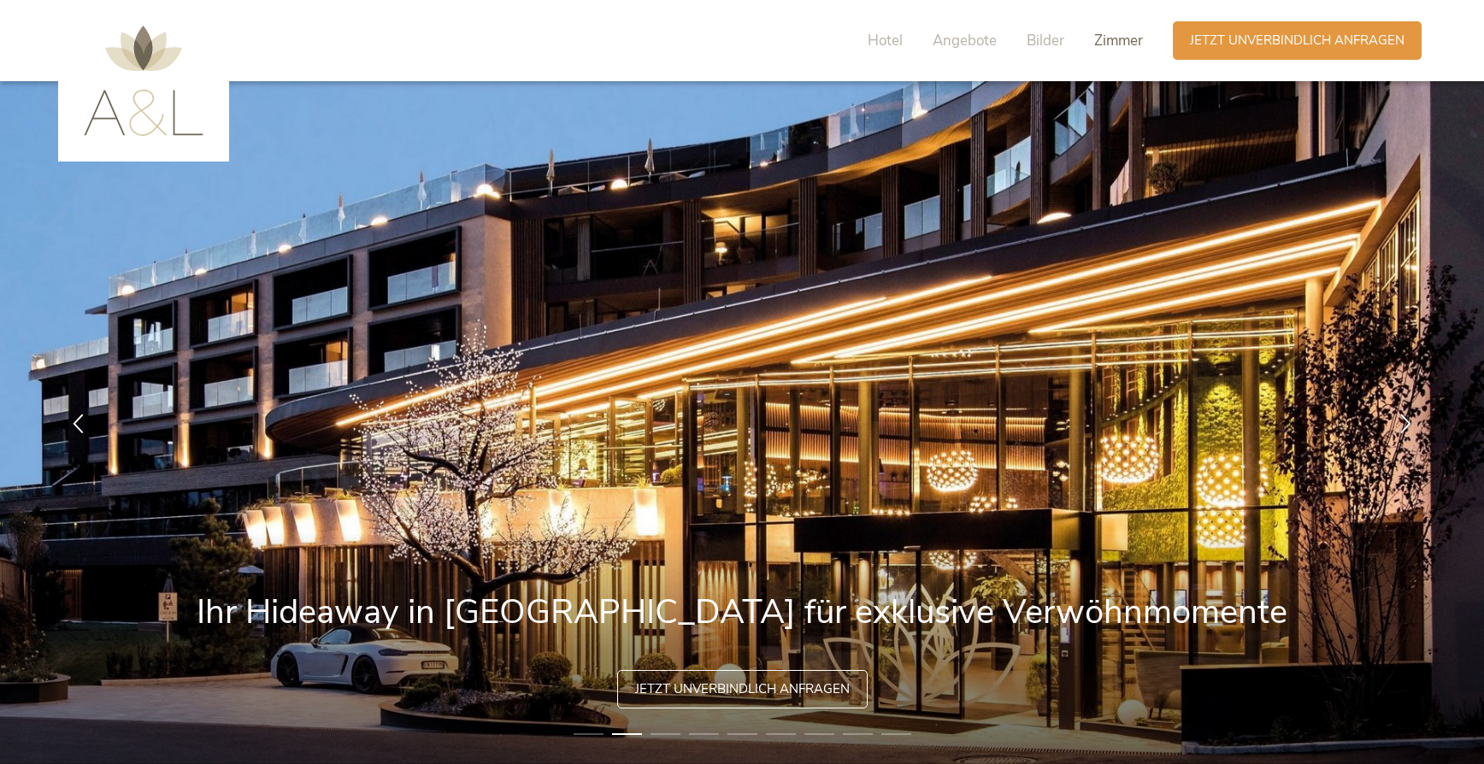
click at [1106, 39] on span "Zimmer" at bounding box center [1118, 41] width 49 height 20
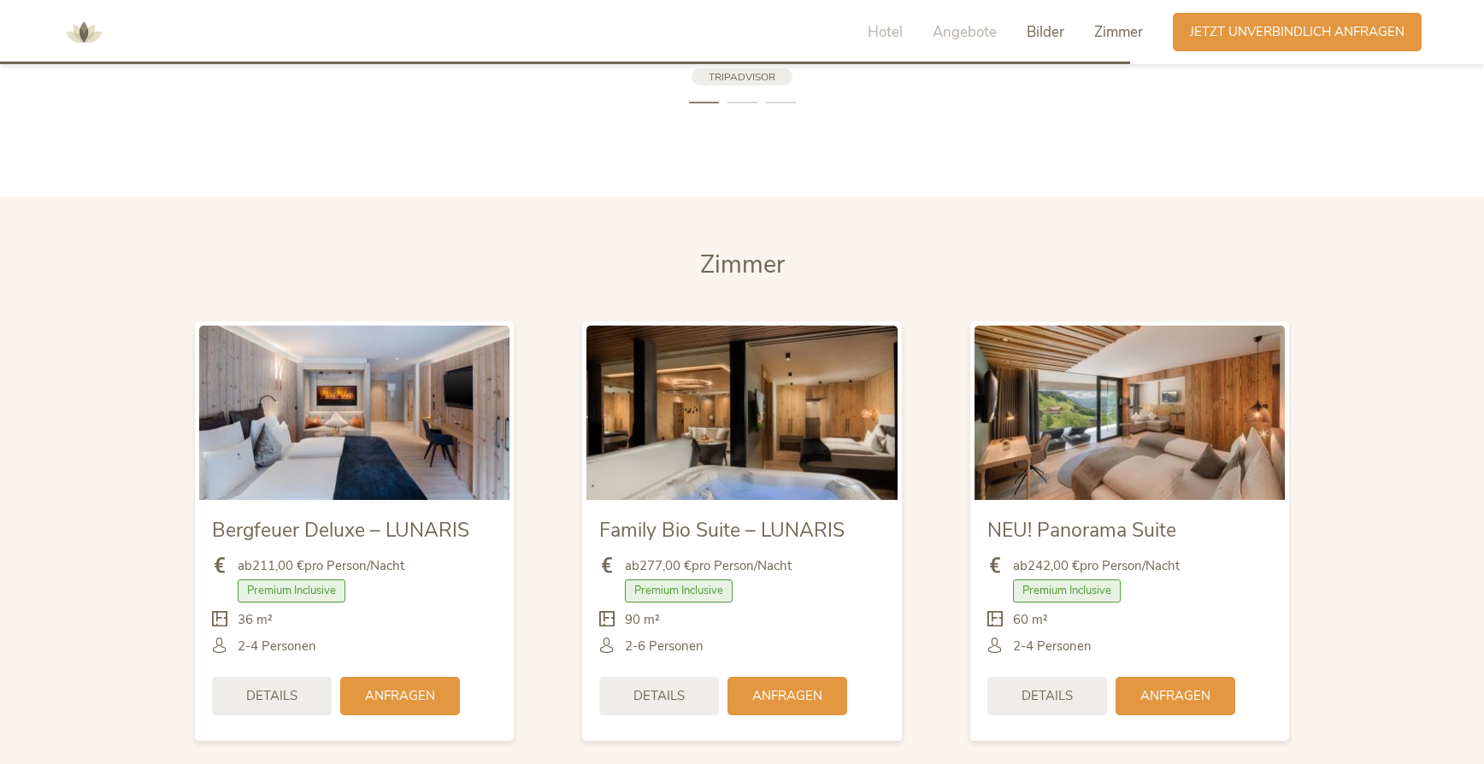
scroll to position [4013, 0]
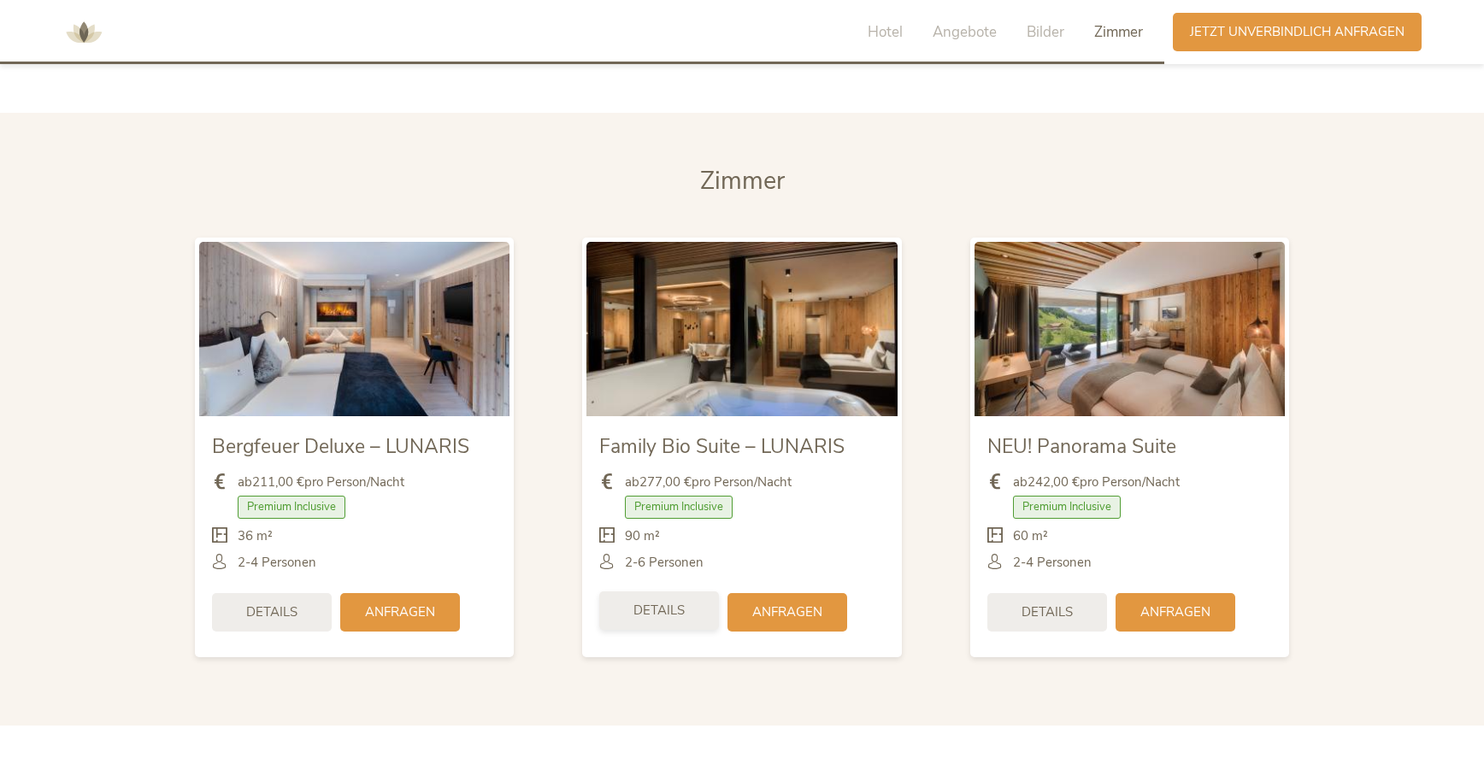
click at [656, 602] on span "Details" at bounding box center [658, 611] width 51 height 18
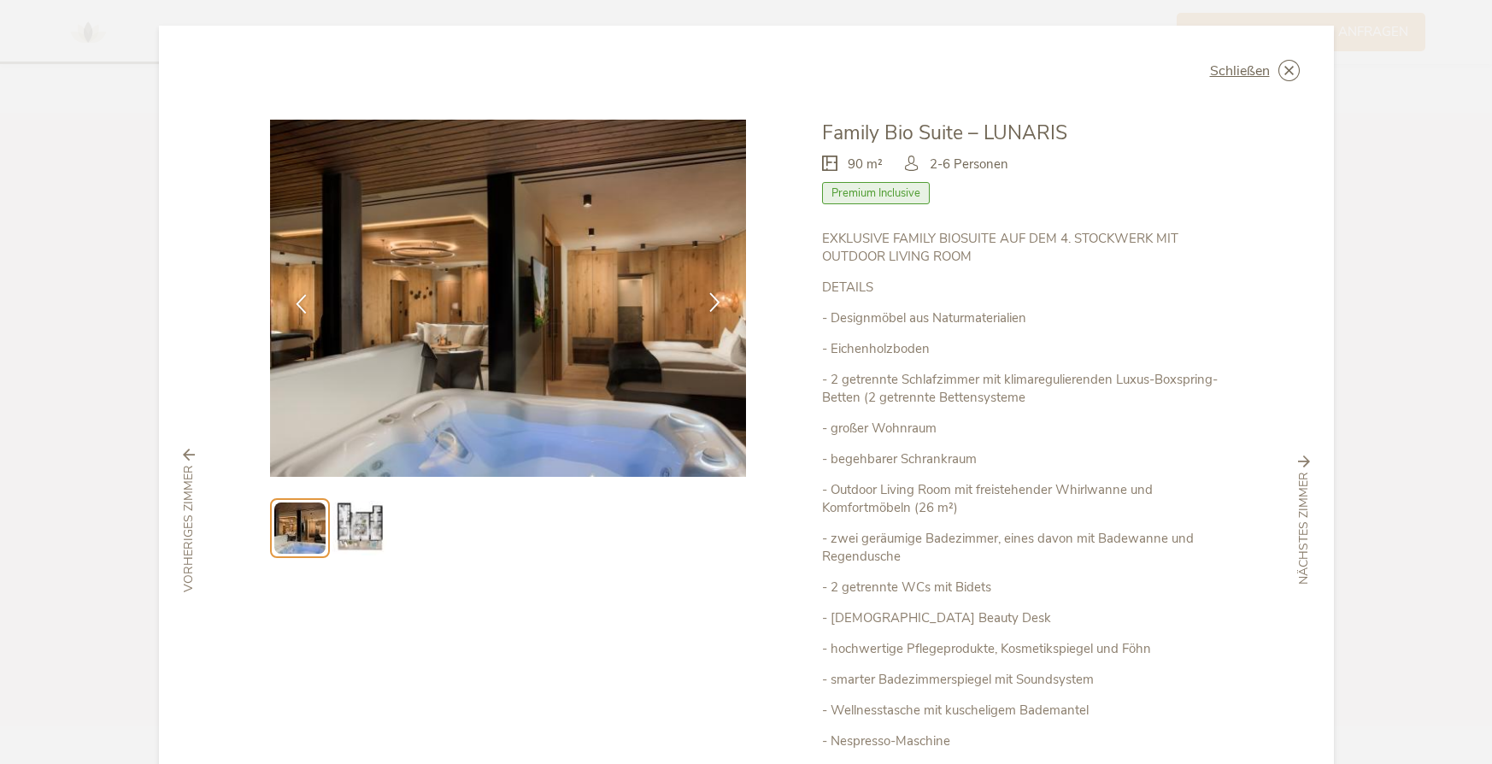
click at [711, 304] on icon at bounding box center [715, 302] width 20 height 20
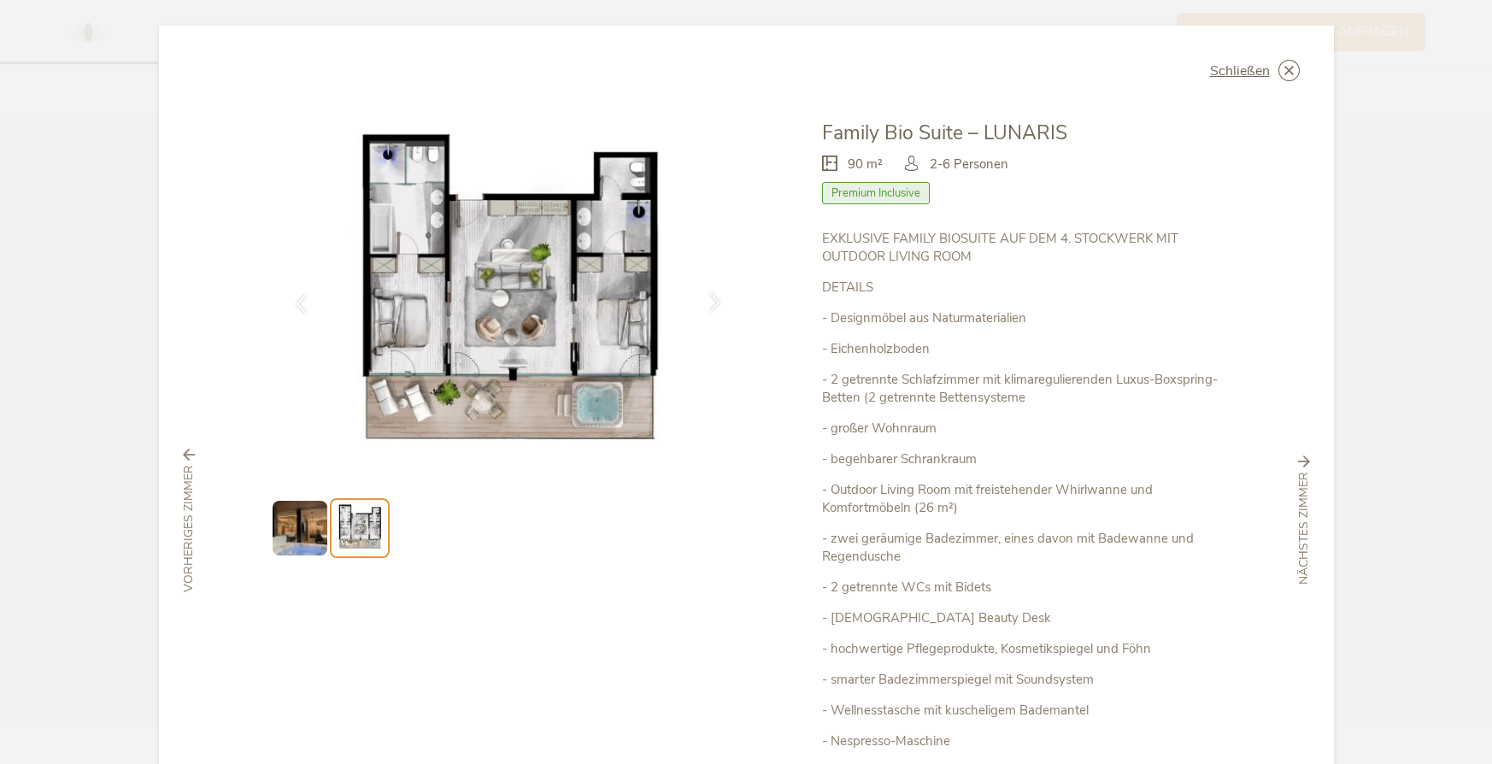
click at [711, 304] on icon at bounding box center [715, 302] width 20 height 20
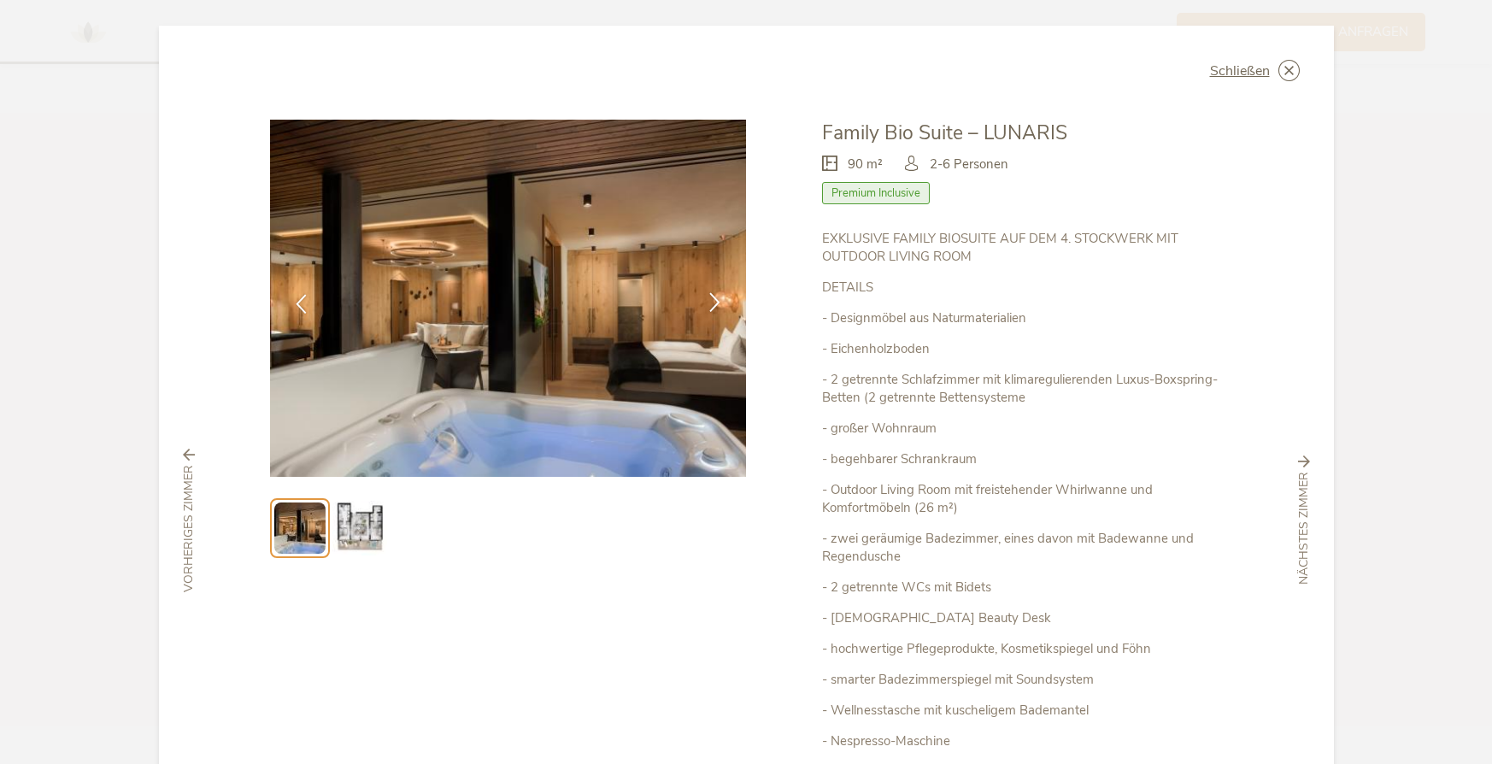
click at [711, 304] on icon at bounding box center [715, 302] width 20 height 20
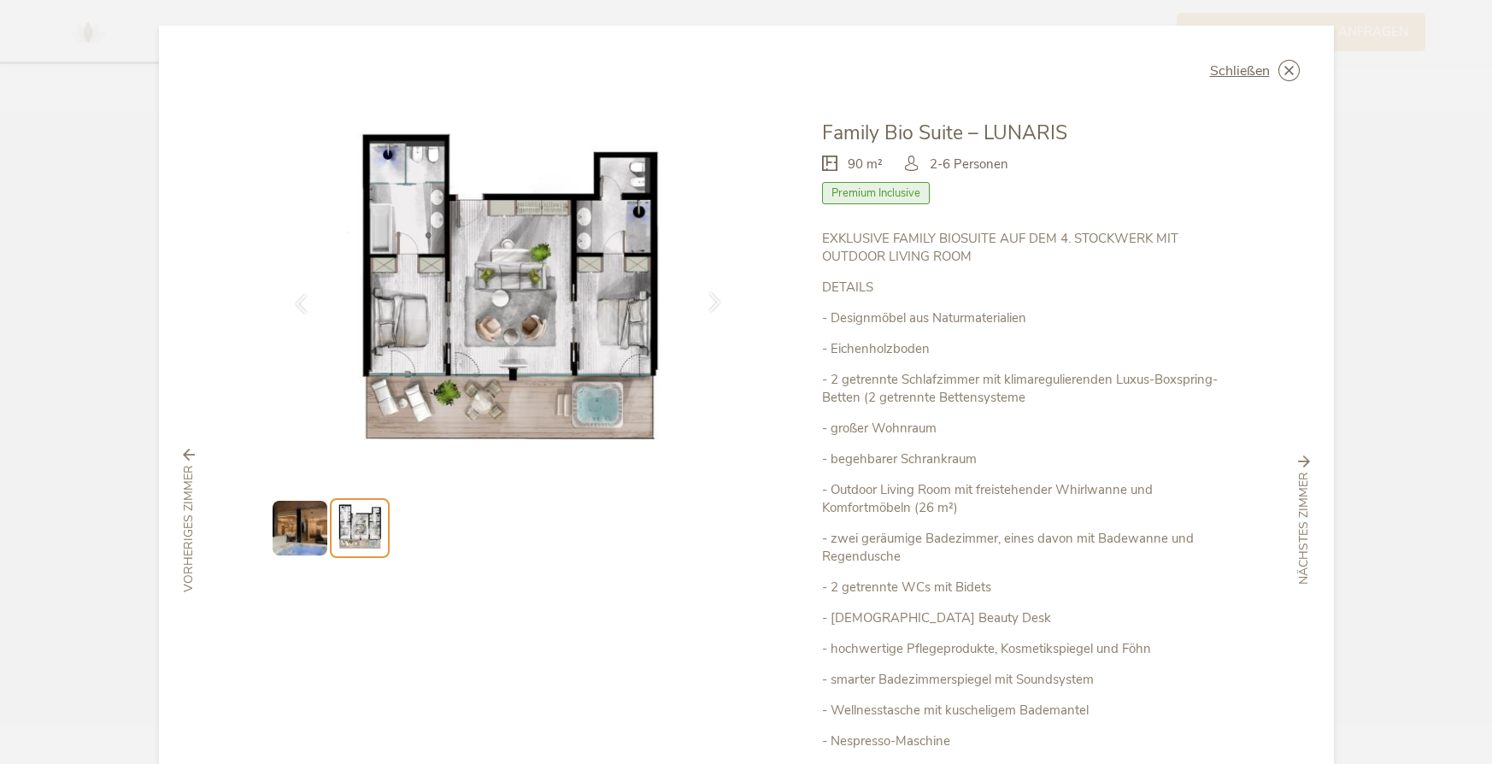
click at [711, 304] on icon at bounding box center [715, 302] width 20 height 20
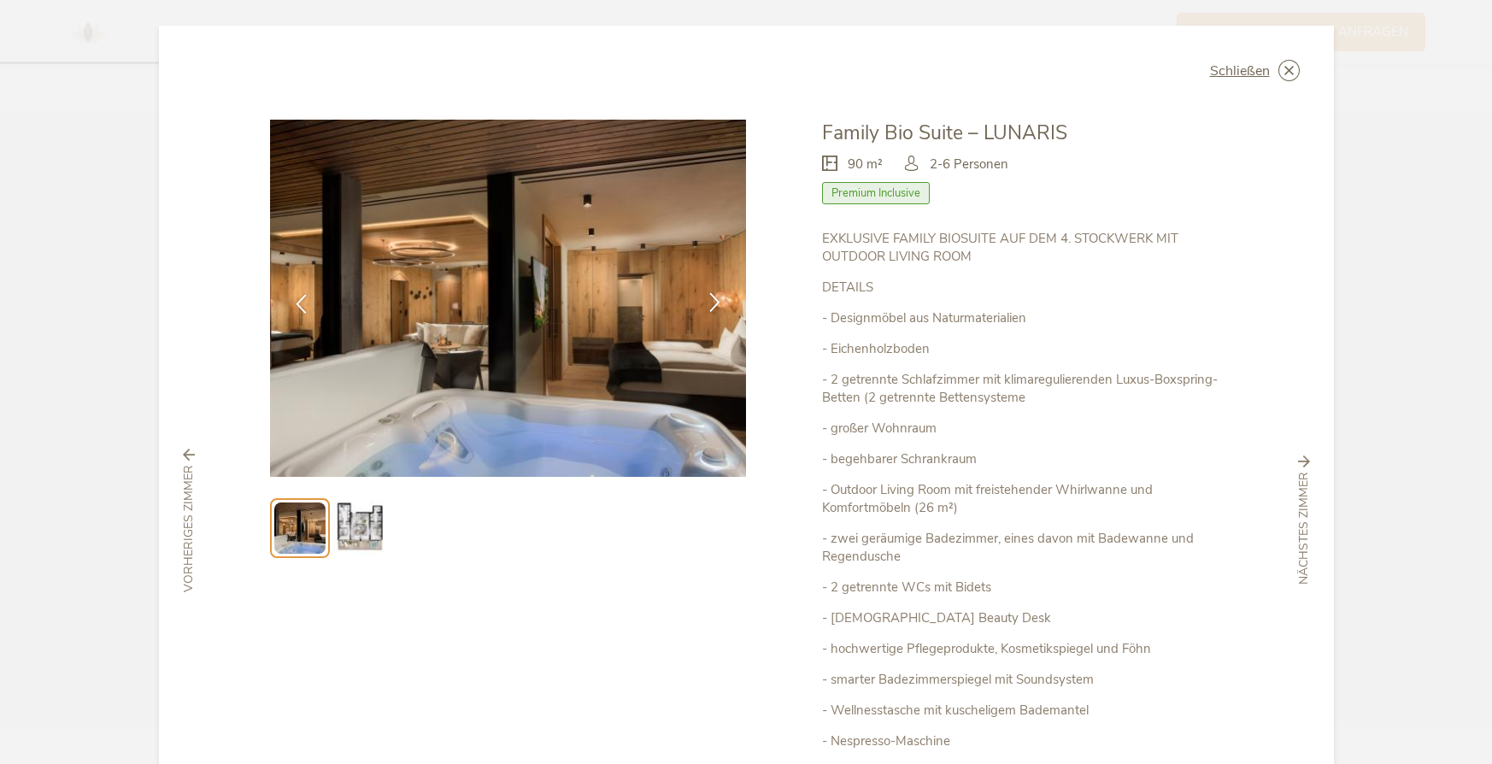
click at [711, 304] on icon at bounding box center [715, 302] width 20 height 20
click at [1241, 74] on span "Schließen" at bounding box center [1240, 71] width 60 height 14
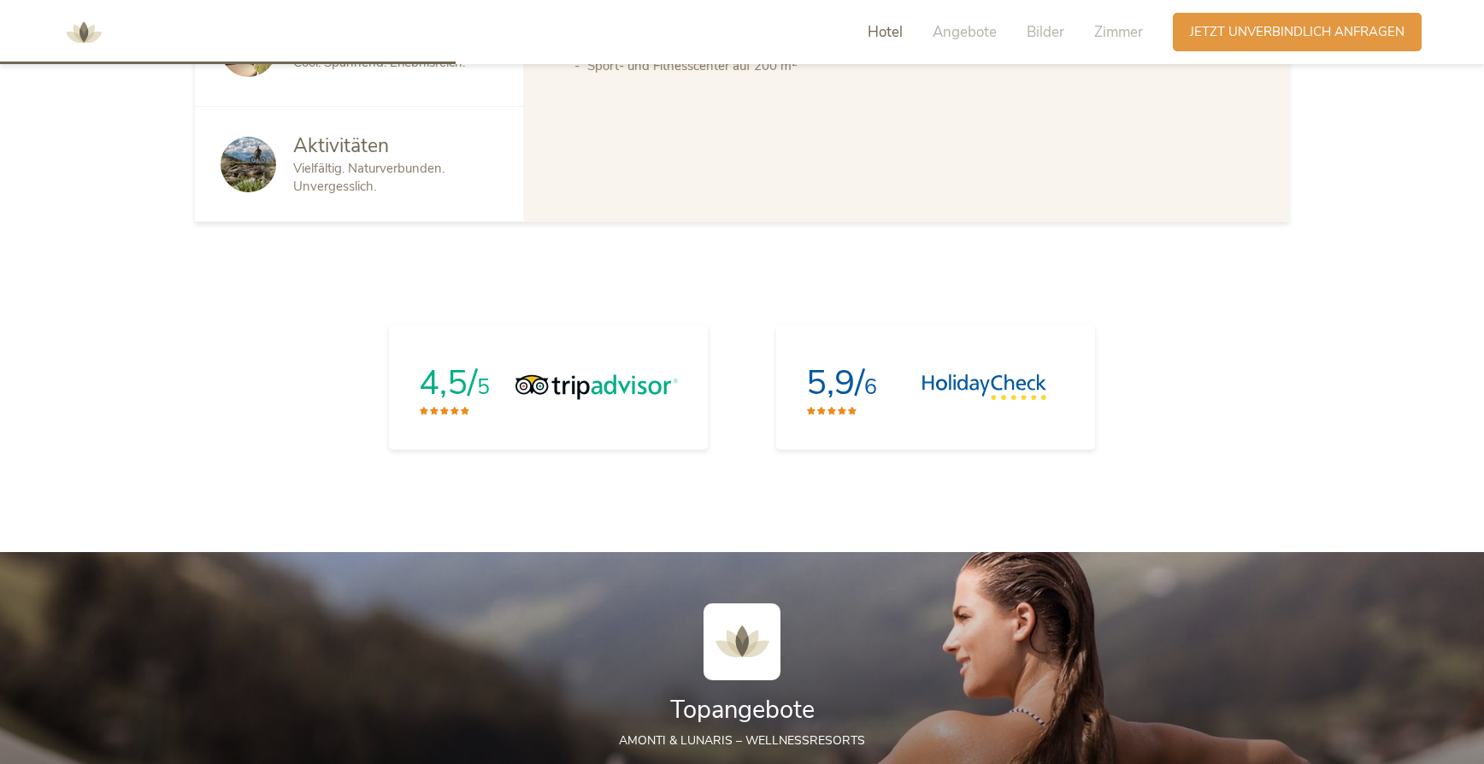
scroll to position [0, 0]
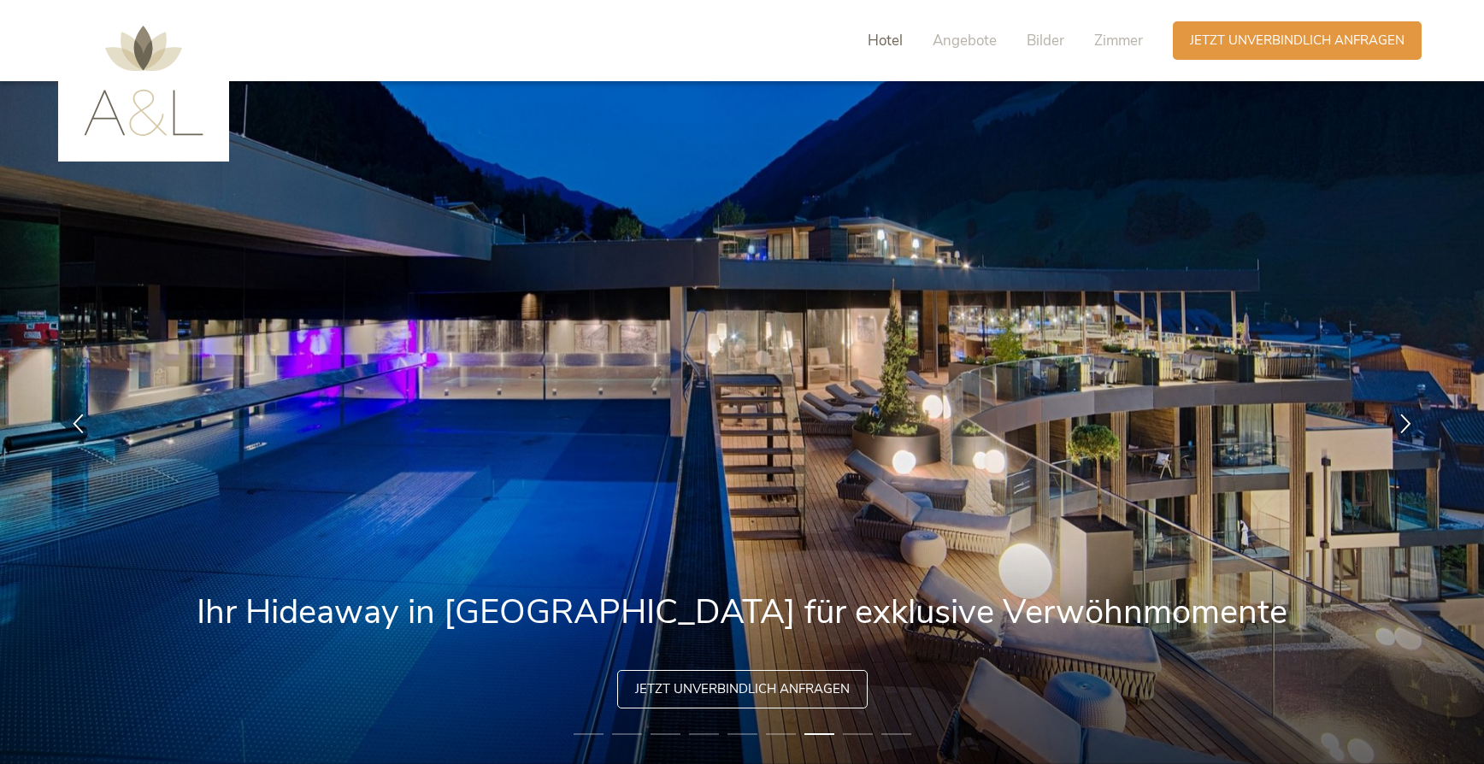
click at [882, 39] on span "Hotel" at bounding box center [884, 41] width 35 height 20
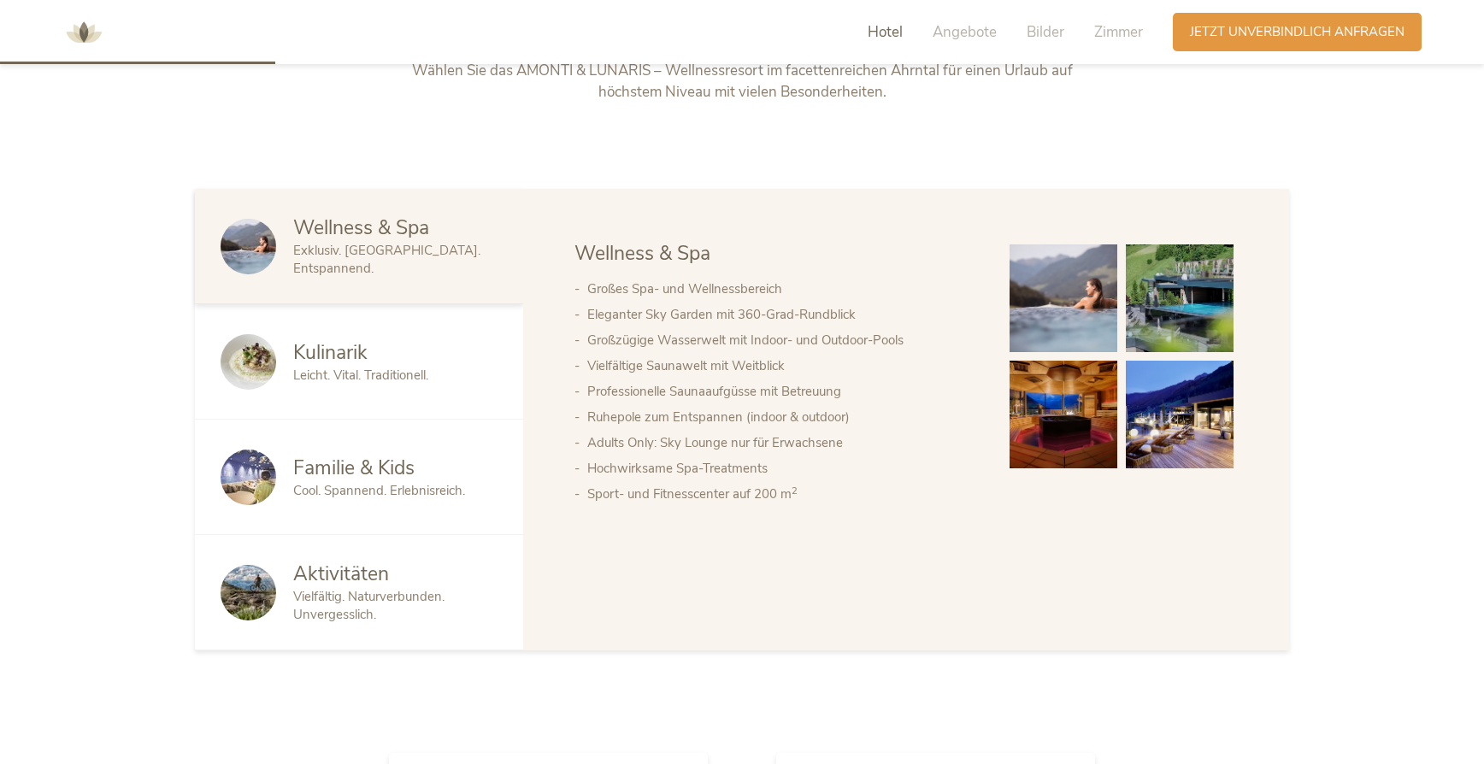
scroll to position [939, 0]
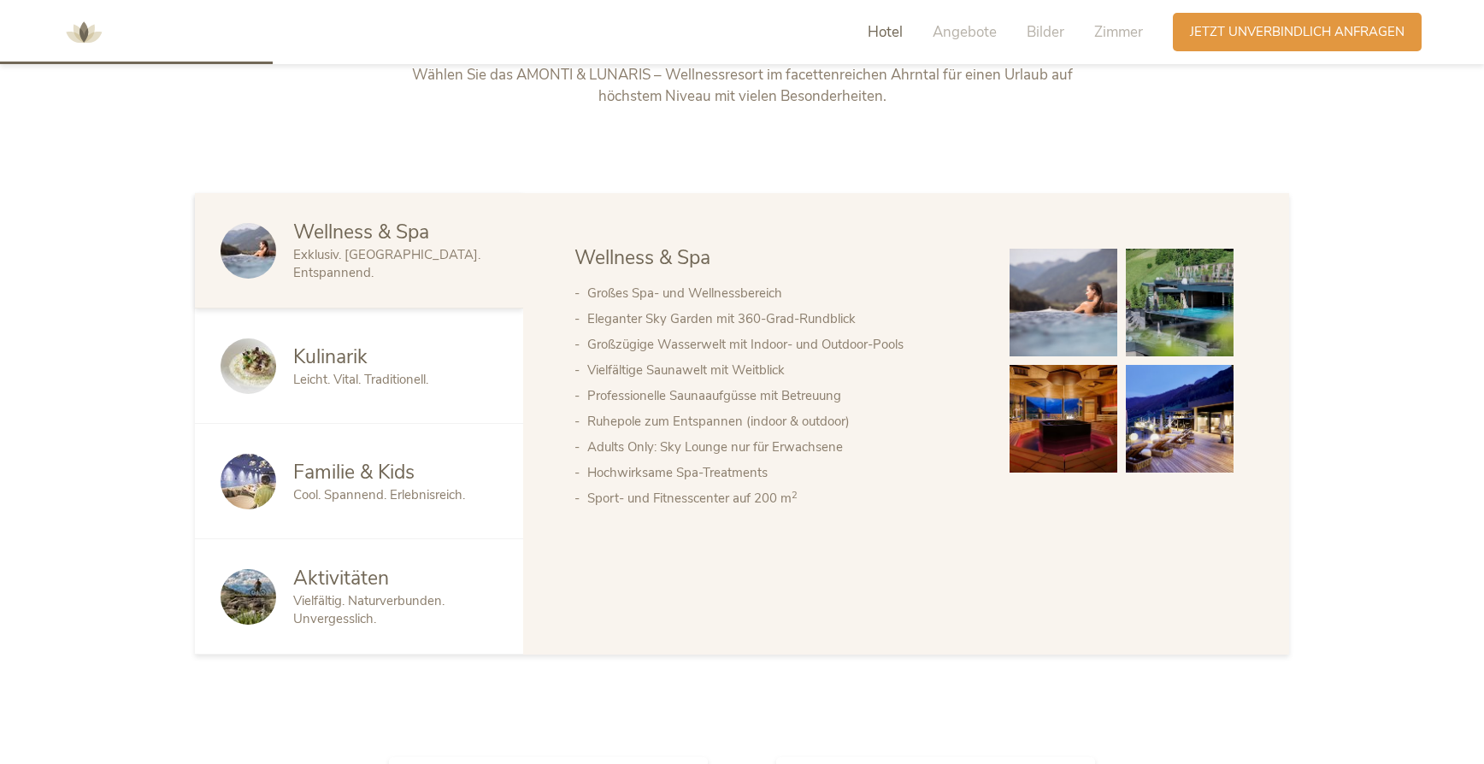
click at [384, 591] on span "Aktivitäten" at bounding box center [341, 578] width 96 height 26
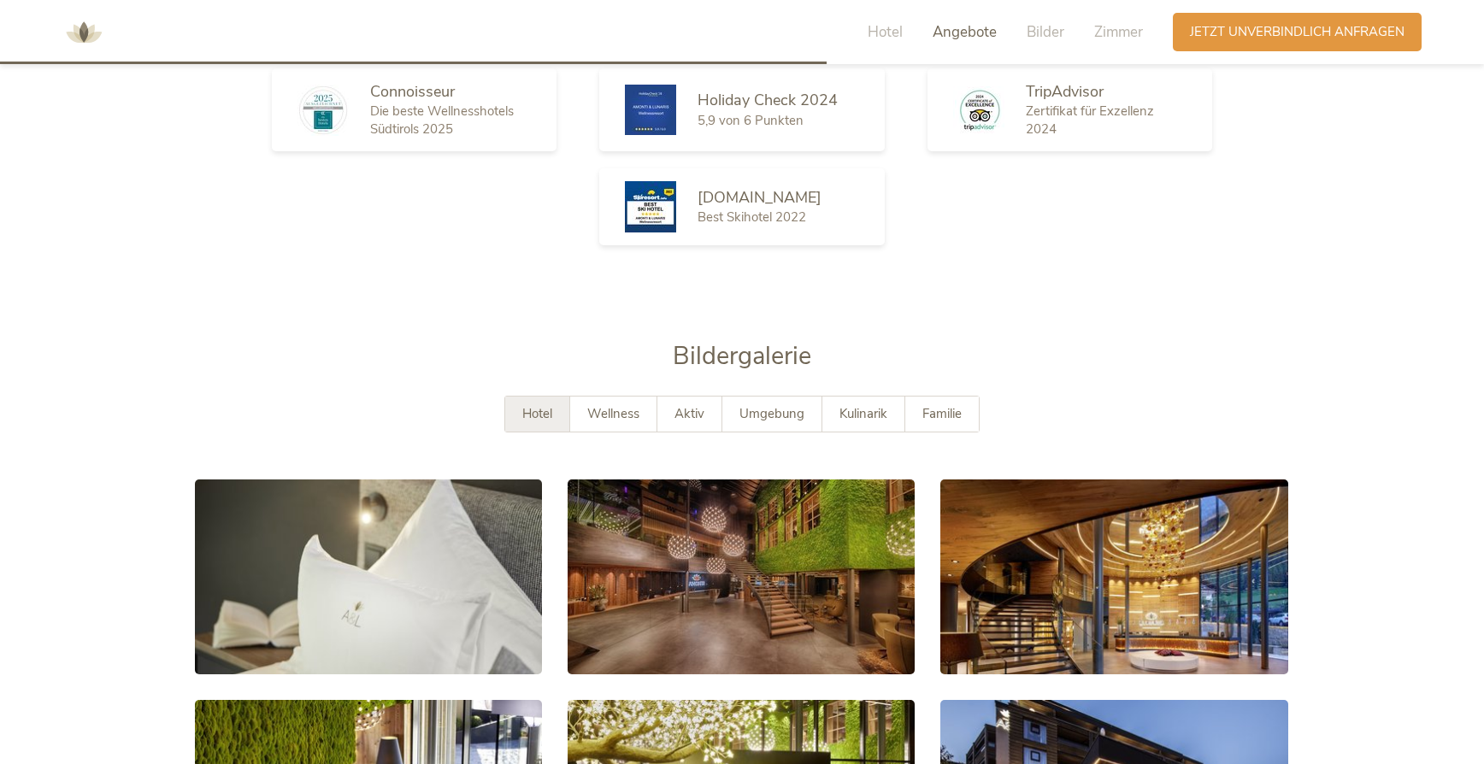
scroll to position [2851, 0]
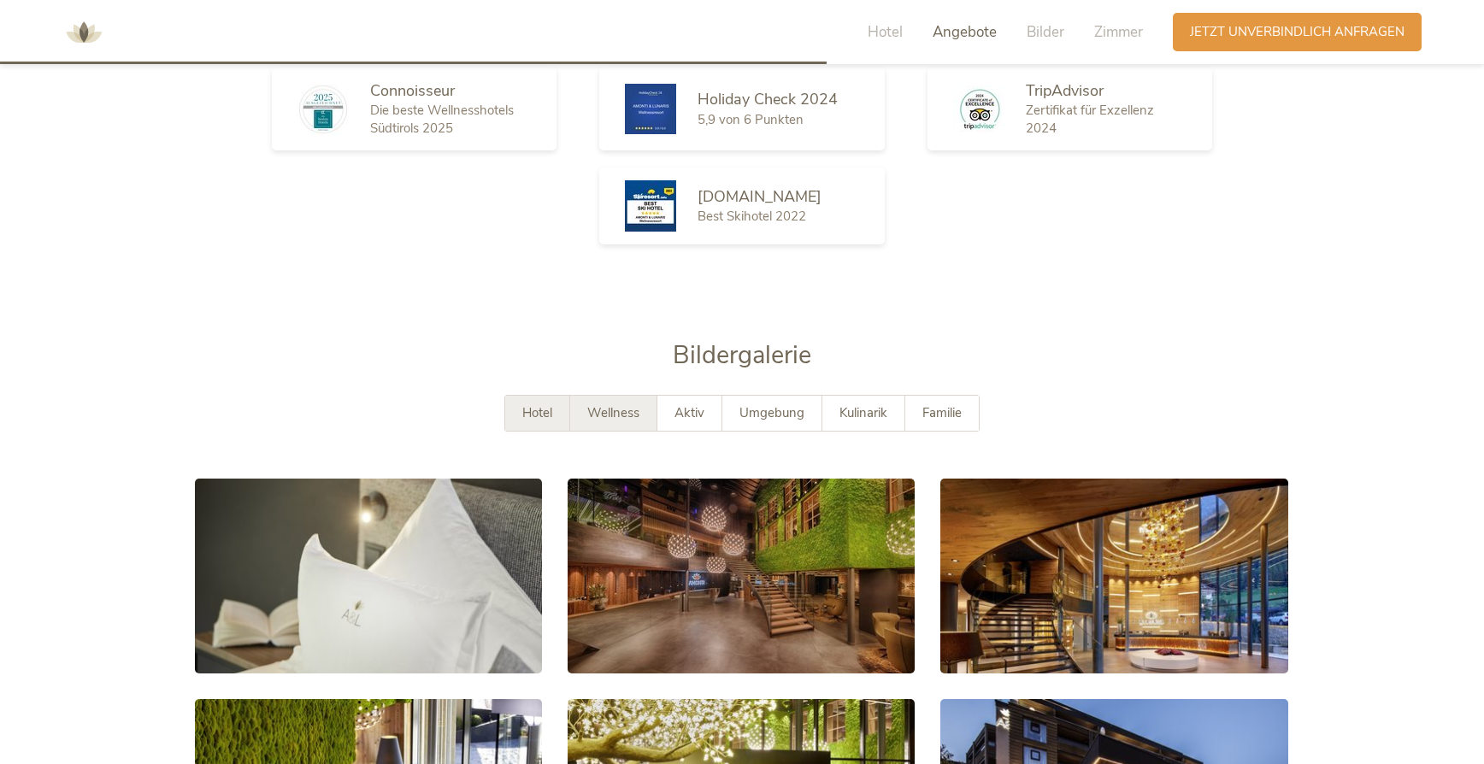
click at [617, 404] on span "Wellness" at bounding box center [613, 412] width 52 height 17
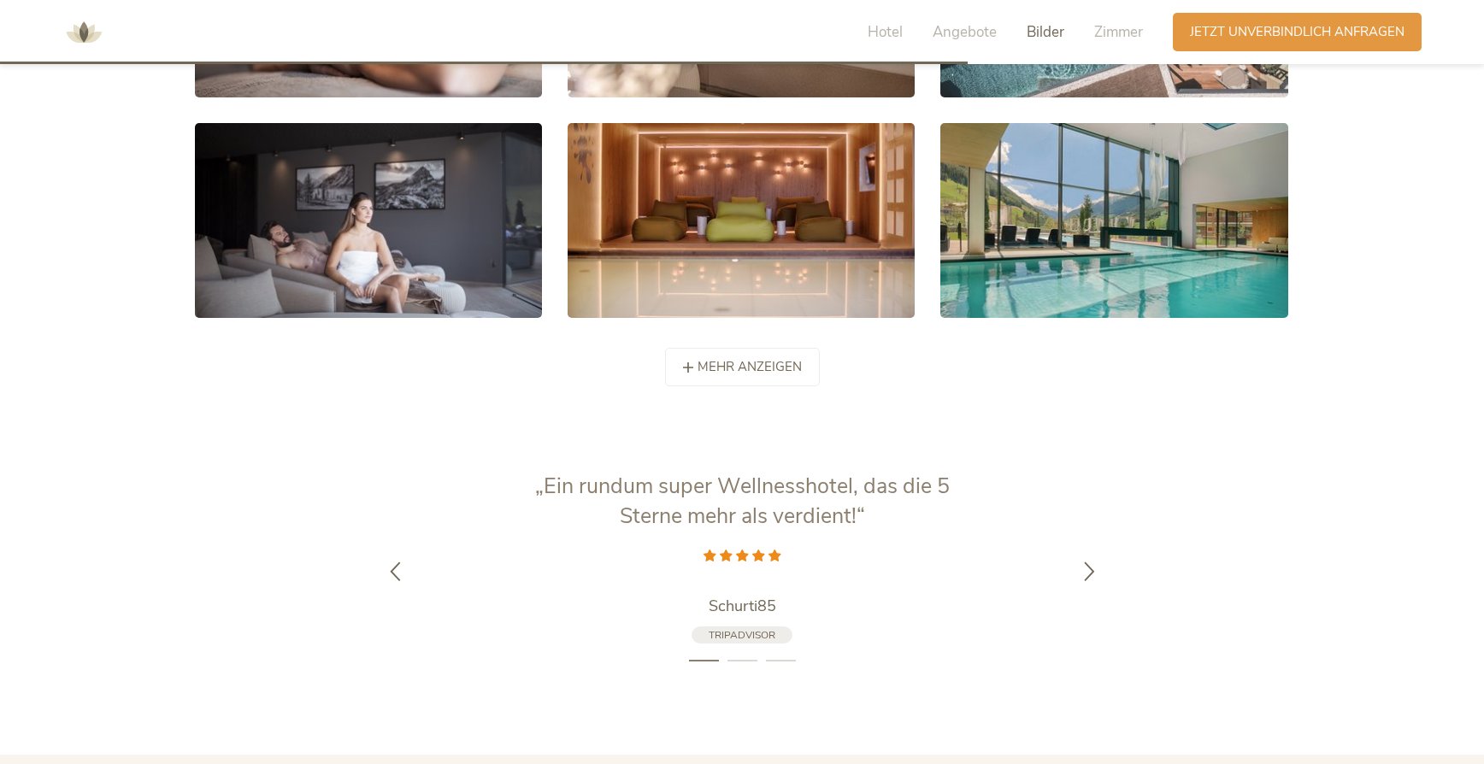
scroll to position [3448, 0]
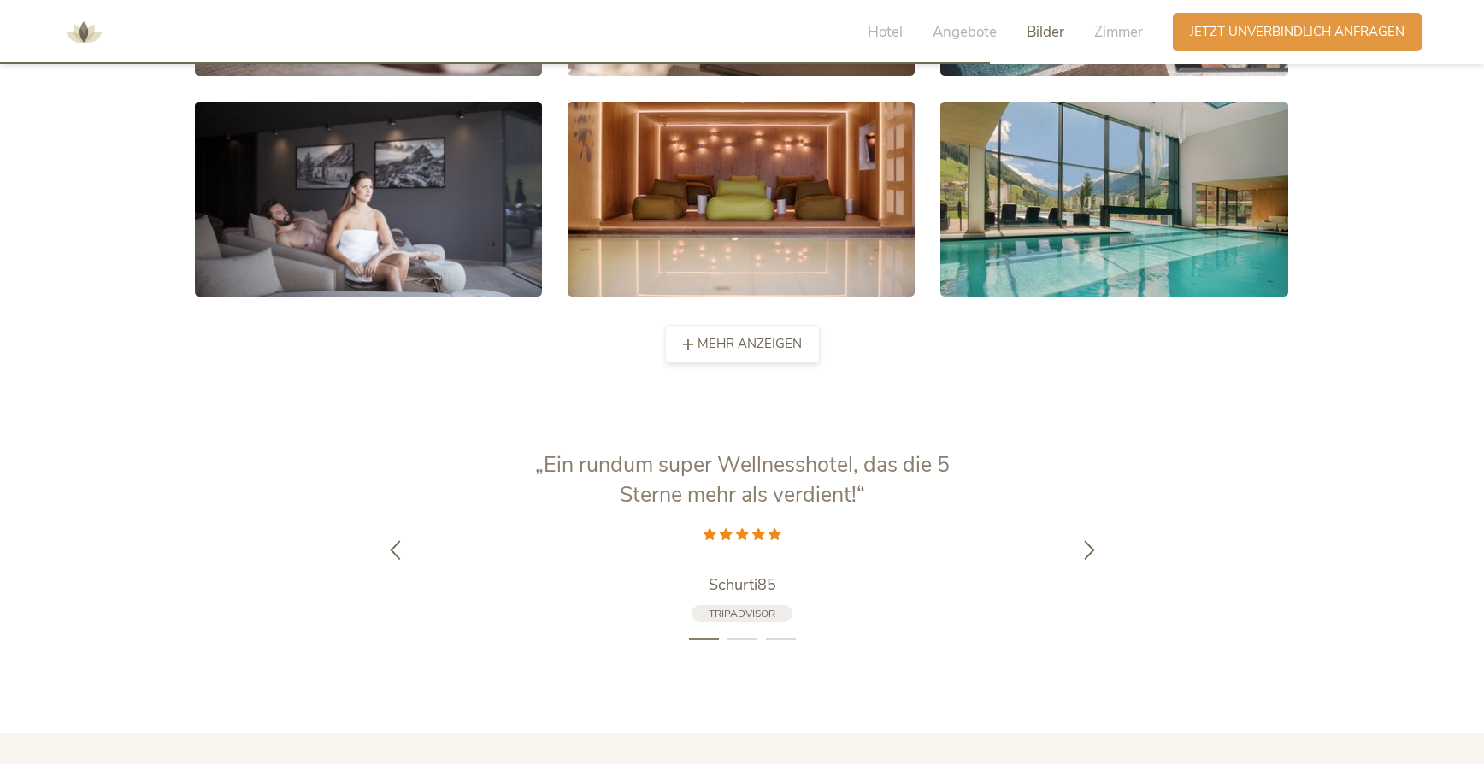
click at [696, 325] on div "mehr anzeigen weniger anzeigen" at bounding box center [742, 344] width 155 height 38
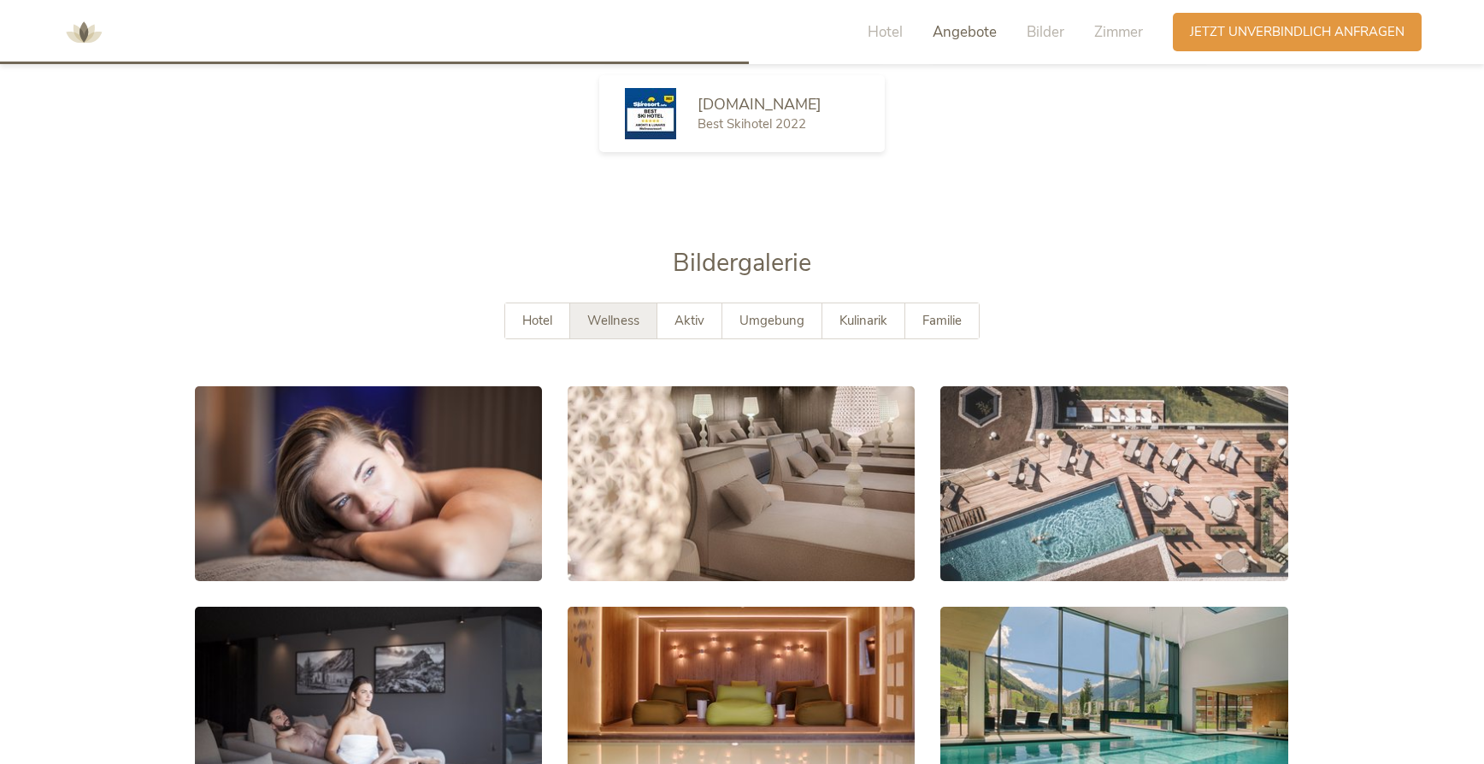
scroll to position [2941, 0]
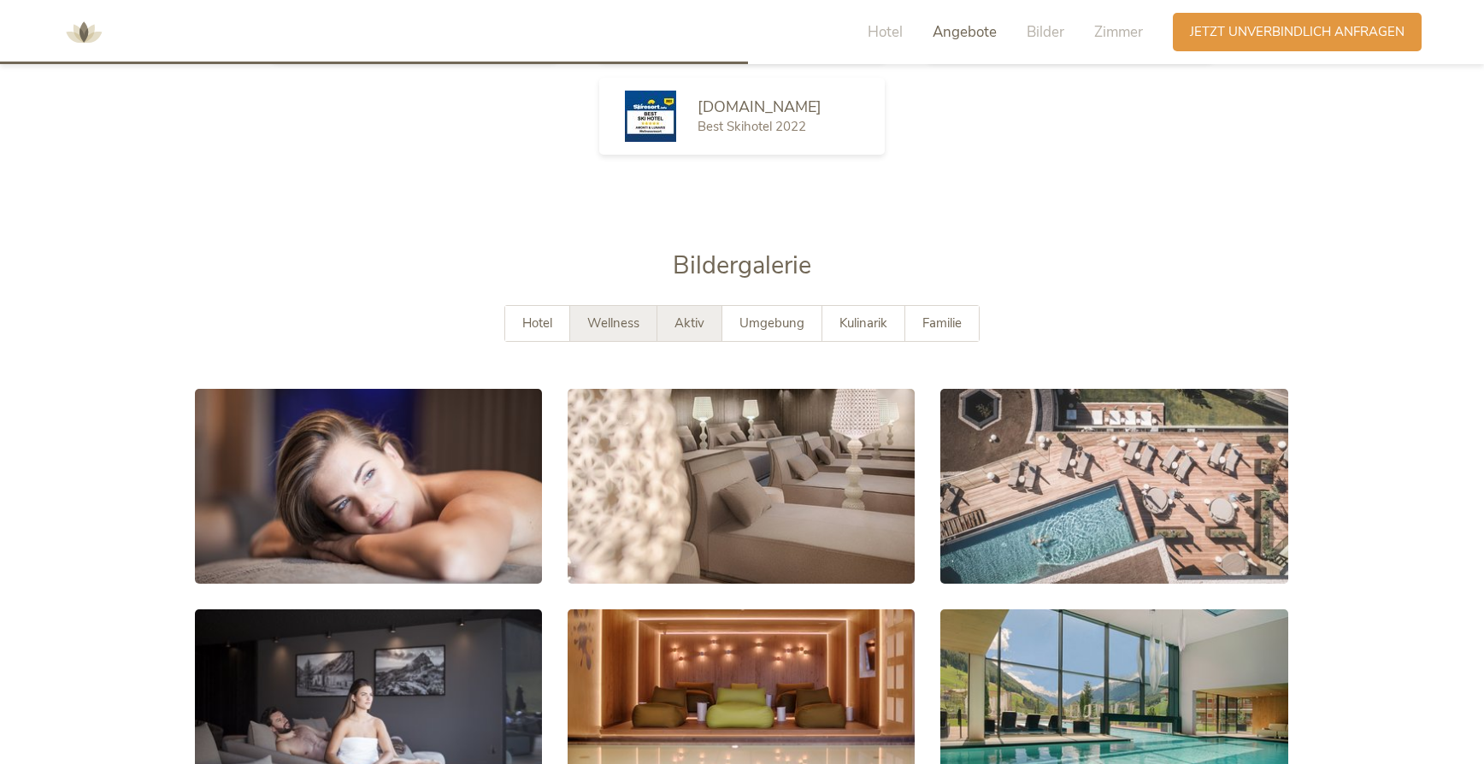
click at [695, 314] on span "Aktiv" at bounding box center [689, 322] width 30 height 17
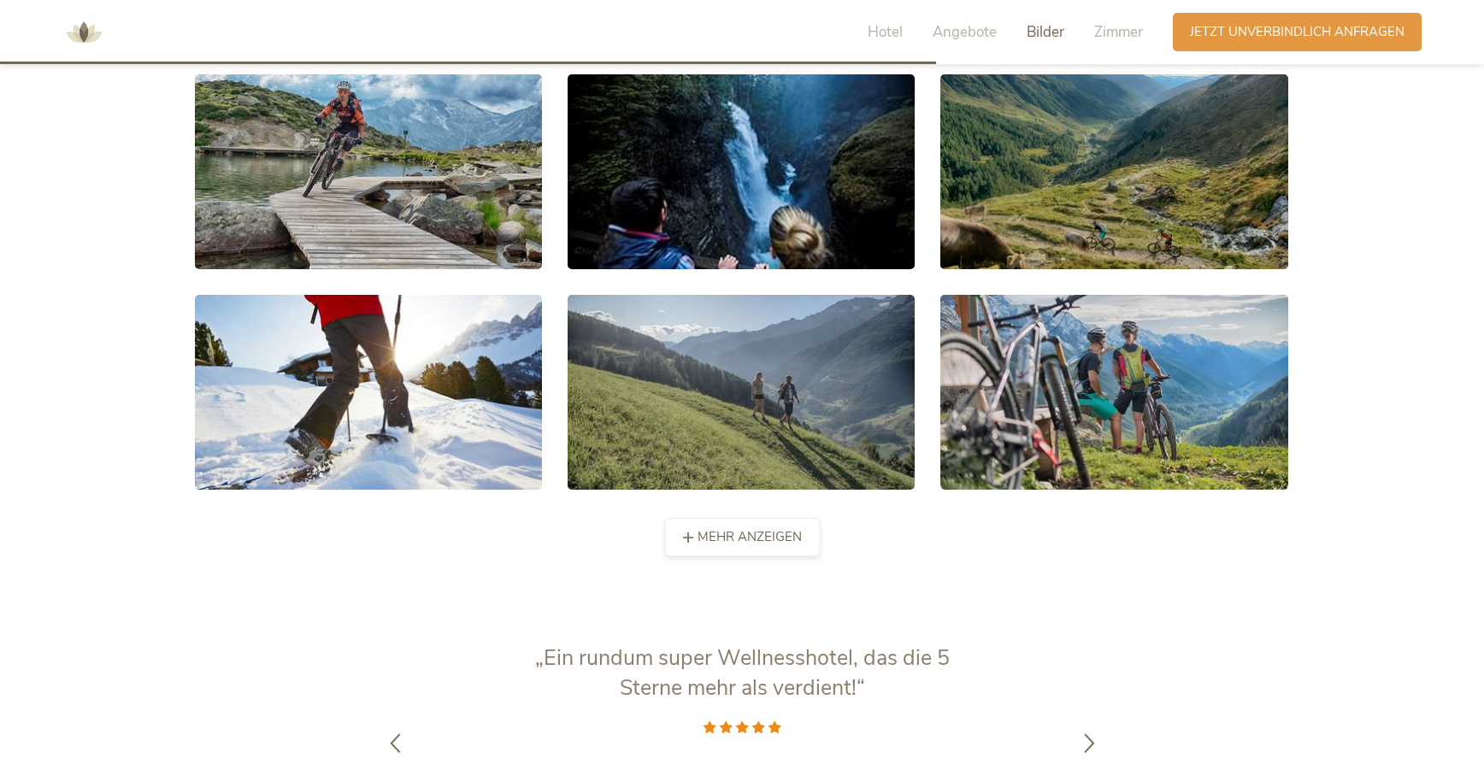
scroll to position [3263, 0]
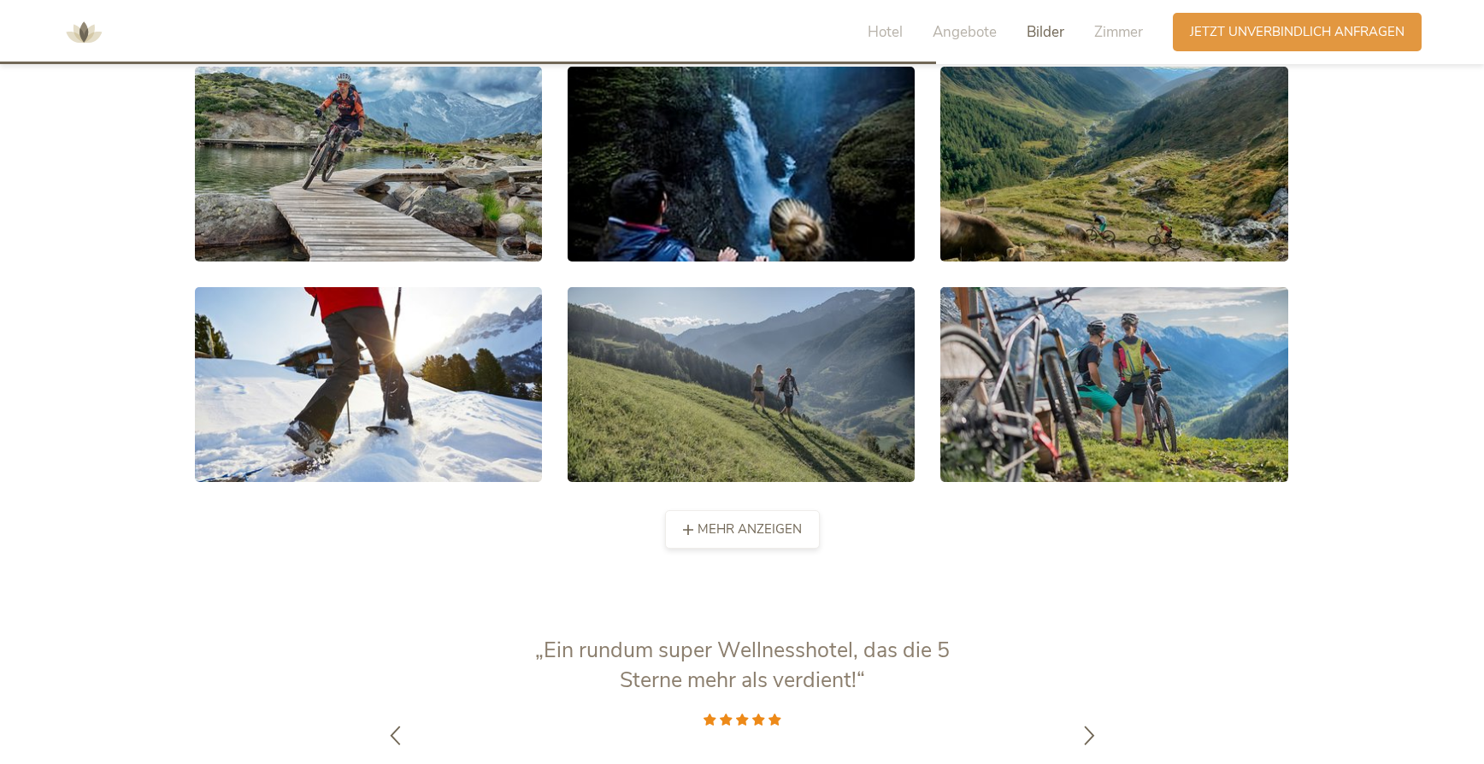
click at [739, 520] on span "mehr anzeigen" at bounding box center [749, 529] width 104 height 18
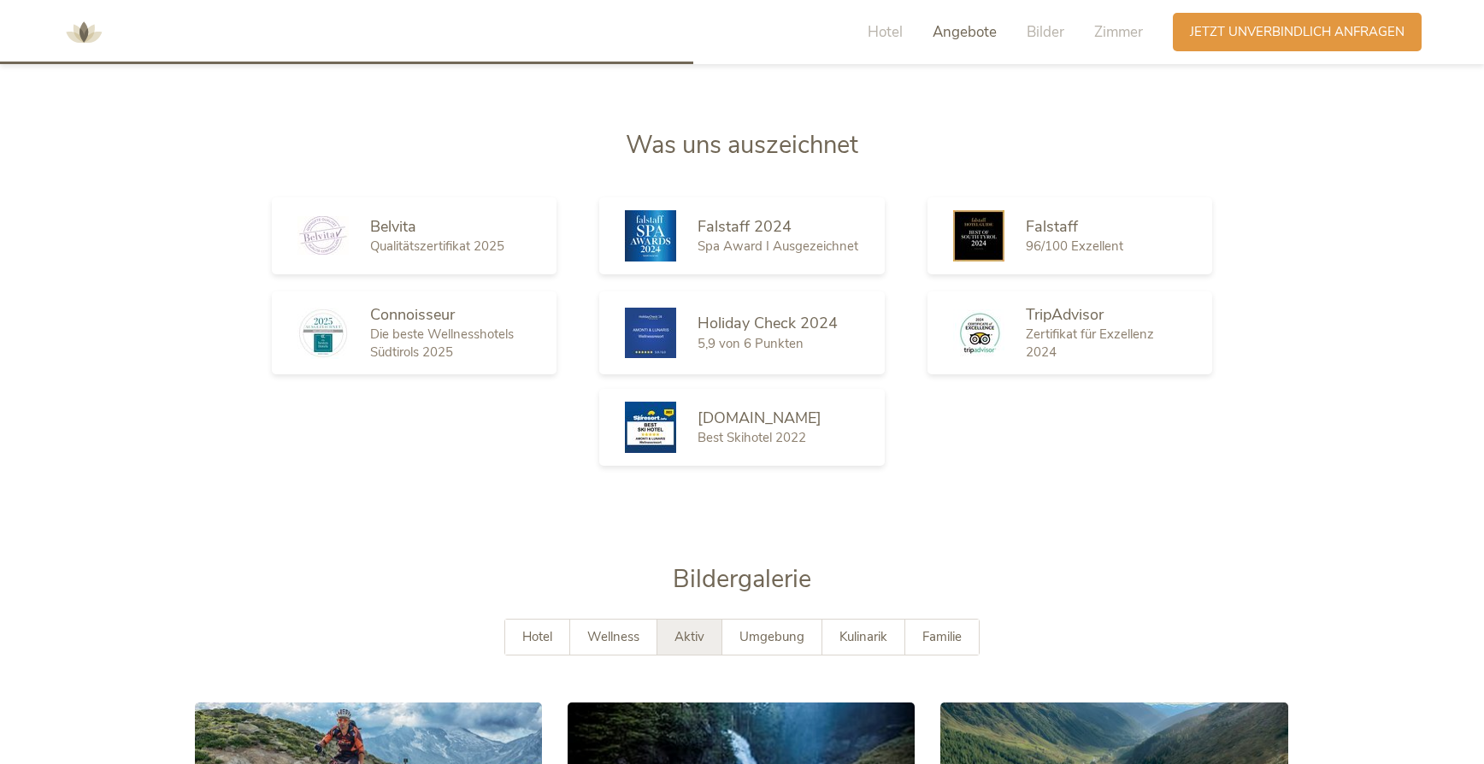
scroll to position [2628, 0]
click at [770, 627] on span "Umgebung" at bounding box center [771, 635] width 65 height 17
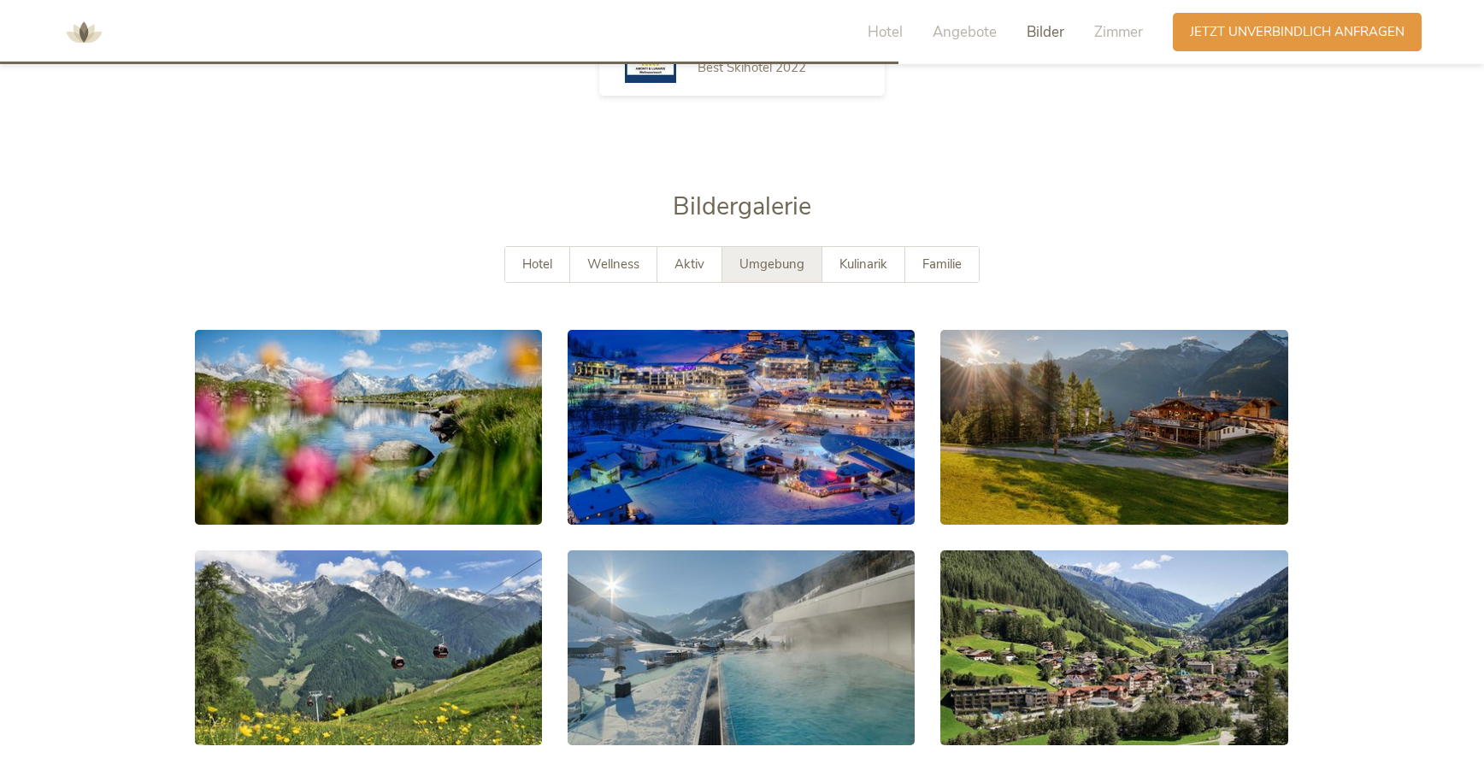
scroll to position [3118, 0]
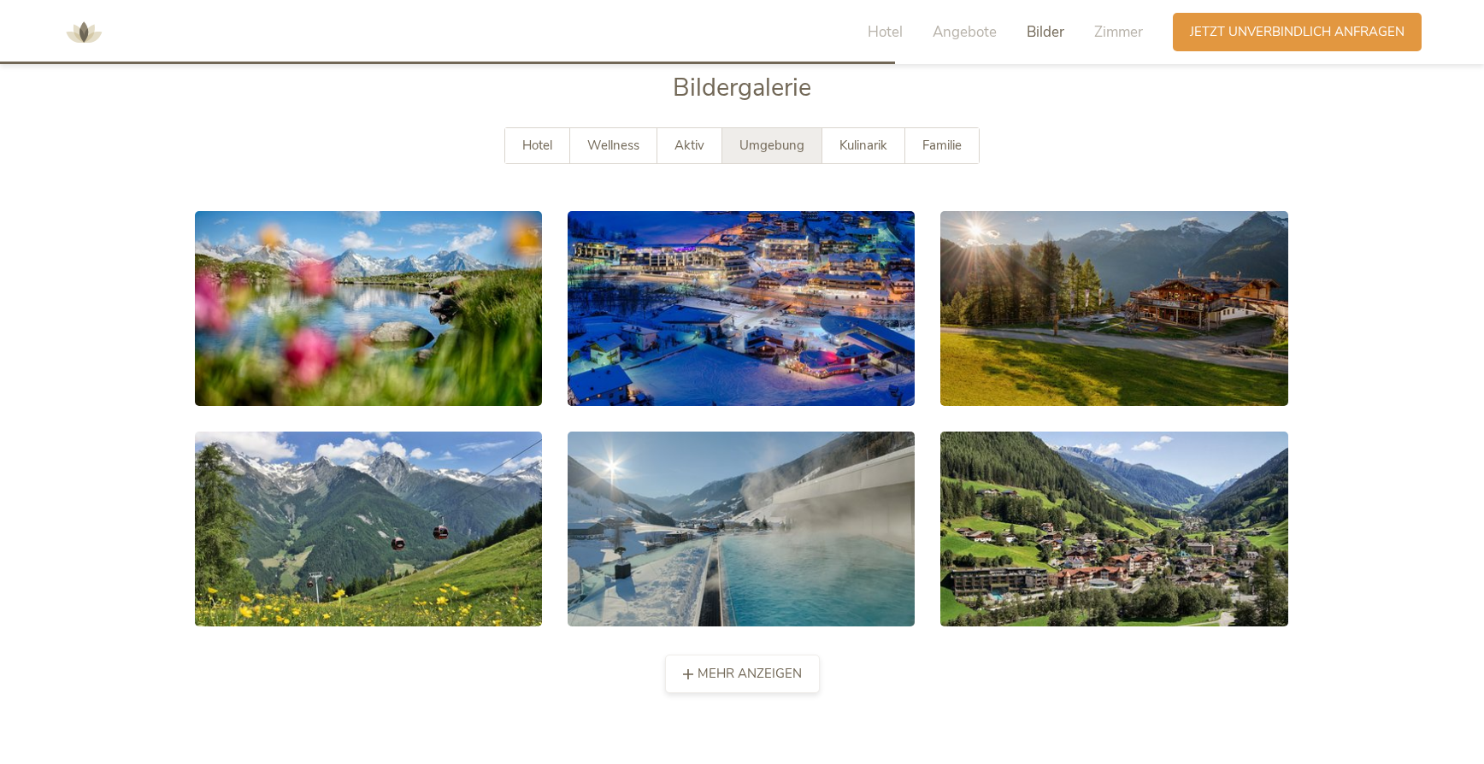
click at [792, 665] on span "mehr anzeigen" at bounding box center [749, 674] width 104 height 18
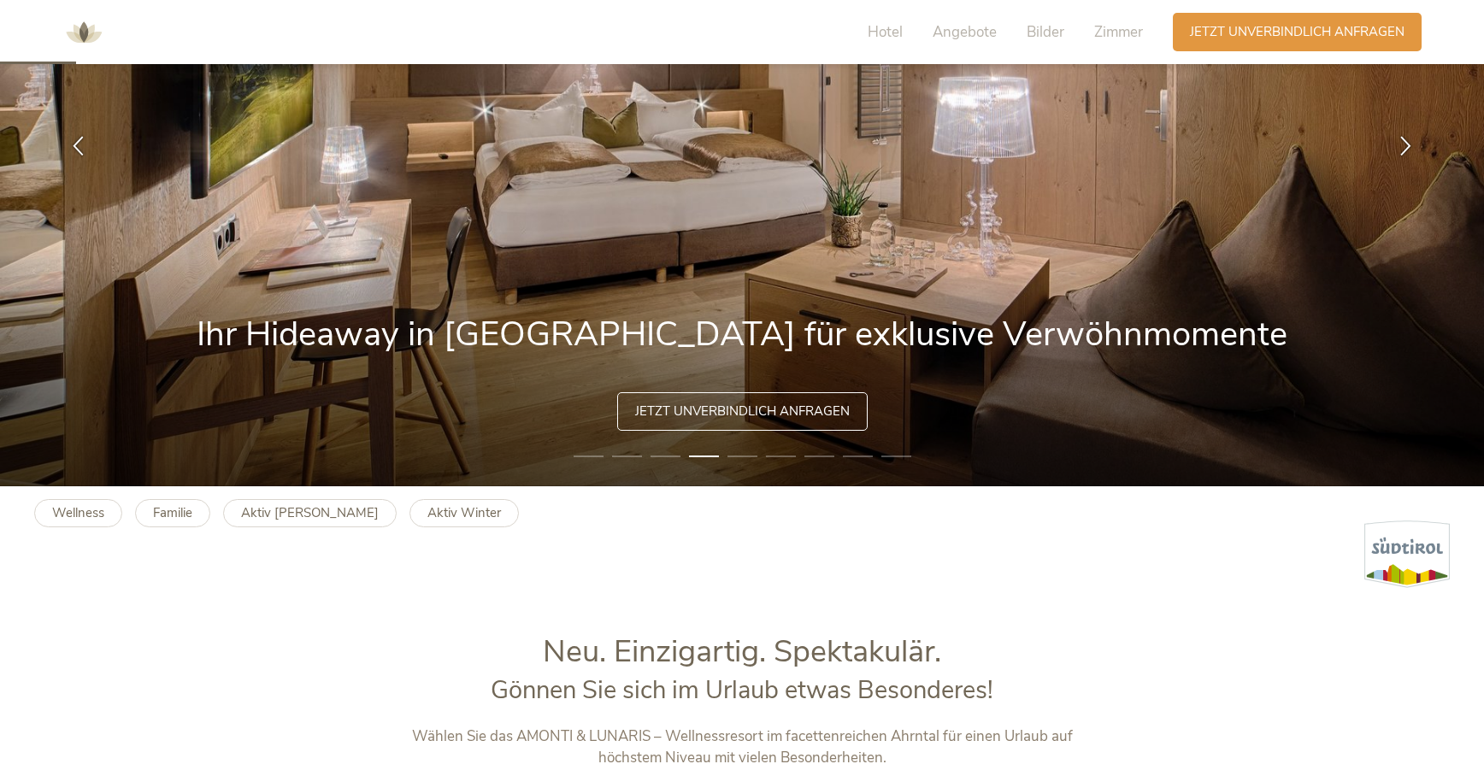
scroll to position [0, 0]
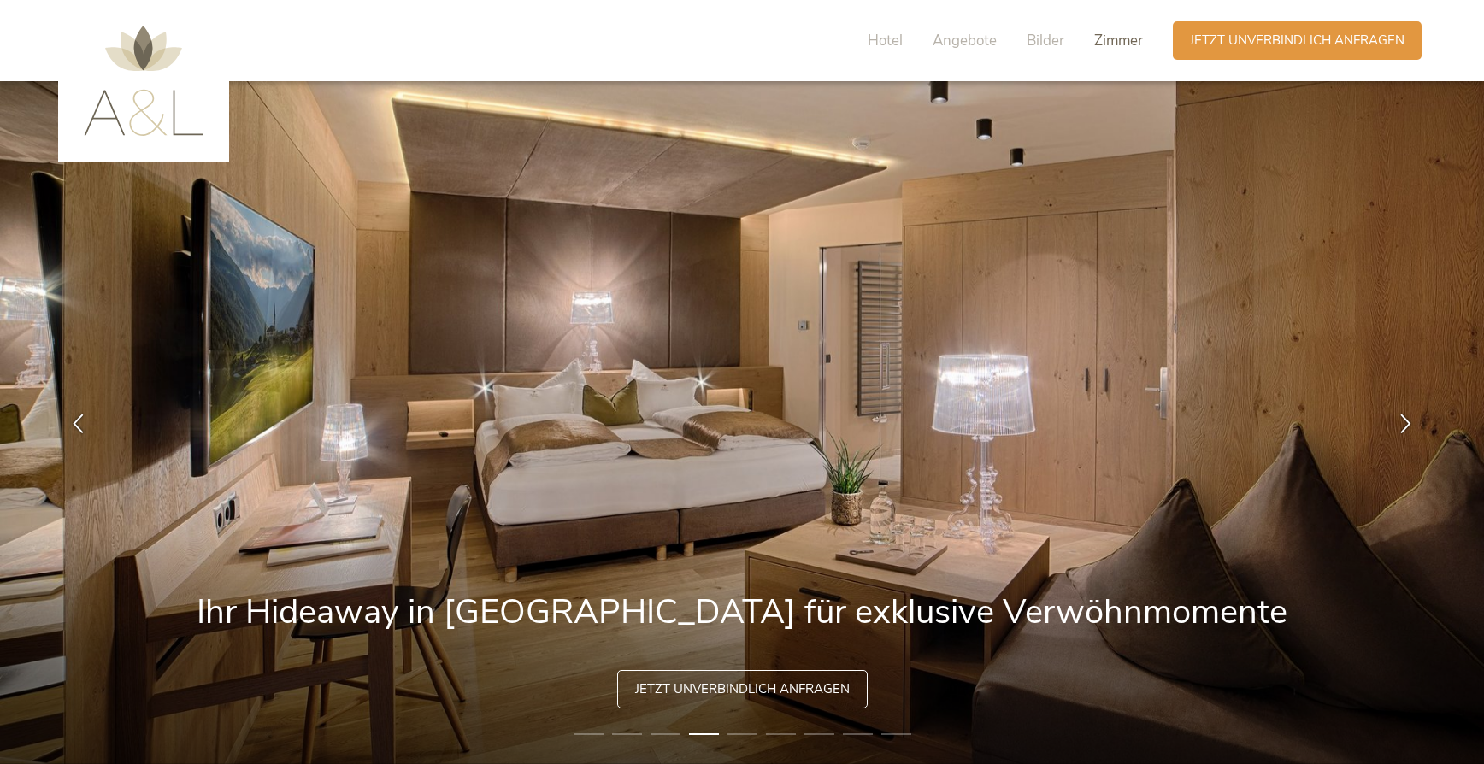
click at [1117, 38] on span "Zimmer" at bounding box center [1118, 41] width 49 height 20
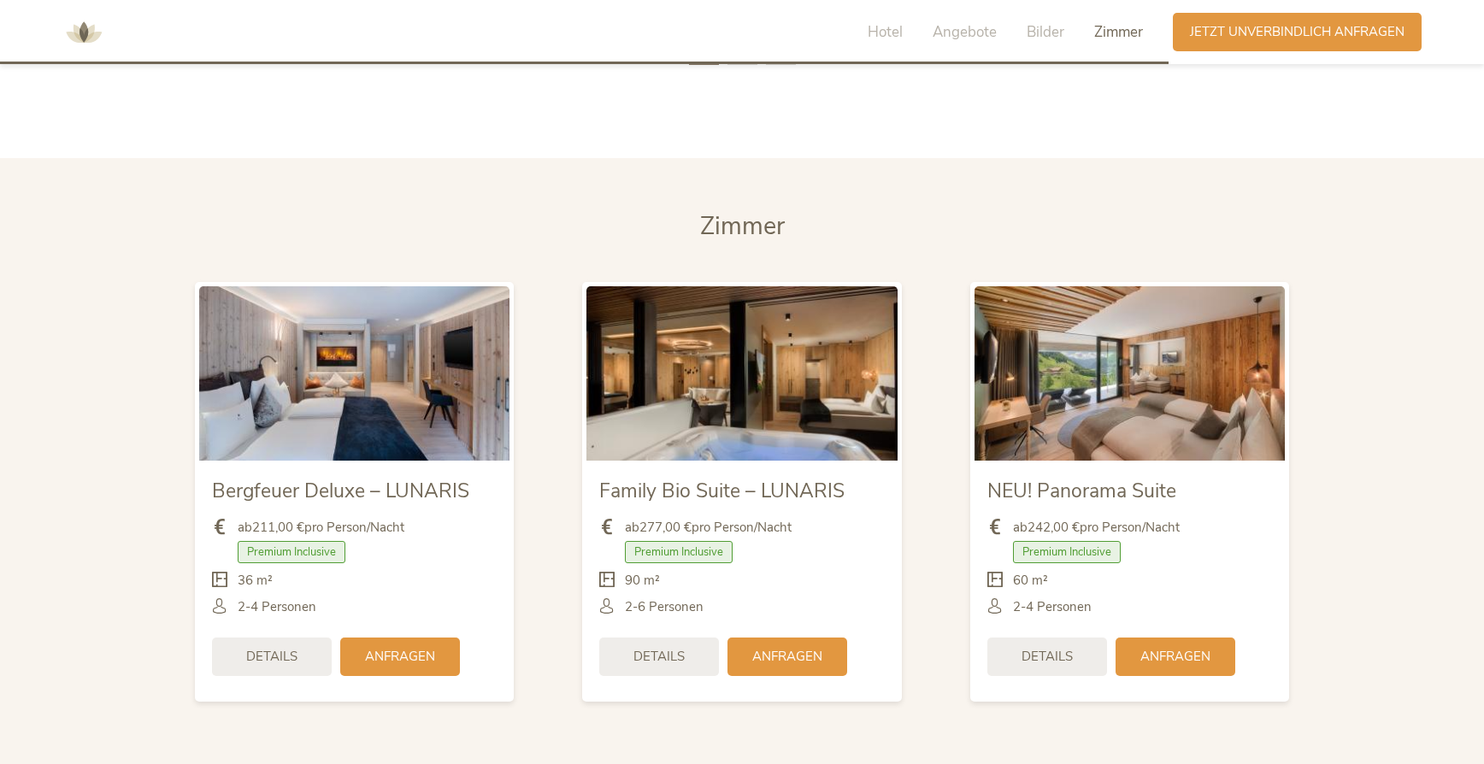
scroll to position [4289, 0]
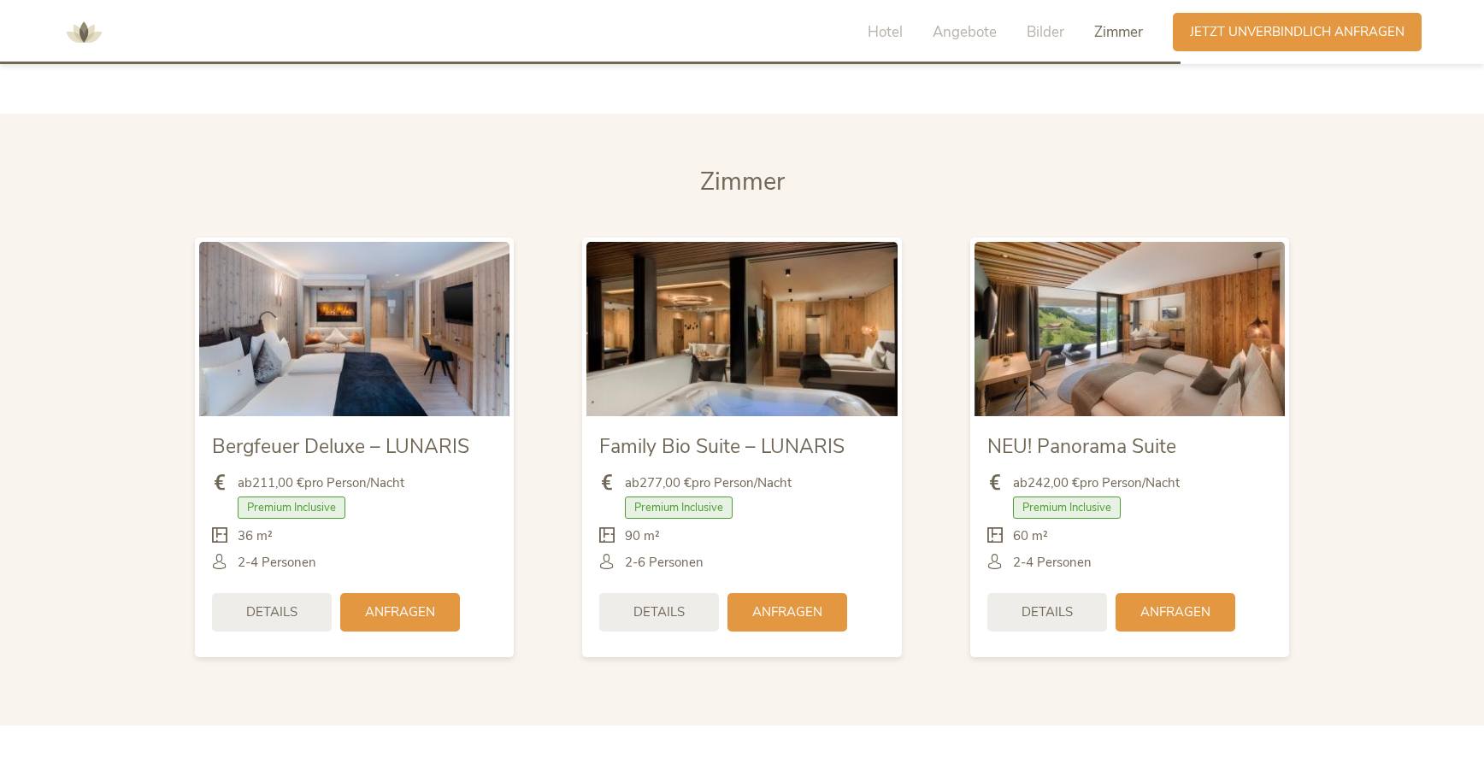
click at [755, 165] on span "Zimmer" at bounding box center [742, 181] width 85 height 33
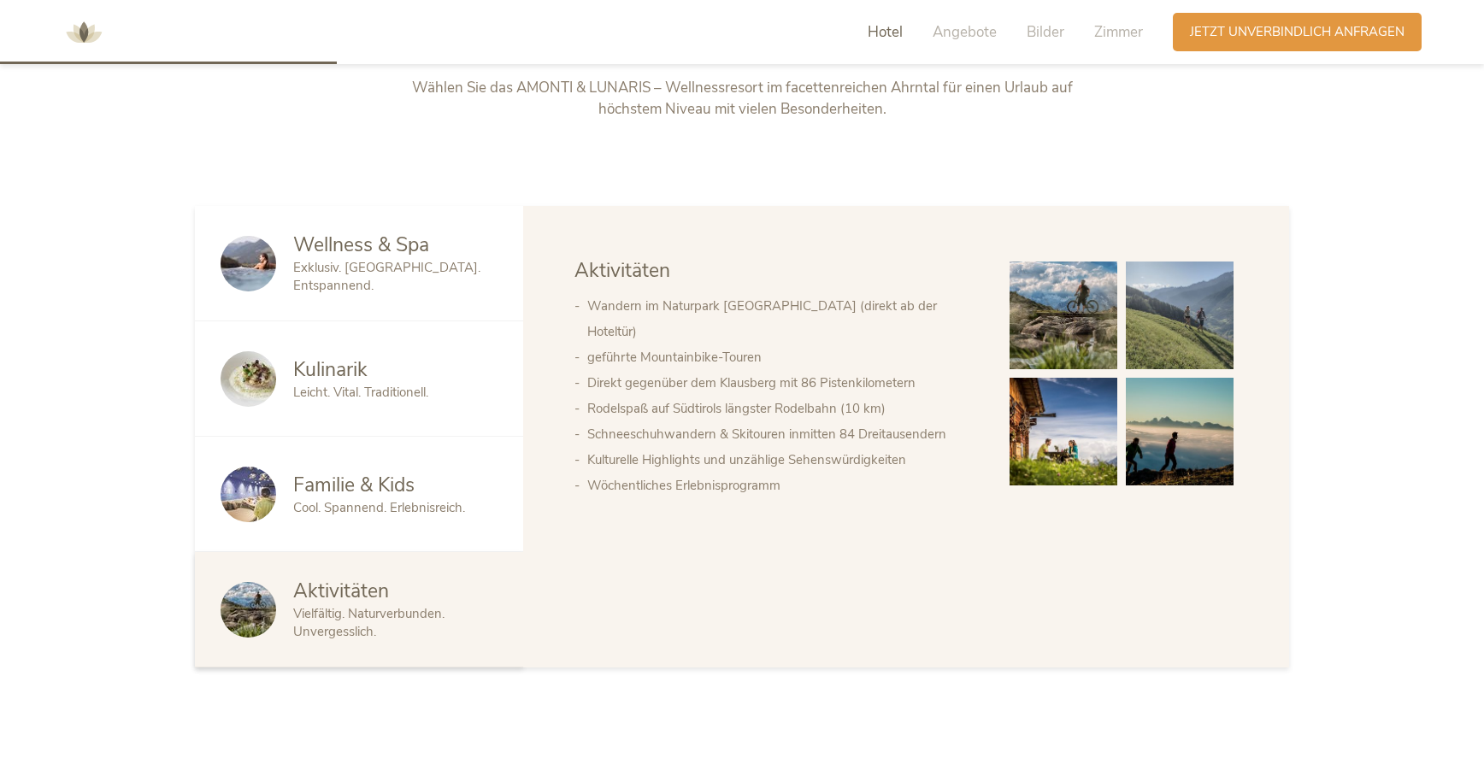
scroll to position [0, 0]
